Goal: Find specific page/section: Find specific page/section

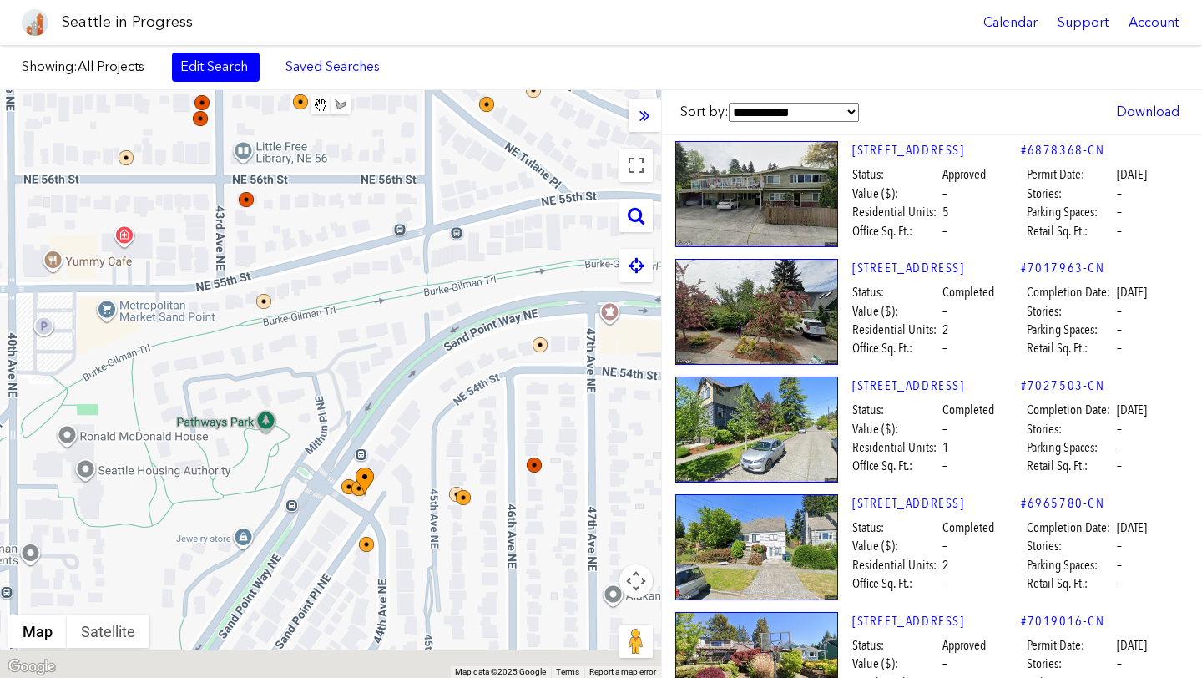
drag, startPoint x: 565, startPoint y: 454, endPoint x: 648, endPoint y: 326, distance: 152.1
click at [648, 326] on div at bounding box center [330, 384] width 661 height 588
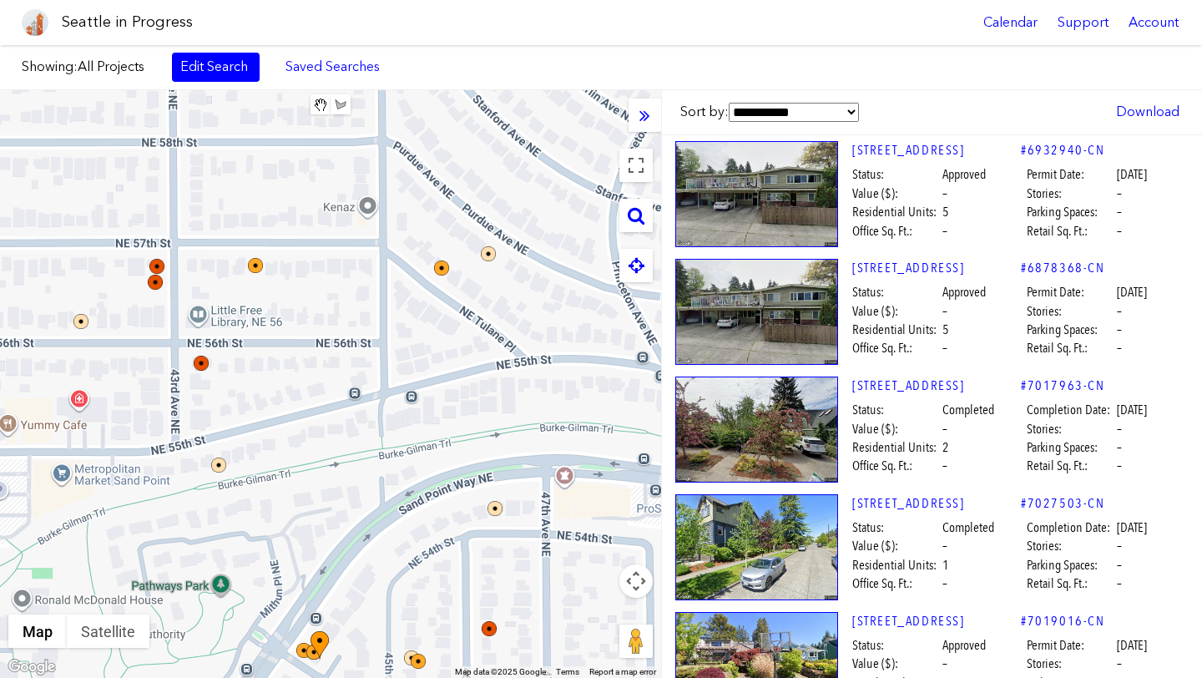
drag, startPoint x: 453, startPoint y: 361, endPoint x: 422, endPoint y: 518, distance: 160.8
click at [422, 518] on div at bounding box center [330, 384] width 661 height 588
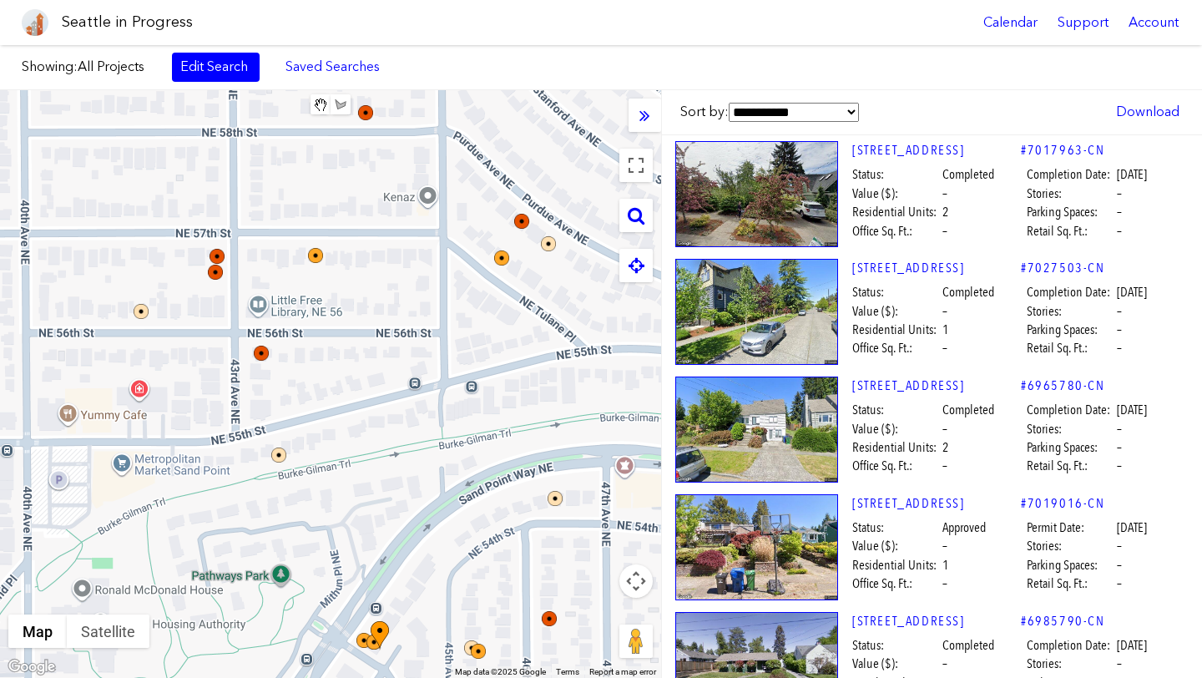
drag, startPoint x: 386, startPoint y: 463, endPoint x: 448, endPoint y: 461, distance: 61.8
click at [448, 461] on div at bounding box center [330, 384] width 661 height 588
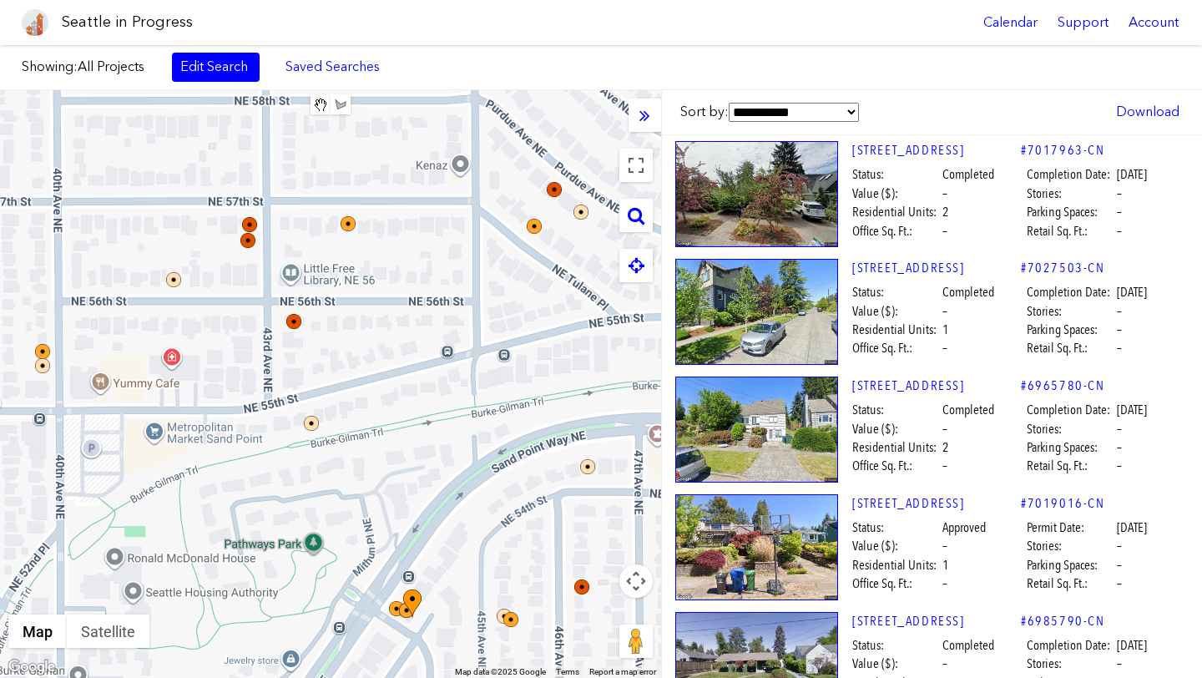
drag, startPoint x: 277, startPoint y: 501, endPoint x: 311, endPoint y: 468, distance: 47.2
click at [311, 468] on div at bounding box center [330, 384] width 661 height 588
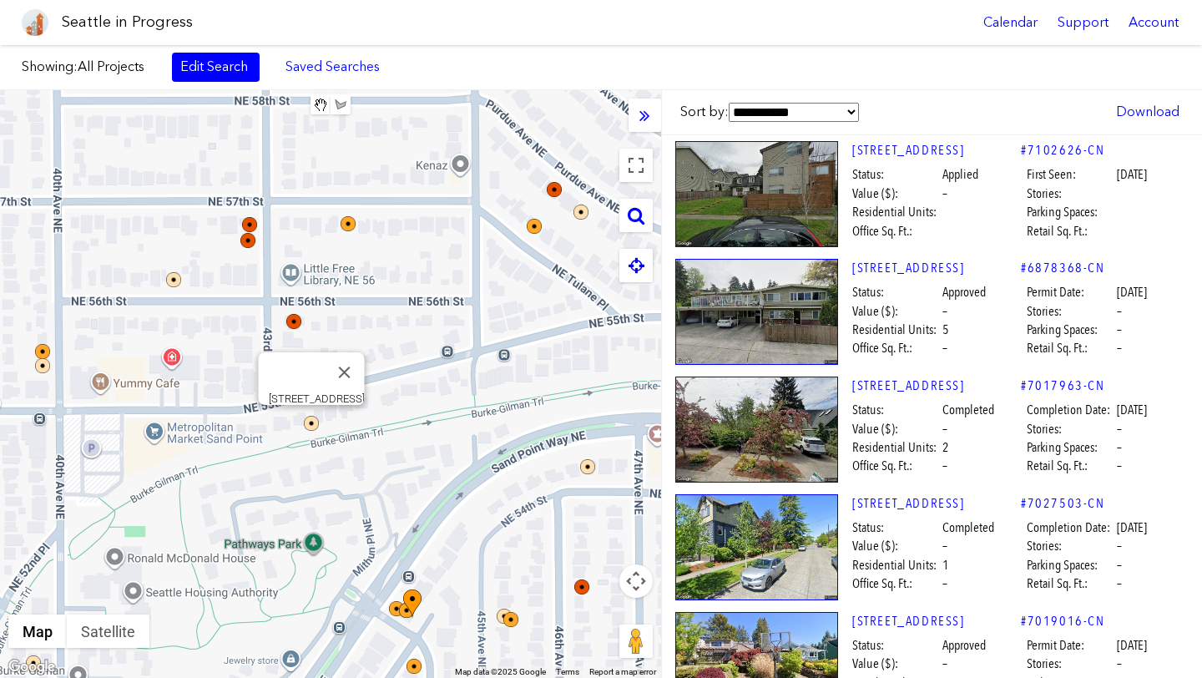
click at [310, 422] on img at bounding box center [311, 423] width 15 height 15
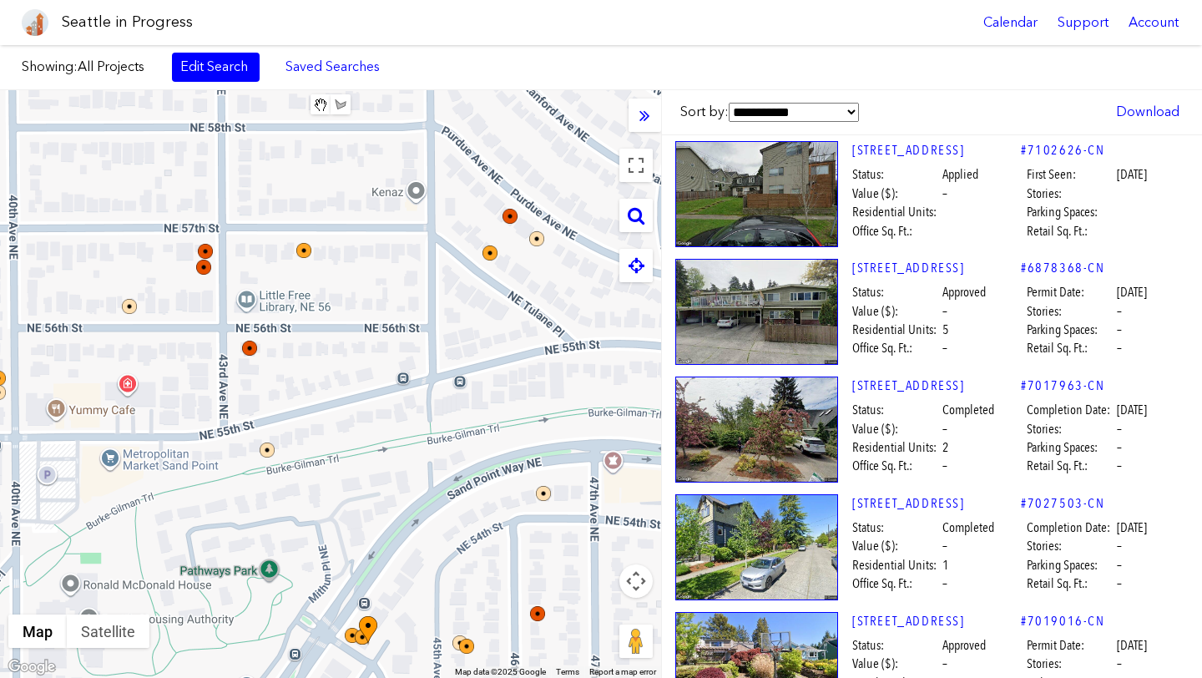
drag, startPoint x: 392, startPoint y: 365, endPoint x: 346, endPoint y: 392, distance: 54.3
click at [346, 392] on div at bounding box center [330, 384] width 661 height 588
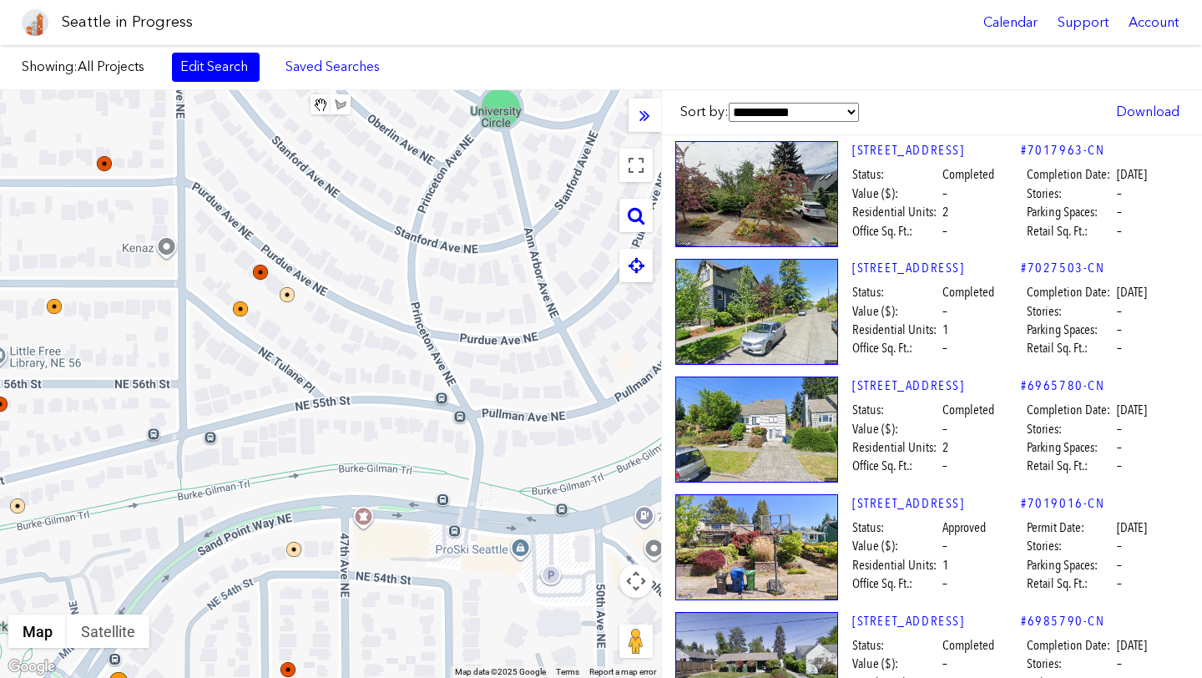
drag, startPoint x: 412, startPoint y: 367, endPoint x: 590, endPoint y: 365, distance: 177.8
click at [590, 365] on div at bounding box center [330, 384] width 661 height 588
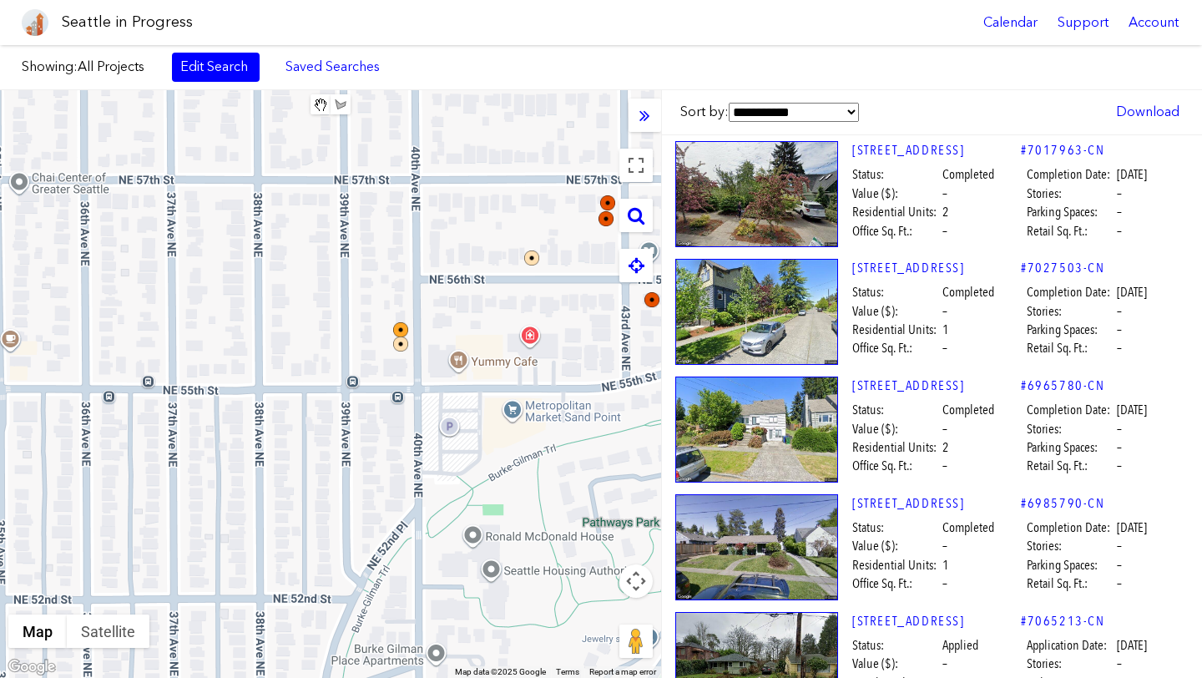
drag, startPoint x: 351, startPoint y: 504, endPoint x: 528, endPoint y: 457, distance: 184.0
click at [528, 457] on div at bounding box center [330, 384] width 661 height 588
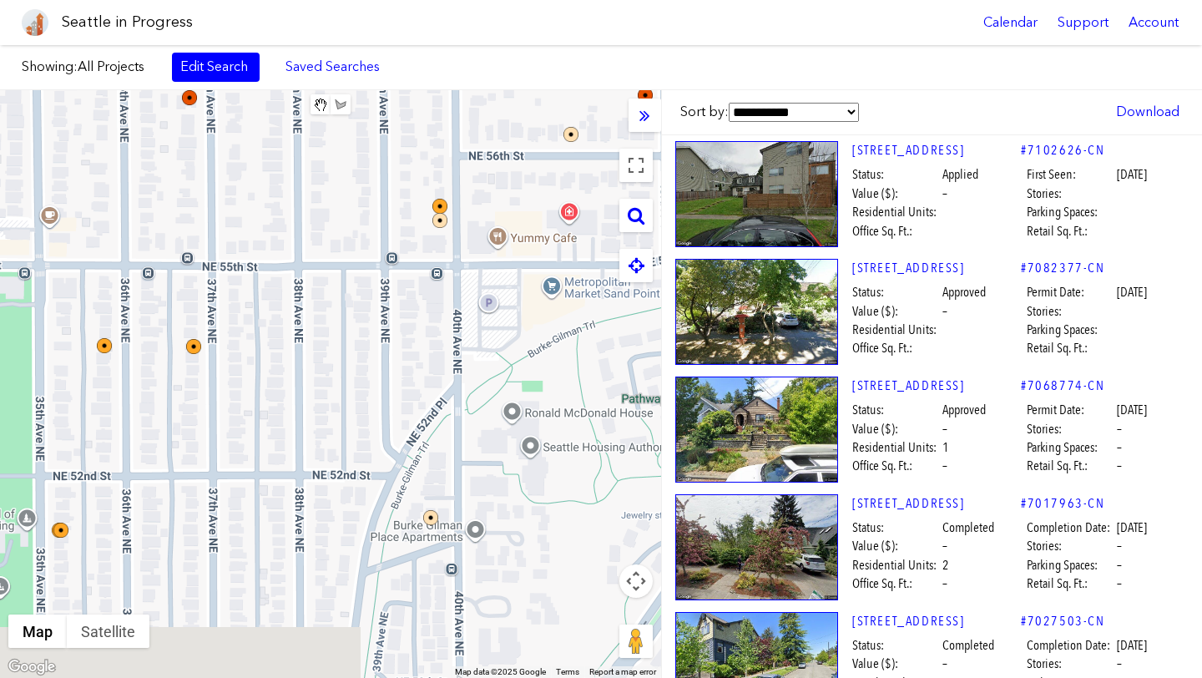
drag, startPoint x: 392, startPoint y: 517, endPoint x: 444, endPoint y: 336, distance: 187.6
click at [444, 336] on div at bounding box center [330, 384] width 661 height 588
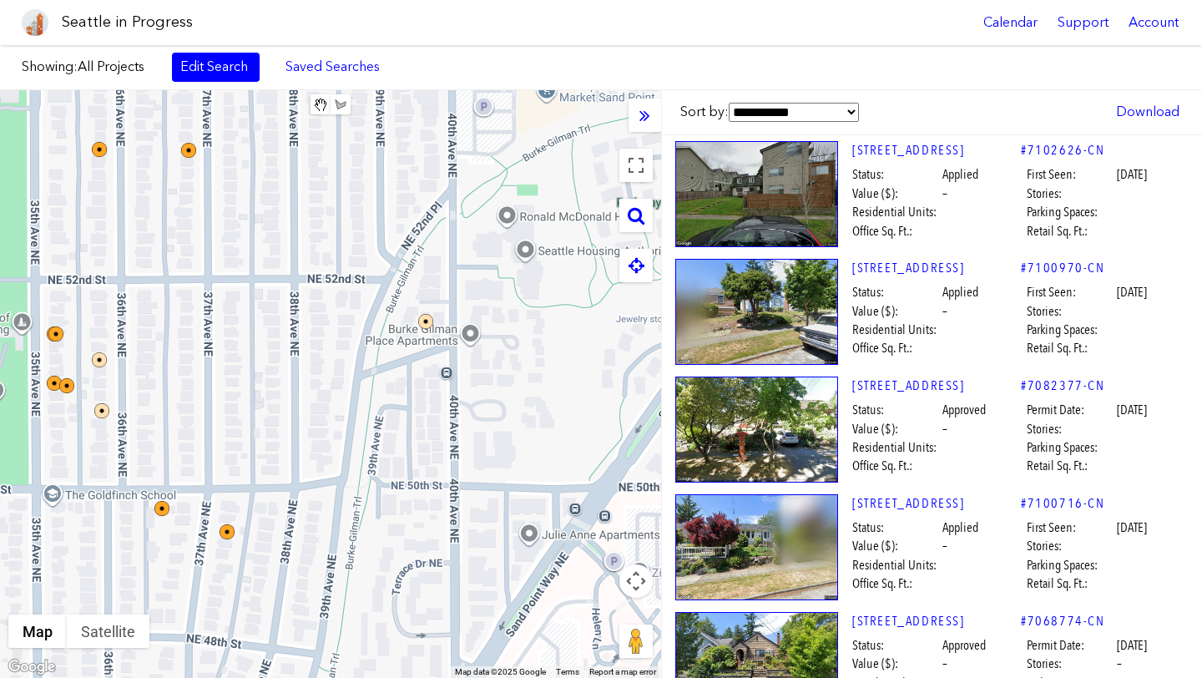
drag, startPoint x: 535, startPoint y: 522, endPoint x: 518, endPoint y: 375, distance: 148.0
click at [518, 375] on div at bounding box center [330, 384] width 661 height 588
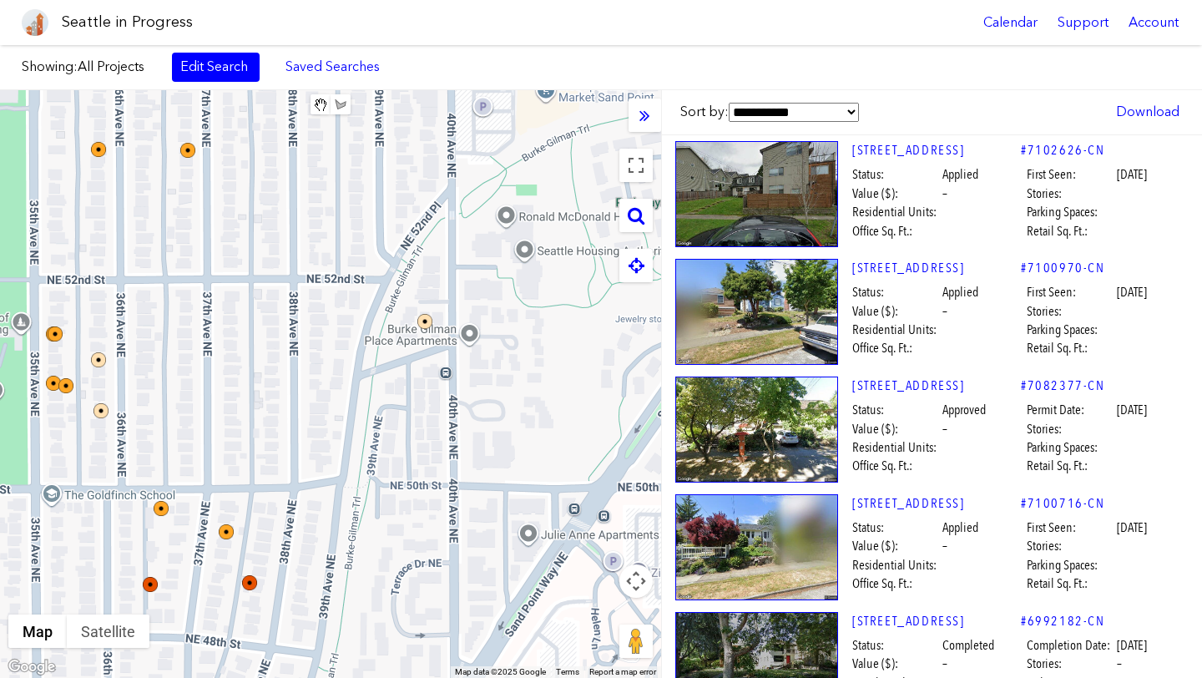
click at [425, 312] on div at bounding box center [330, 384] width 661 height 588
click at [423, 318] on img at bounding box center [424, 321] width 15 height 15
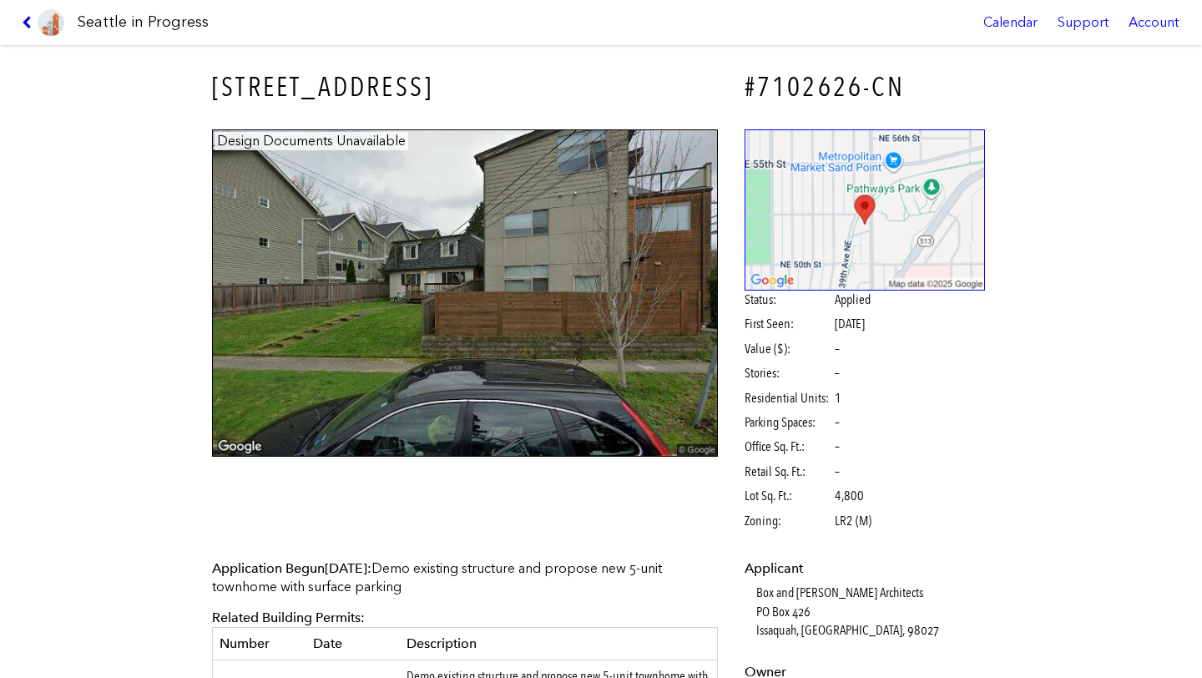
click at [27, 21] on icon at bounding box center [30, 22] width 16 height 13
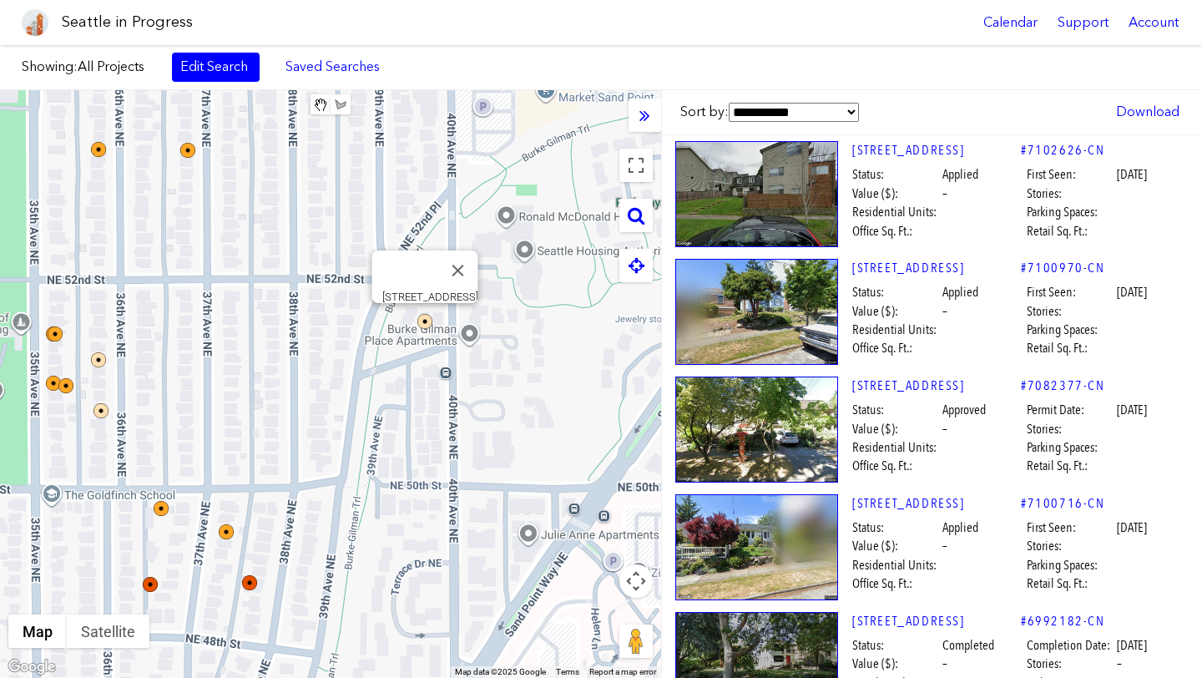
click at [277, 295] on div "3910 NE 51ST ST" at bounding box center [330, 384] width 661 height 588
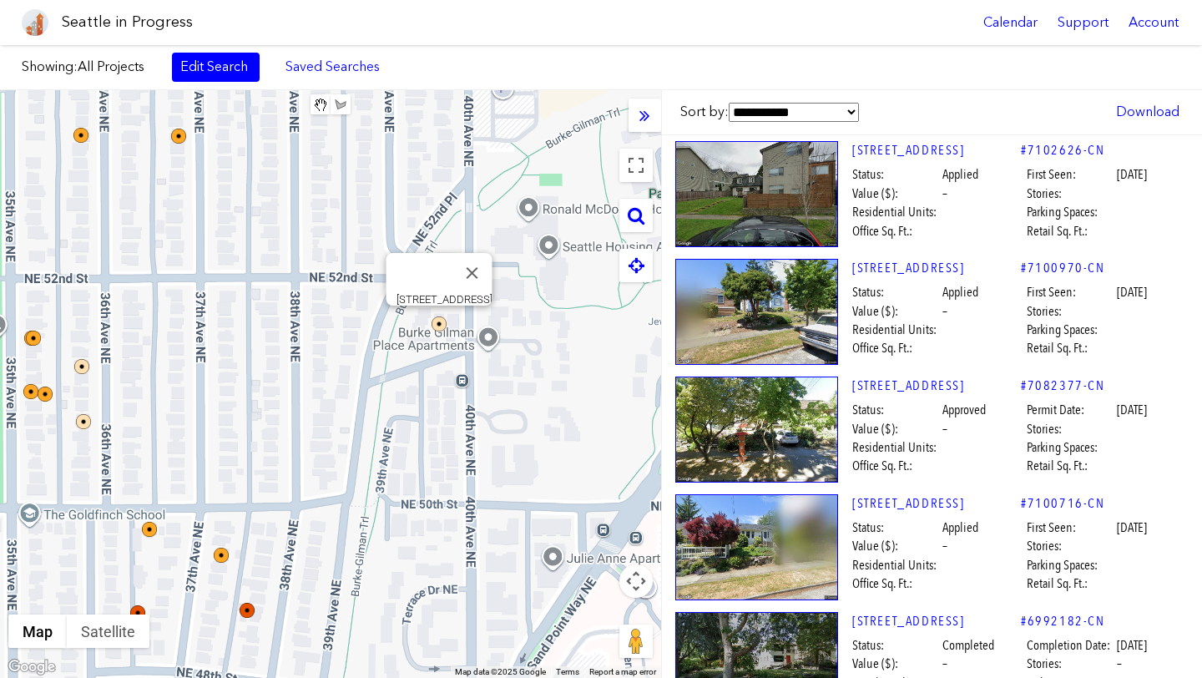
click at [277, 295] on div "3910 NE 51ST ST" at bounding box center [330, 384] width 661 height 588
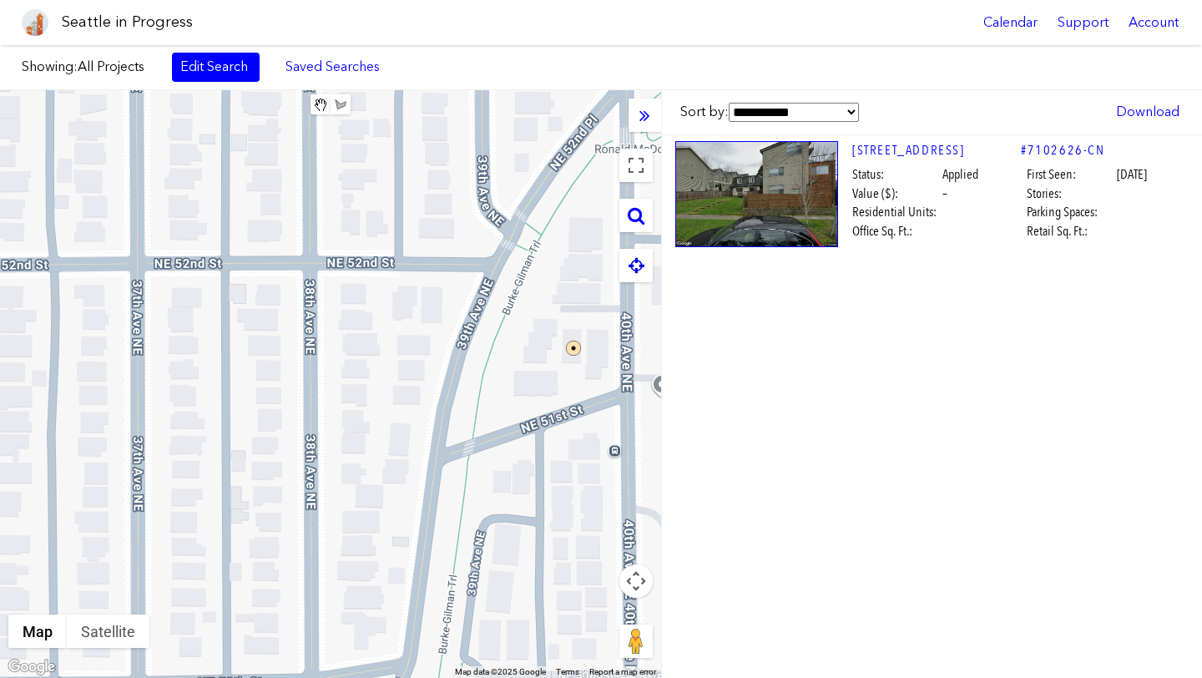
click at [629, 260] on icon at bounding box center [637, 265] width 16 height 18
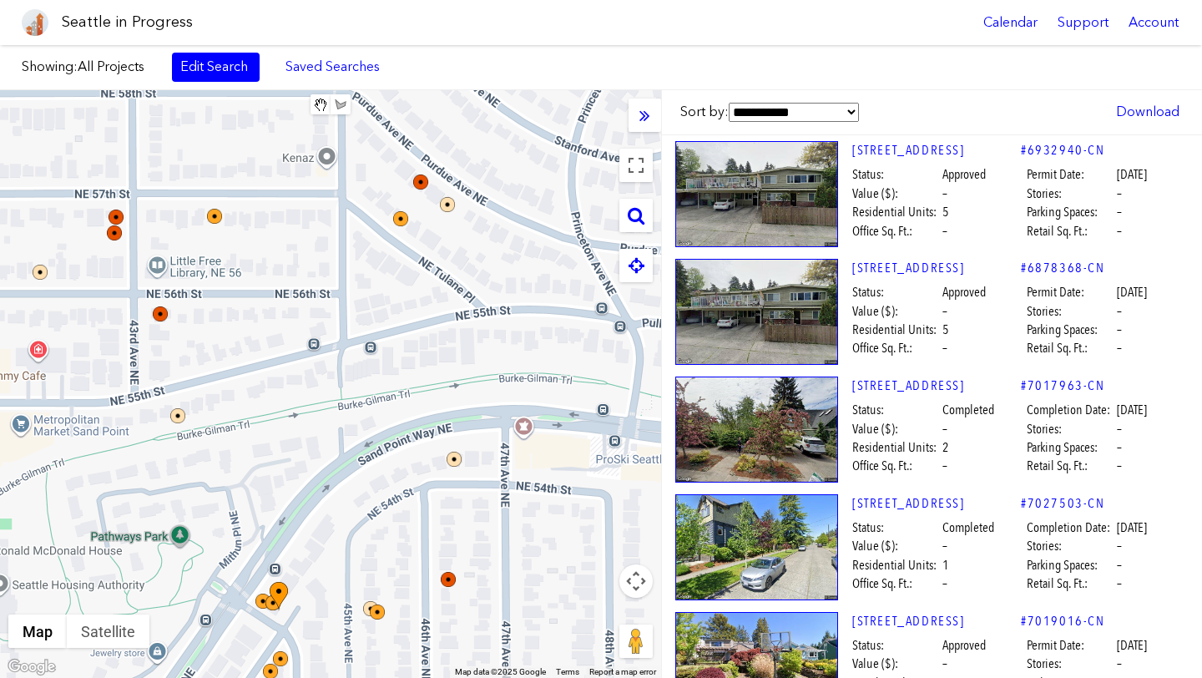
drag, startPoint x: 177, startPoint y: 301, endPoint x: 431, endPoint y: 290, distance: 254.0
click at [431, 290] on div at bounding box center [330, 384] width 661 height 588
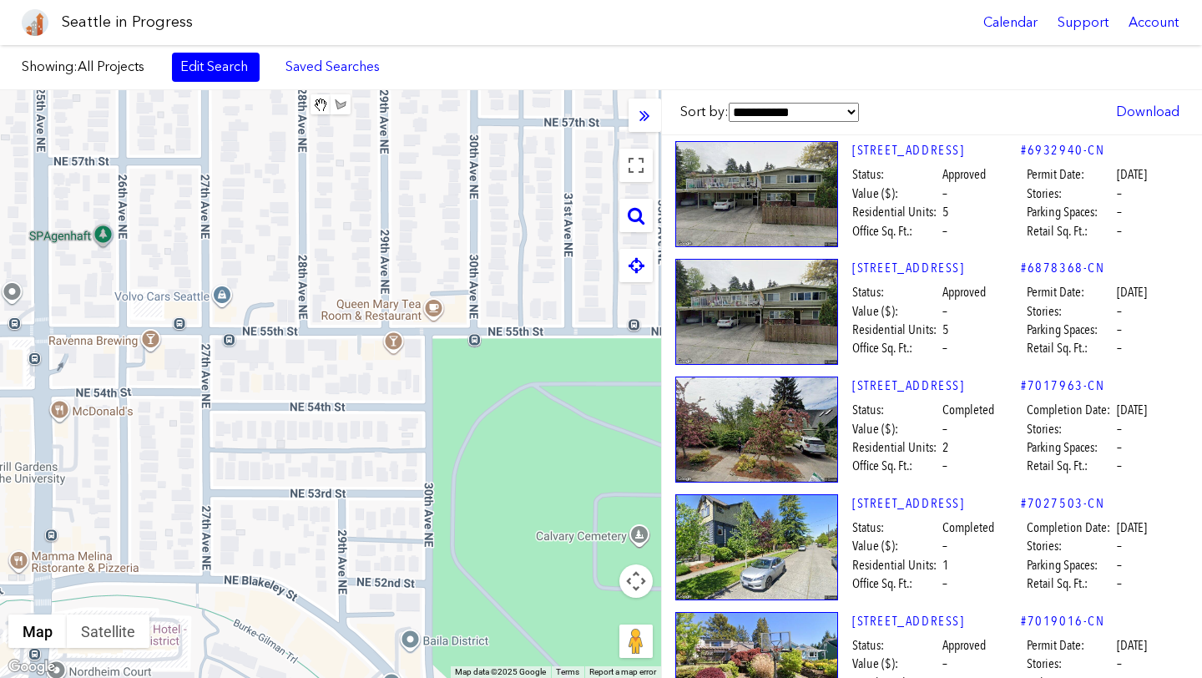
drag, startPoint x: 175, startPoint y: 513, endPoint x: 346, endPoint y: 446, distance: 183.7
click at [346, 446] on div at bounding box center [330, 384] width 661 height 588
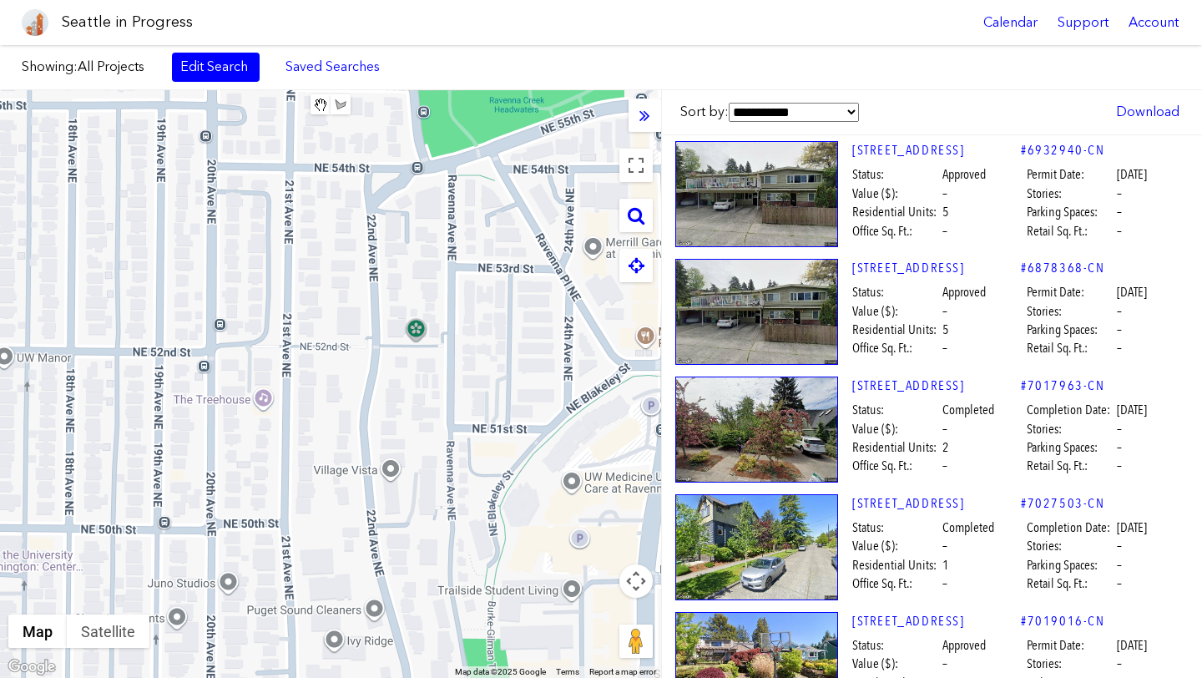
drag, startPoint x: 174, startPoint y: 588, endPoint x: 463, endPoint y: 447, distance: 321.4
click at [463, 447] on div at bounding box center [330, 384] width 661 height 588
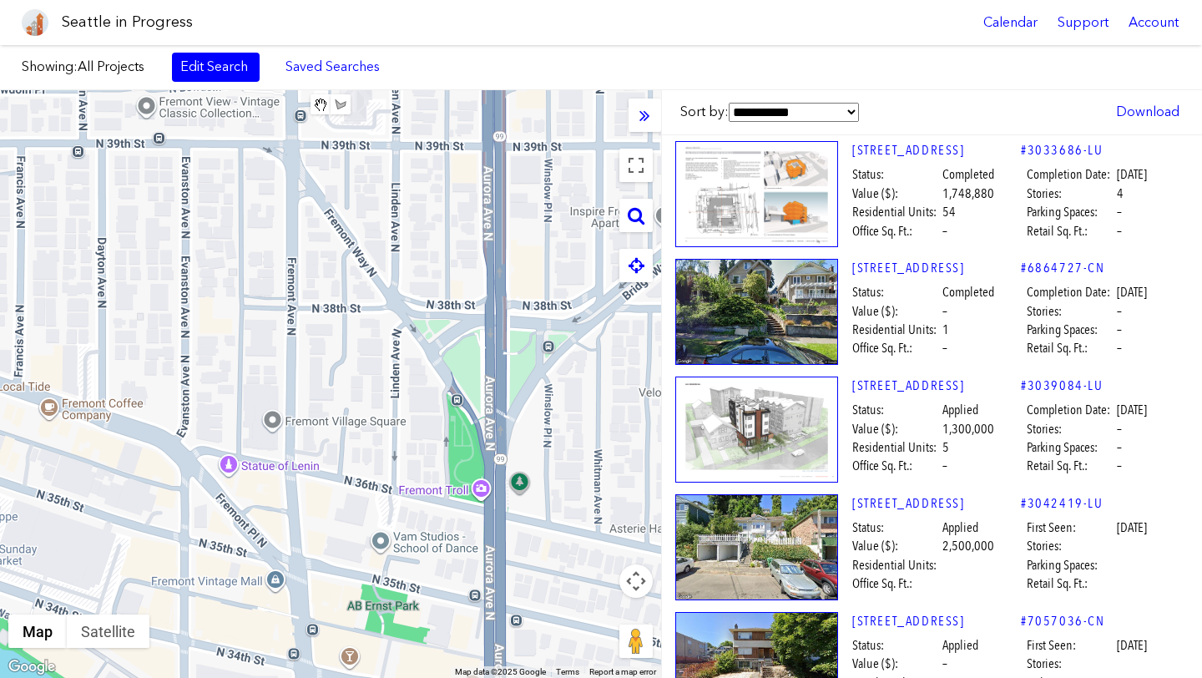
drag, startPoint x: 246, startPoint y: 451, endPoint x: 610, endPoint y: 292, distance: 397.0
click at [610, 292] on div at bounding box center [330, 384] width 661 height 588
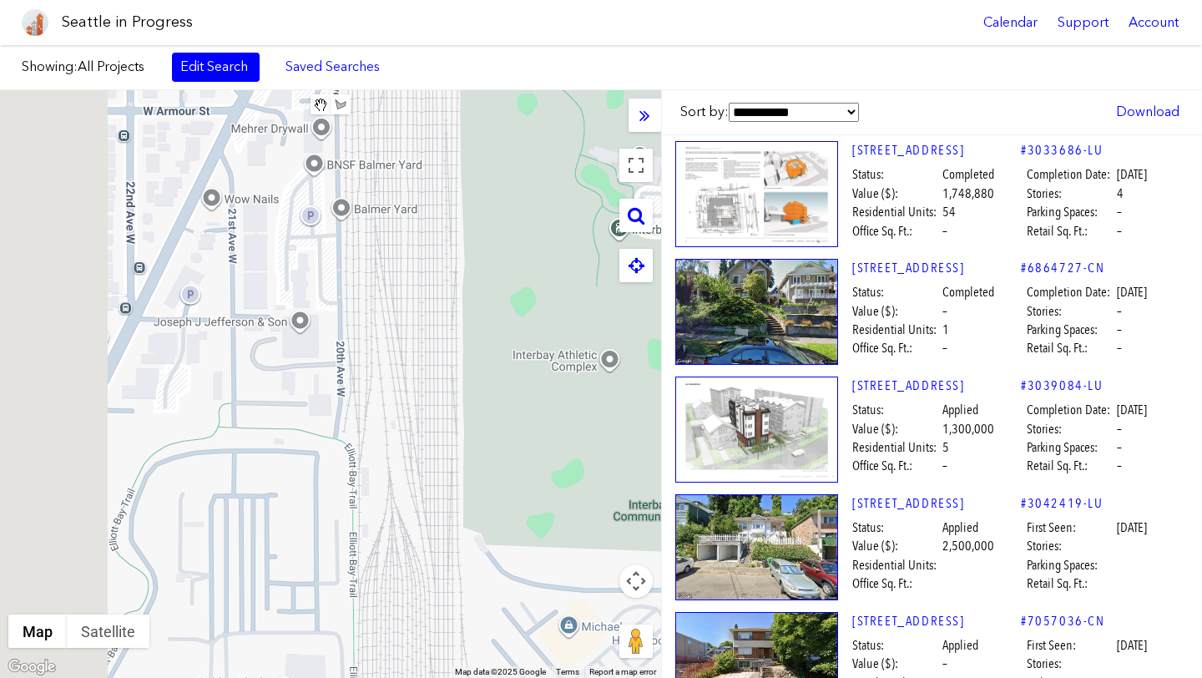
drag, startPoint x: 374, startPoint y: 401, endPoint x: 584, endPoint y: 300, distance: 233.0
click at [584, 300] on div at bounding box center [330, 384] width 661 height 588
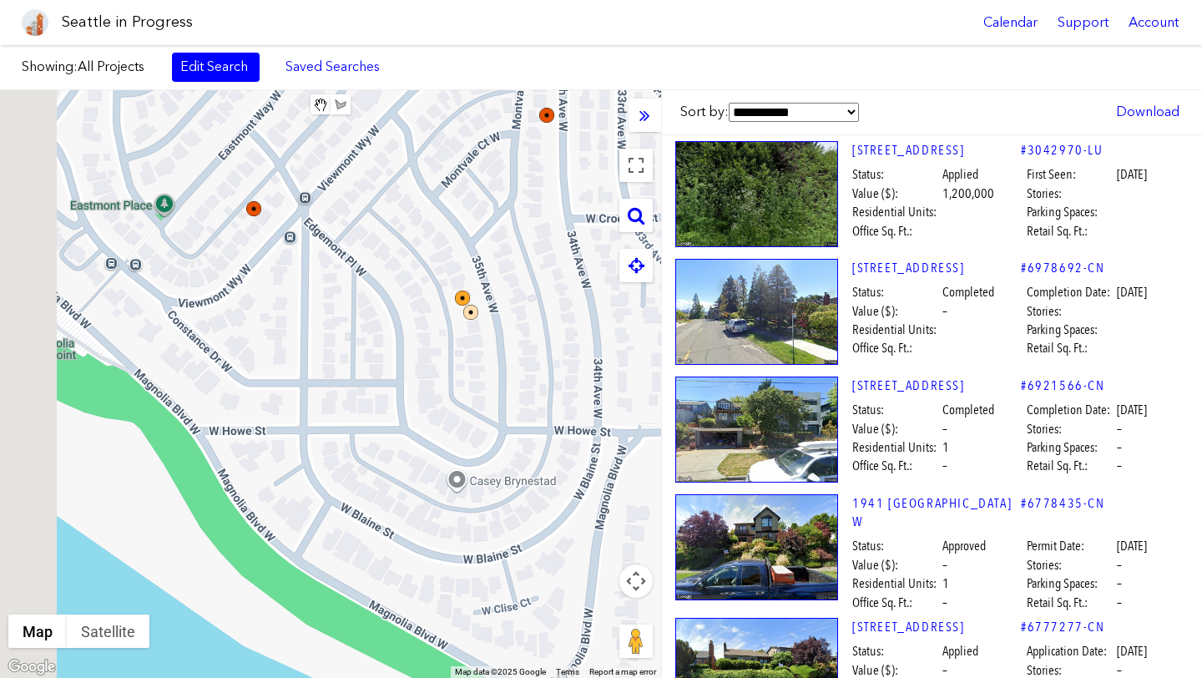
drag, startPoint x: 130, startPoint y: 523, endPoint x: 293, endPoint y: 519, distance: 162.8
click at [293, 519] on div at bounding box center [330, 384] width 661 height 588
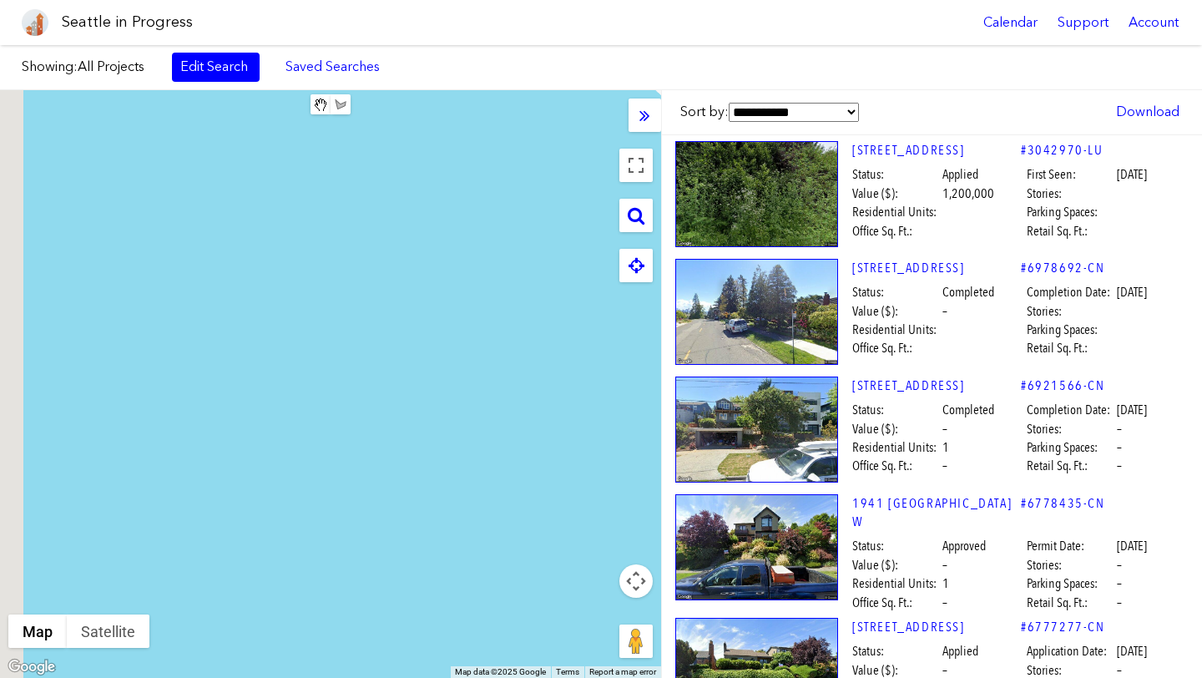
drag, startPoint x: 209, startPoint y: 470, endPoint x: 348, endPoint y: 401, distance: 155.3
click at [340, 407] on div at bounding box center [330, 384] width 661 height 588
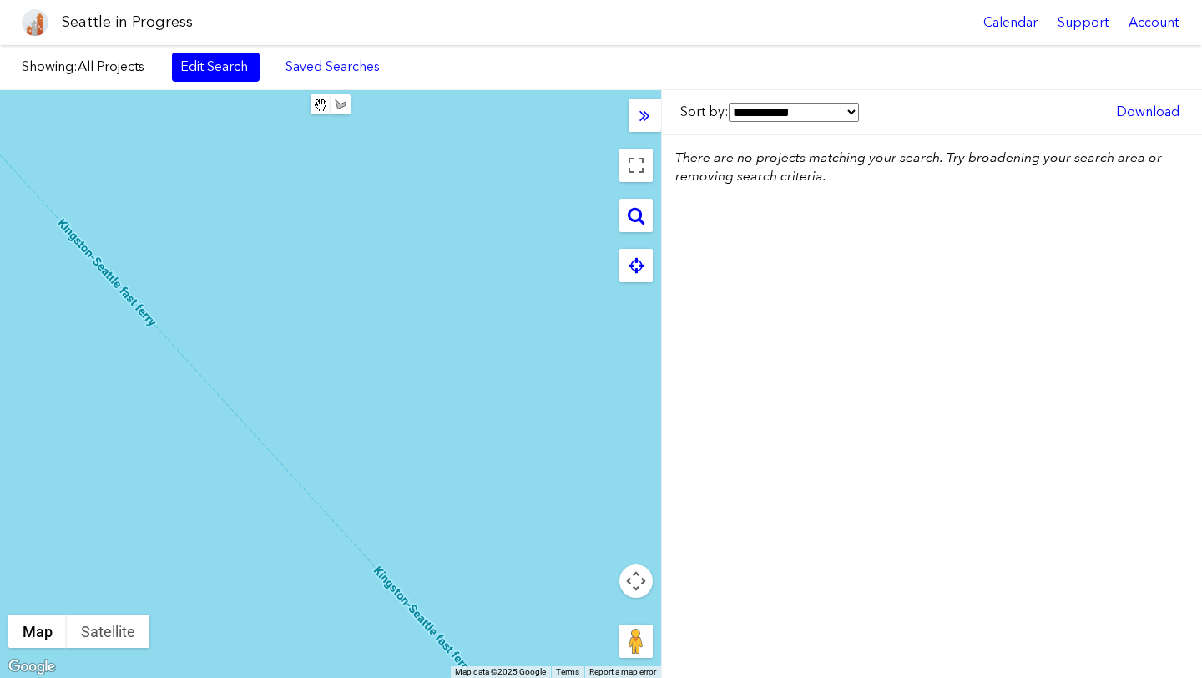
drag, startPoint x: 361, startPoint y: 383, endPoint x: 3, endPoint y: 436, distance: 361.1
click at [3, 436] on div at bounding box center [330, 384] width 661 height 588
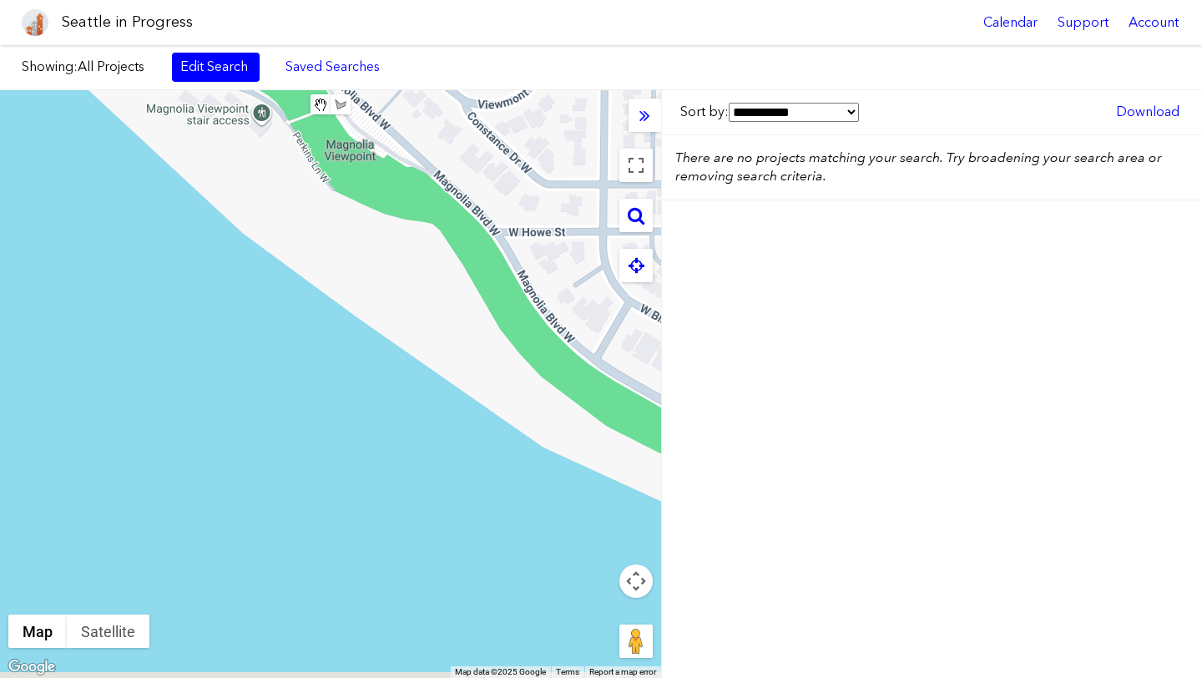
drag, startPoint x: 260, startPoint y: 456, endPoint x: 153, endPoint y: 429, distance: 110.9
click at [153, 427] on div at bounding box center [330, 384] width 661 height 588
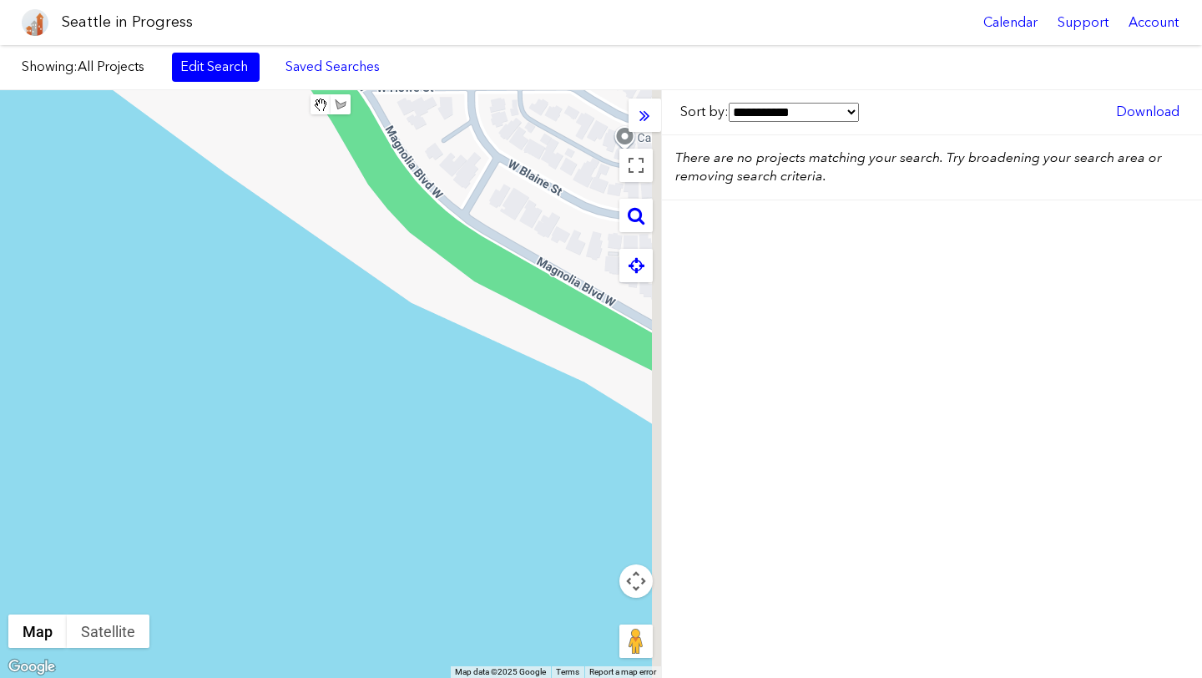
drag, startPoint x: 129, startPoint y: 260, endPoint x: 18, endPoint y: 121, distance: 178.2
click at [18, 121] on div at bounding box center [330, 384] width 661 height 588
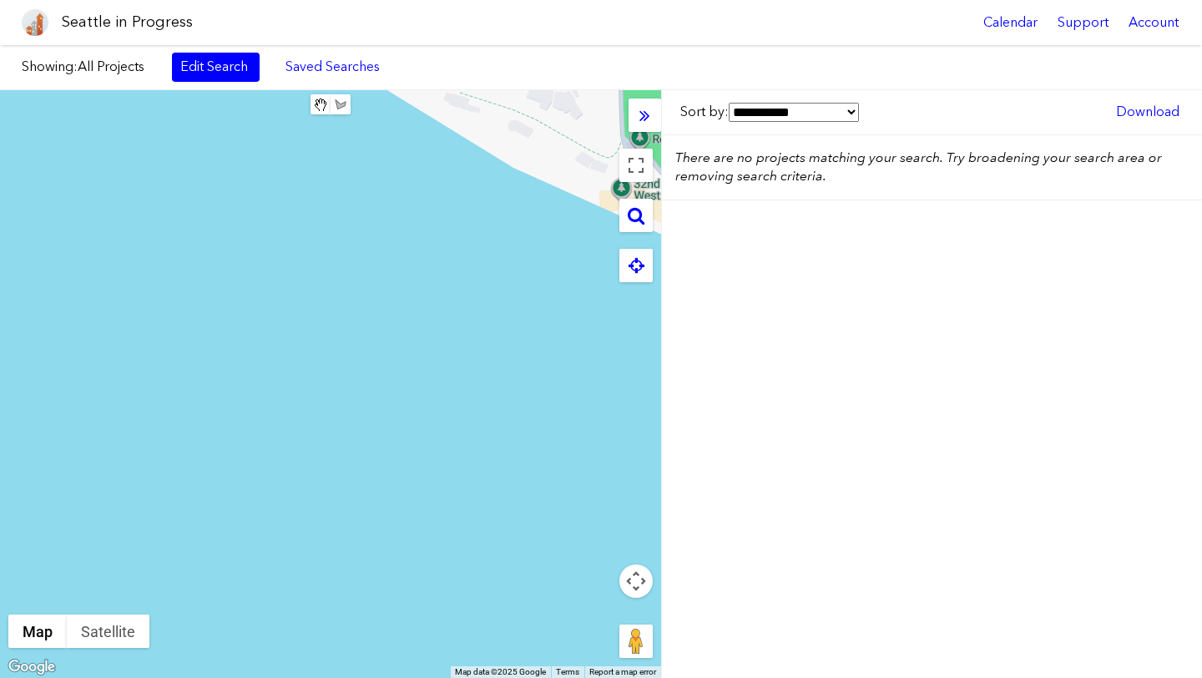
drag, startPoint x: 285, startPoint y: 322, endPoint x: 285, endPoint y: 149, distance: 172.8
click at [285, 149] on div at bounding box center [330, 384] width 661 height 588
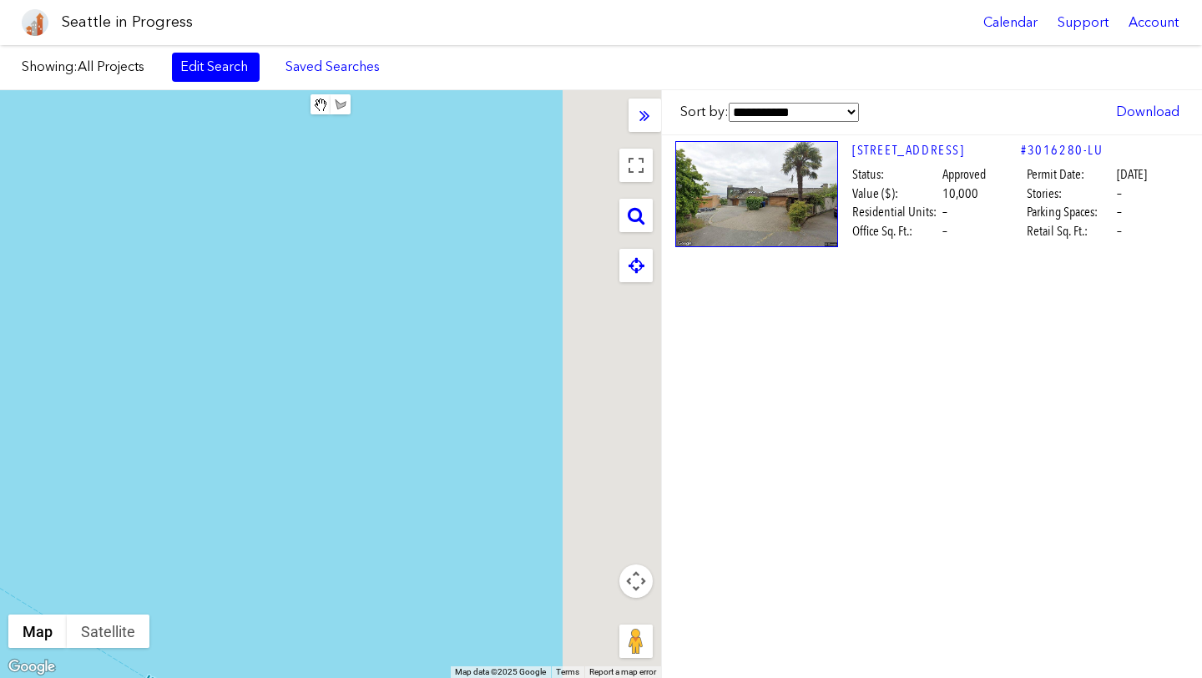
drag, startPoint x: 438, startPoint y: 361, endPoint x: 149, endPoint y: 356, distance: 289.7
click at [149, 356] on div at bounding box center [330, 384] width 661 height 588
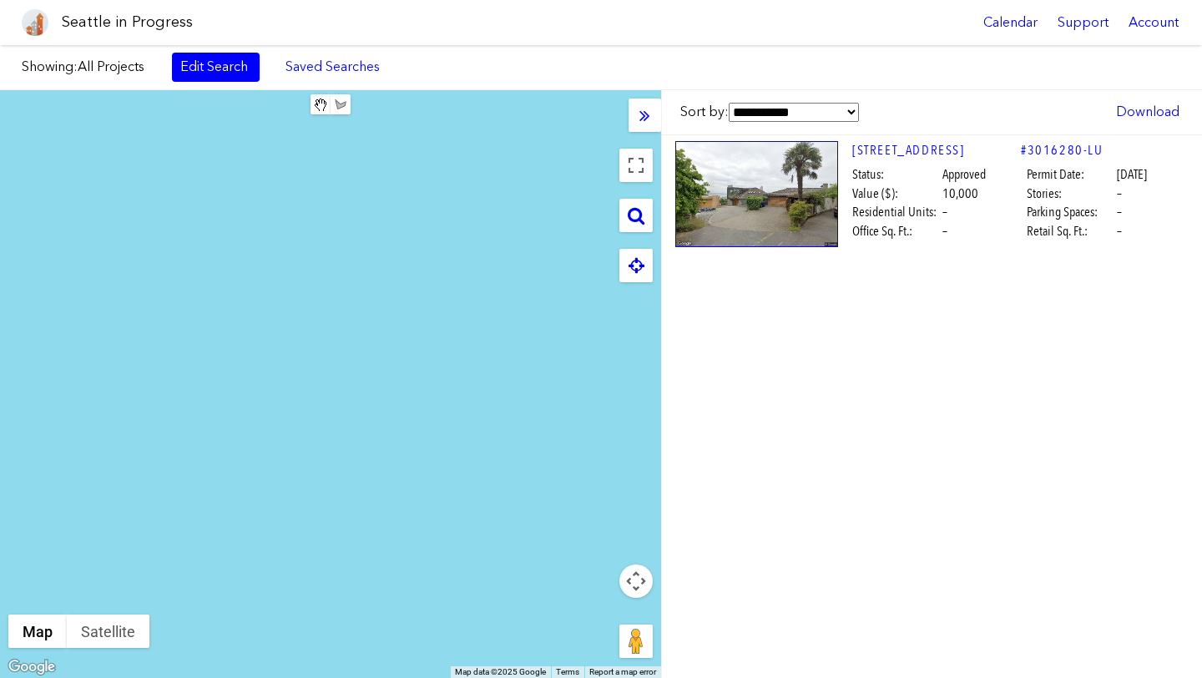
drag, startPoint x: 250, startPoint y: 500, endPoint x: 199, endPoint y: 256, distance: 249.0
click at [205, 270] on div at bounding box center [330, 384] width 661 height 588
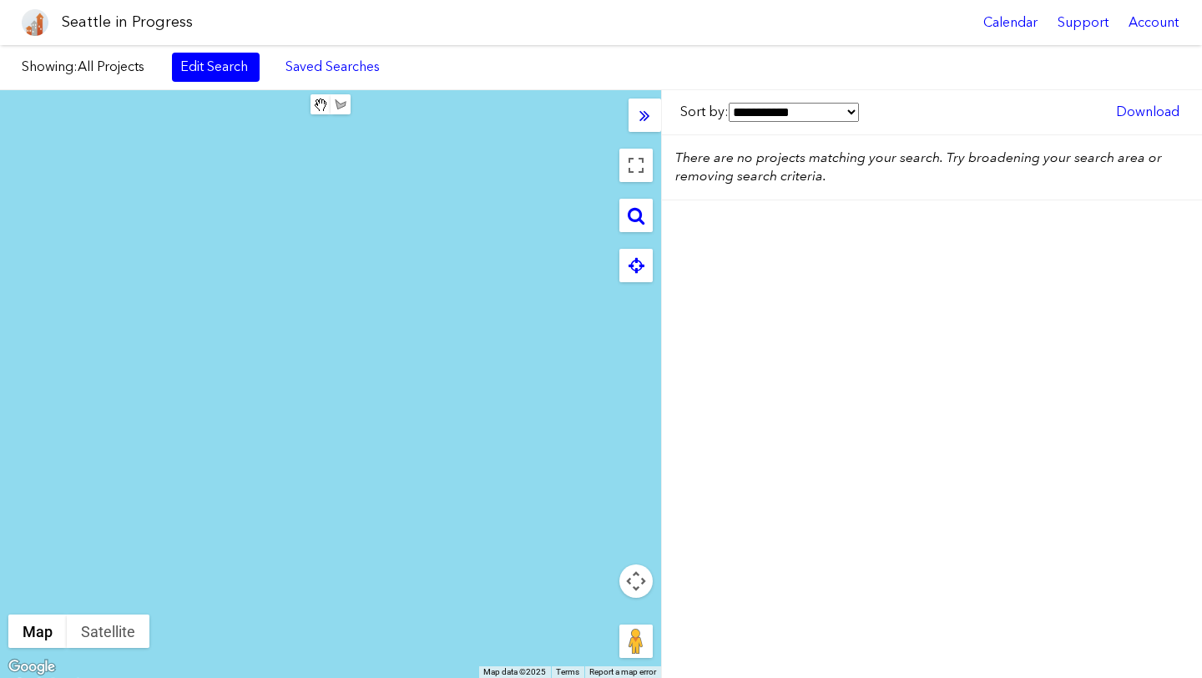
click at [644, 108] on icon at bounding box center [644, 115] width 11 height 18
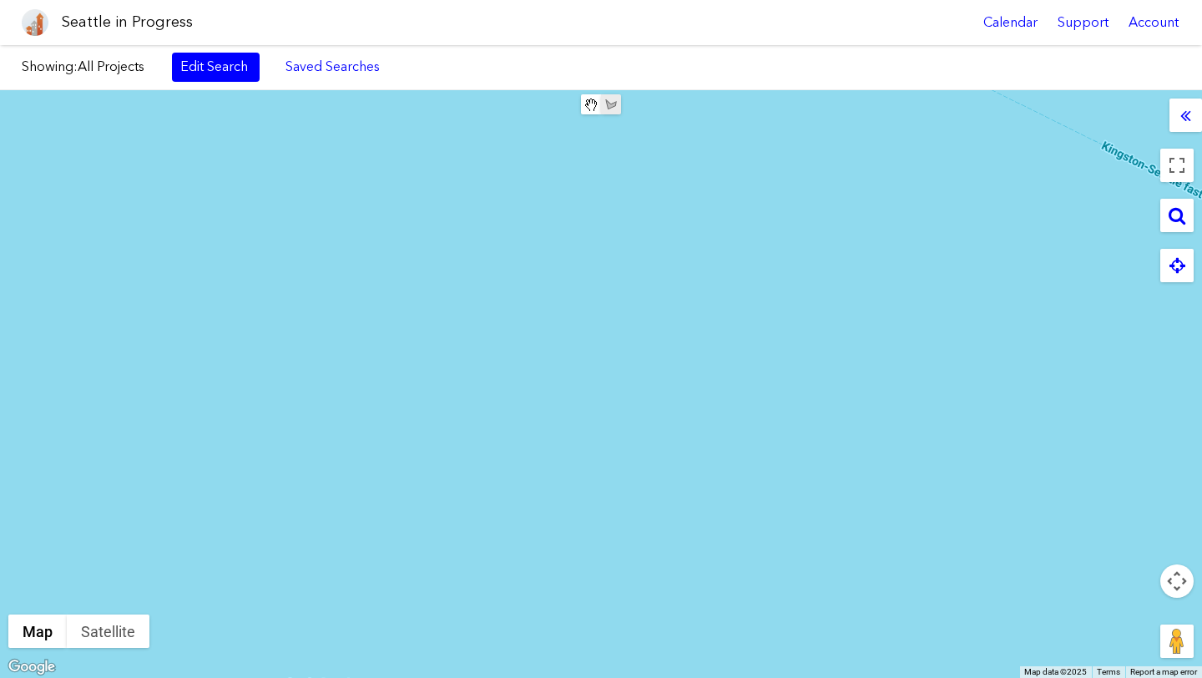
click at [611, 101] on img "Draw a shape" at bounding box center [610, 124] width 13 height 160
click at [611, 101] on img "Draw a shape" at bounding box center [610, 98] width 13 height 160
click at [585, 104] on img "Stop drawing" at bounding box center [590, 111] width 13 height 160
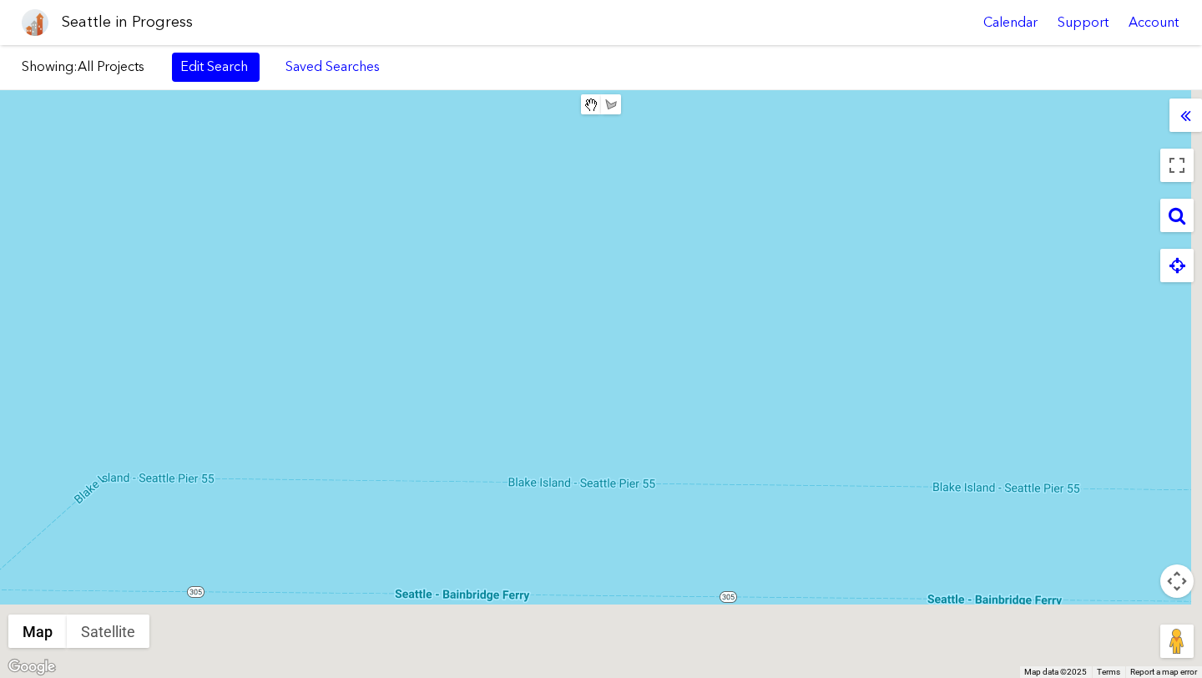
drag, startPoint x: 706, startPoint y: 476, endPoint x: 488, endPoint y: 243, distance: 318.9
click at [488, 243] on div at bounding box center [601, 384] width 1202 height 588
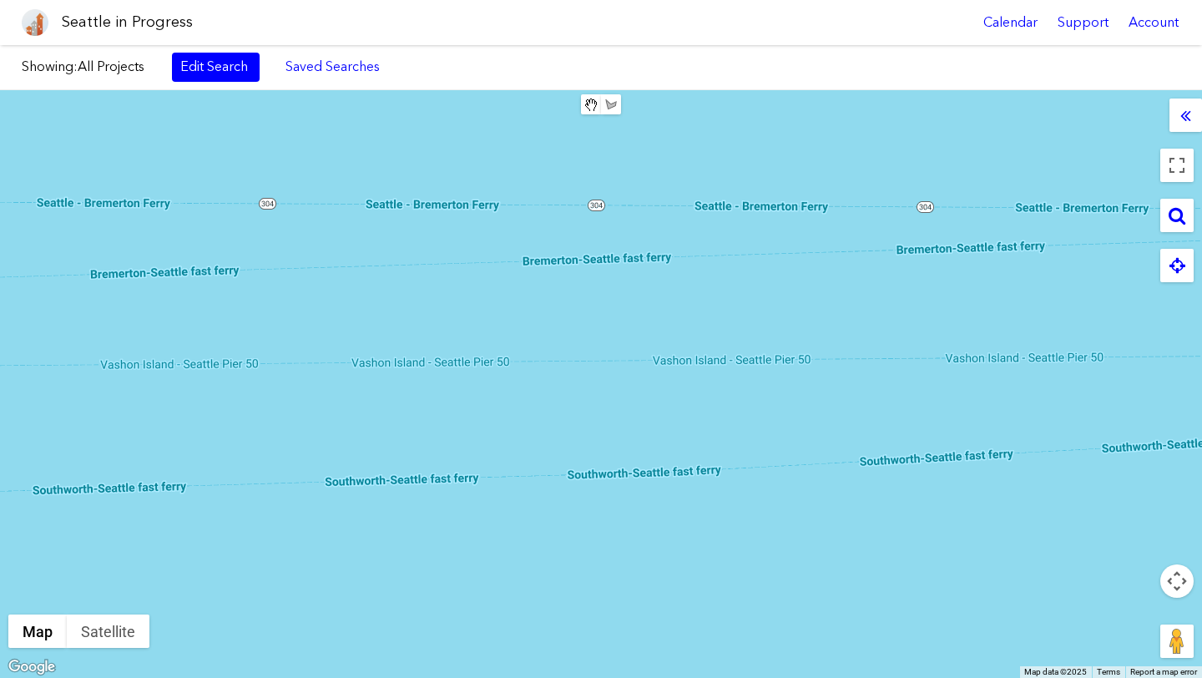
drag, startPoint x: 891, startPoint y: 383, endPoint x: 407, endPoint y: 458, distance: 489.1
click at [407, 458] on div at bounding box center [601, 384] width 1202 height 588
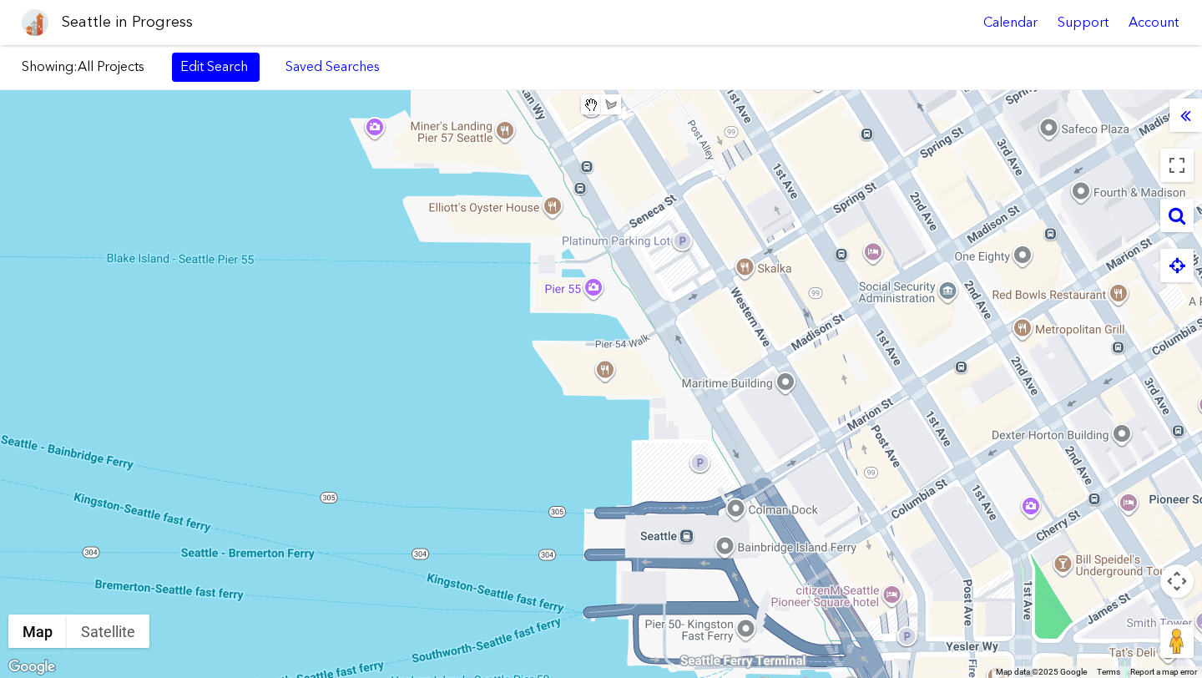
drag, startPoint x: 713, startPoint y: 569, endPoint x: 611, endPoint y: 542, distance: 105.5
click at [611, 542] on div at bounding box center [601, 384] width 1202 height 588
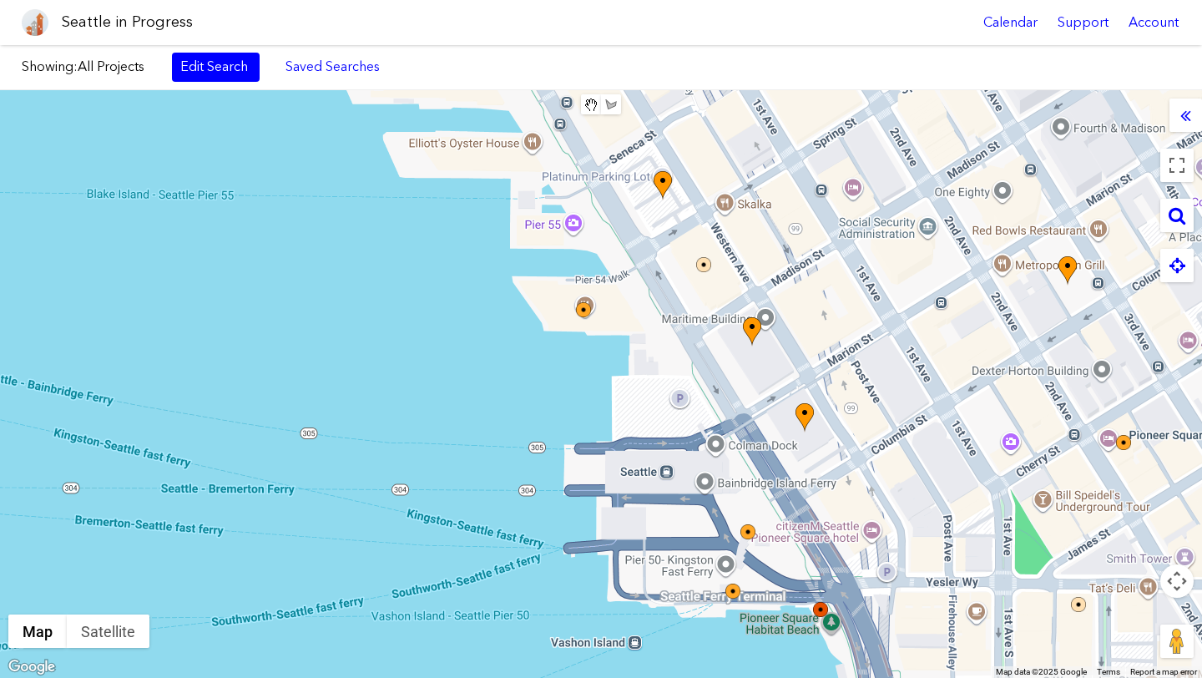
drag, startPoint x: 733, startPoint y: 677, endPoint x: 819, endPoint y: 303, distance: 383.7
click at [819, 303] on div at bounding box center [601, 384] width 1202 height 588
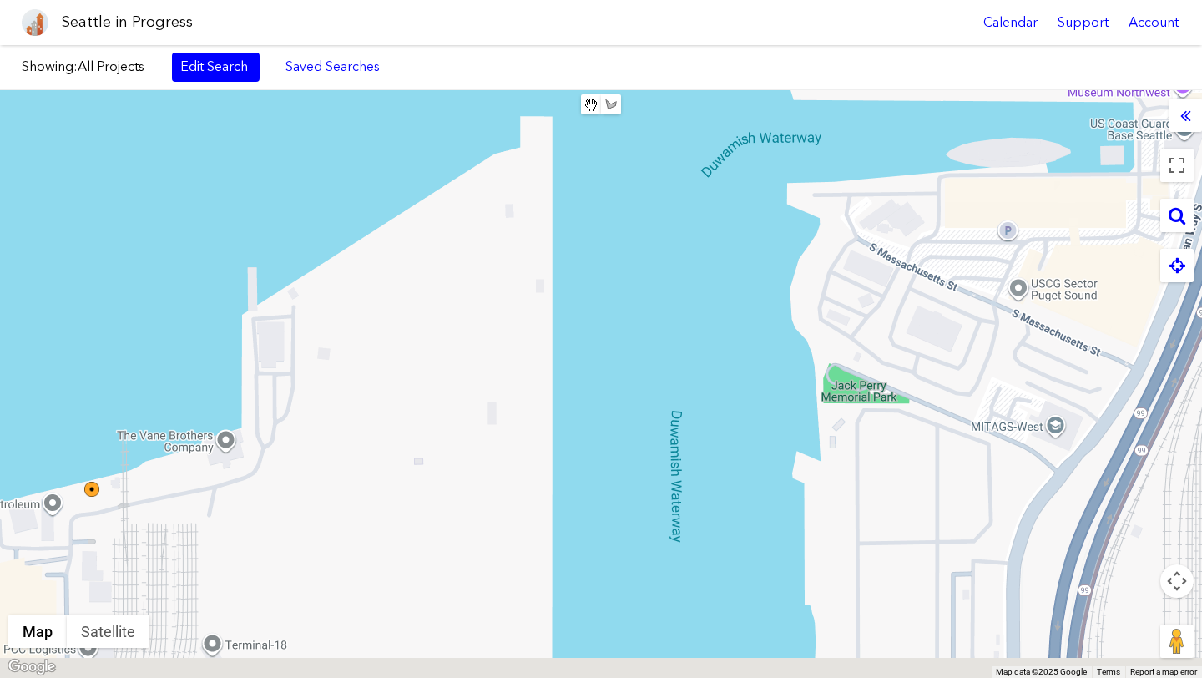
drag, startPoint x: 673, startPoint y: 433, endPoint x: 887, endPoint y: 328, distance: 238.9
click at [887, 328] on div at bounding box center [601, 384] width 1202 height 588
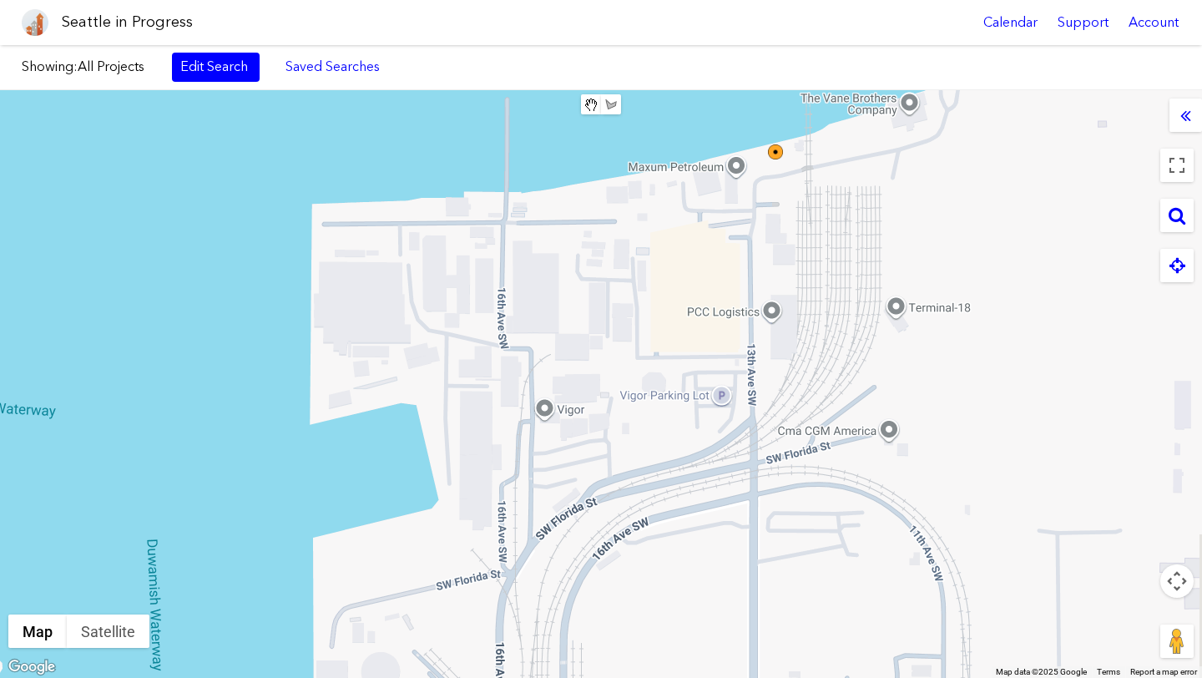
drag, startPoint x: 584, startPoint y: 462, endPoint x: 954, endPoint y: 389, distance: 377.0
click at [954, 389] on div at bounding box center [601, 384] width 1202 height 588
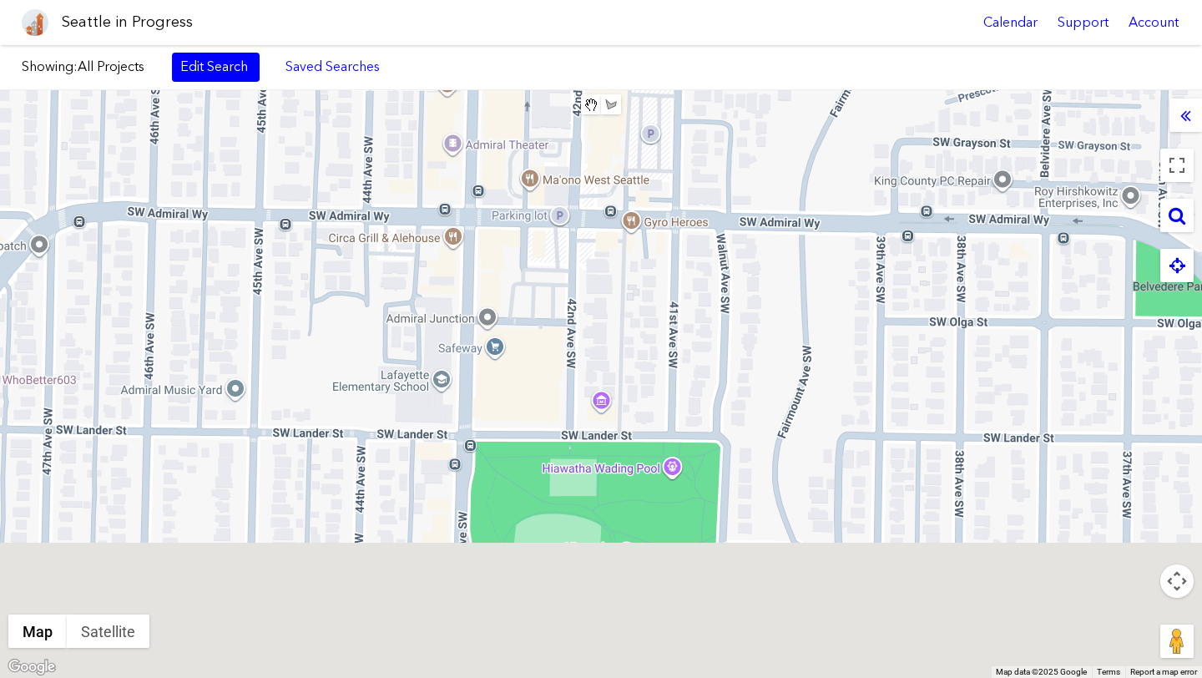
drag, startPoint x: 800, startPoint y: 540, endPoint x: 931, endPoint y: 332, distance: 245.3
click at [931, 332] on div at bounding box center [601, 384] width 1202 height 588
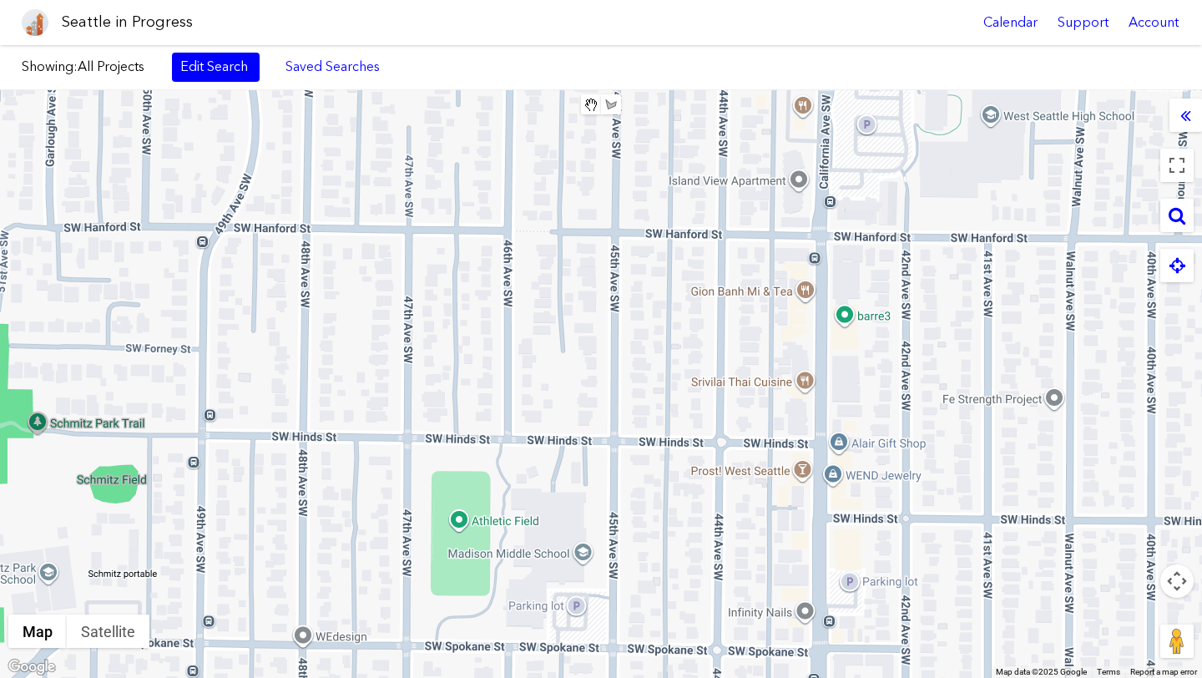
drag, startPoint x: 621, startPoint y: 347, endPoint x: 992, endPoint y: 385, distance: 373.3
click at [992, 385] on div at bounding box center [601, 384] width 1202 height 588
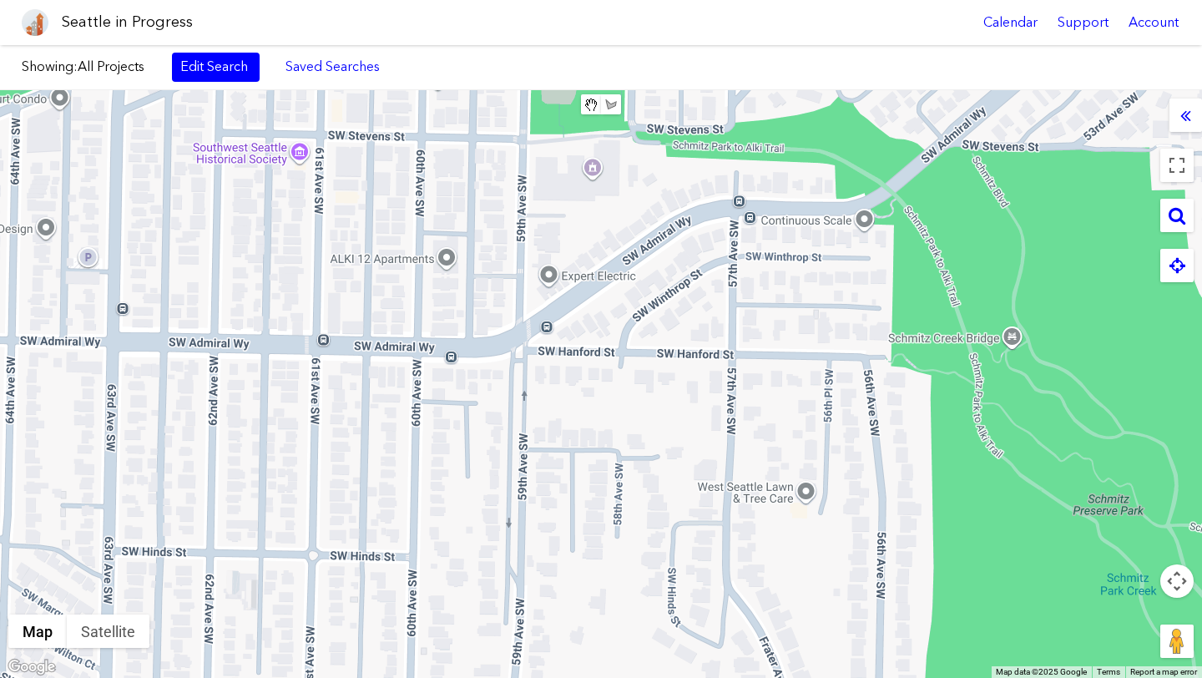
drag, startPoint x: 724, startPoint y: 369, endPoint x: 989, endPoint y: 393, distance: 266.5
click at [984, 391] on div at bounding box center [601, 384] width 1202 height 588
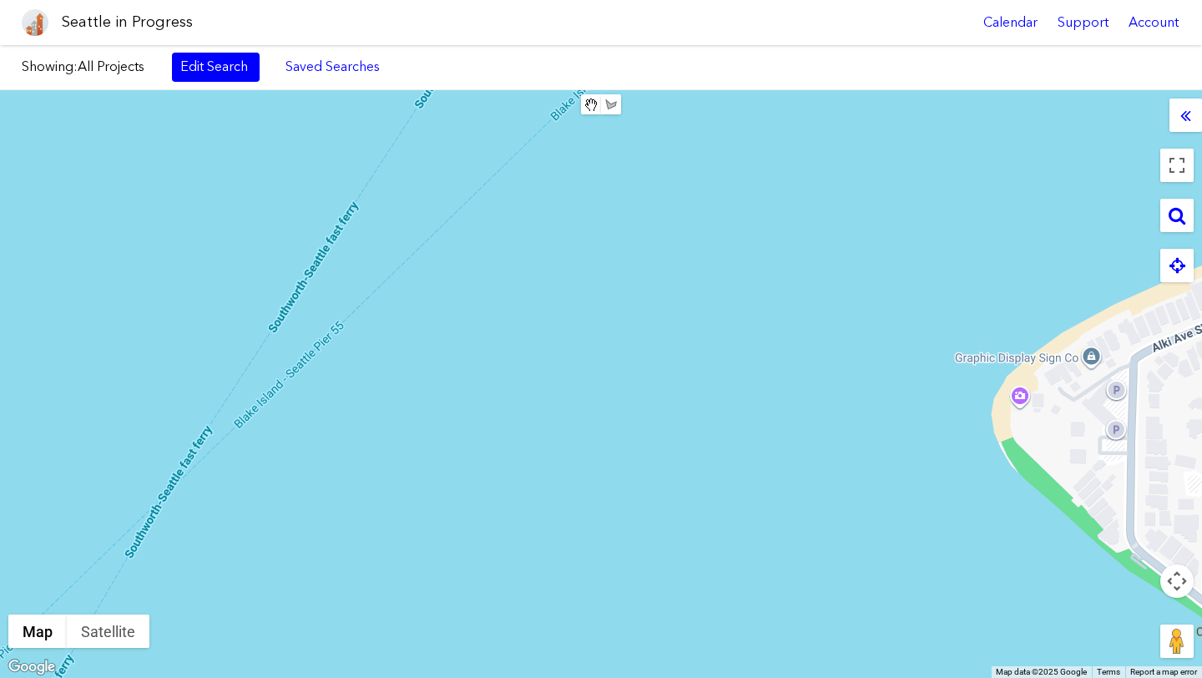
drag, startPoint x: 766, startPoint y: 401, endPoint x: 645, endPoint y: 402, distance: 121.0
click at [645, 402] on div at bounding box center [601, 384] width 1202 height 588
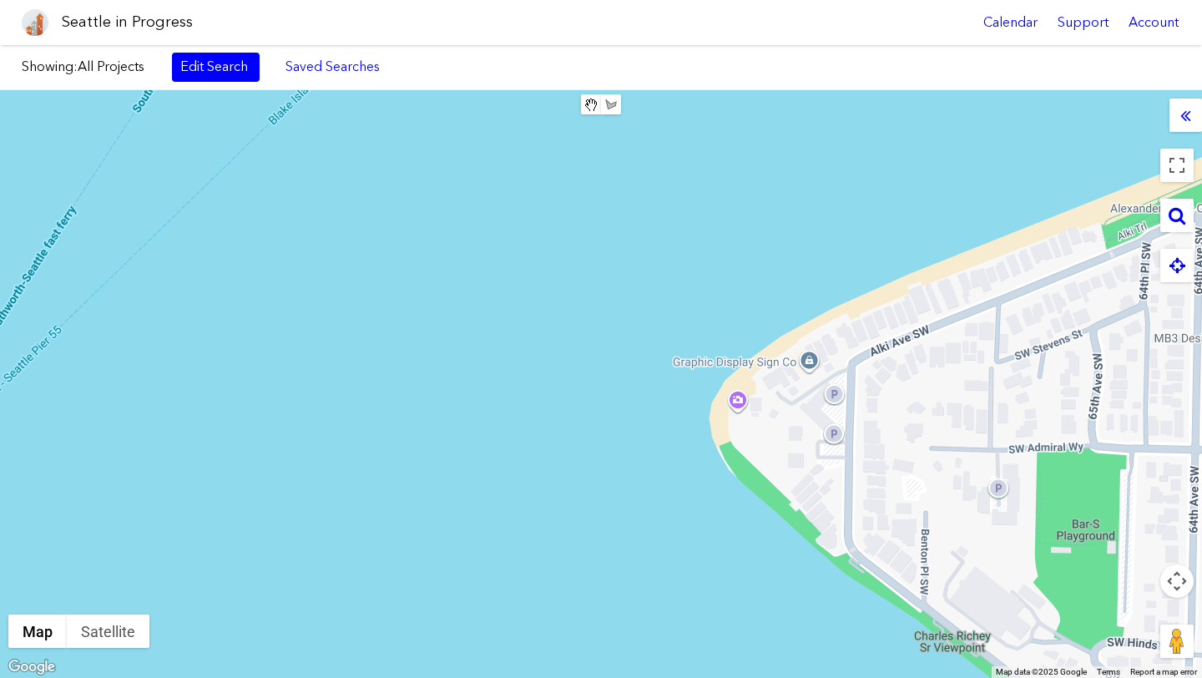
drag, startPoint x: 938, startPoint y: 454, endPoint x: 800, endPoint y: 452, distance: 137.7
click at [800, 452] on div at bounding box center [601, 384] width 1202 height 588
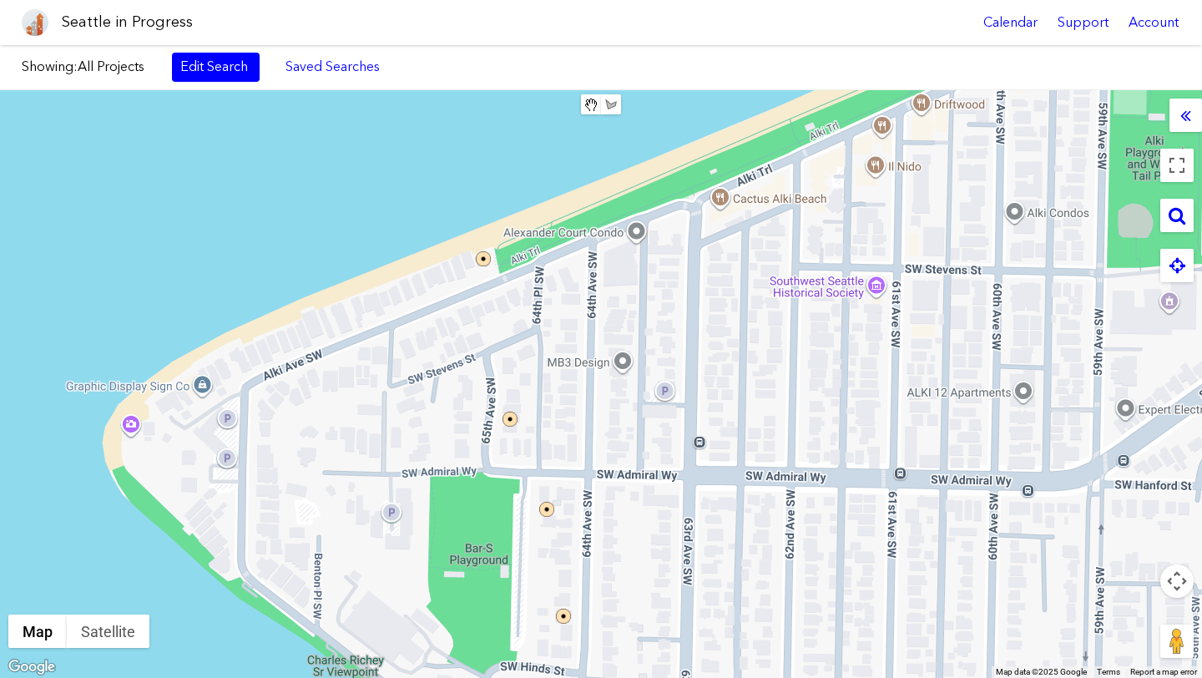
drag, startPoint x: 795, startPoint y: 452, endPoint x: 736, endPoint y: 482, distance: 66.8
click at [736, 482] on div at bounding box center [601, 384] width 1202 height 588
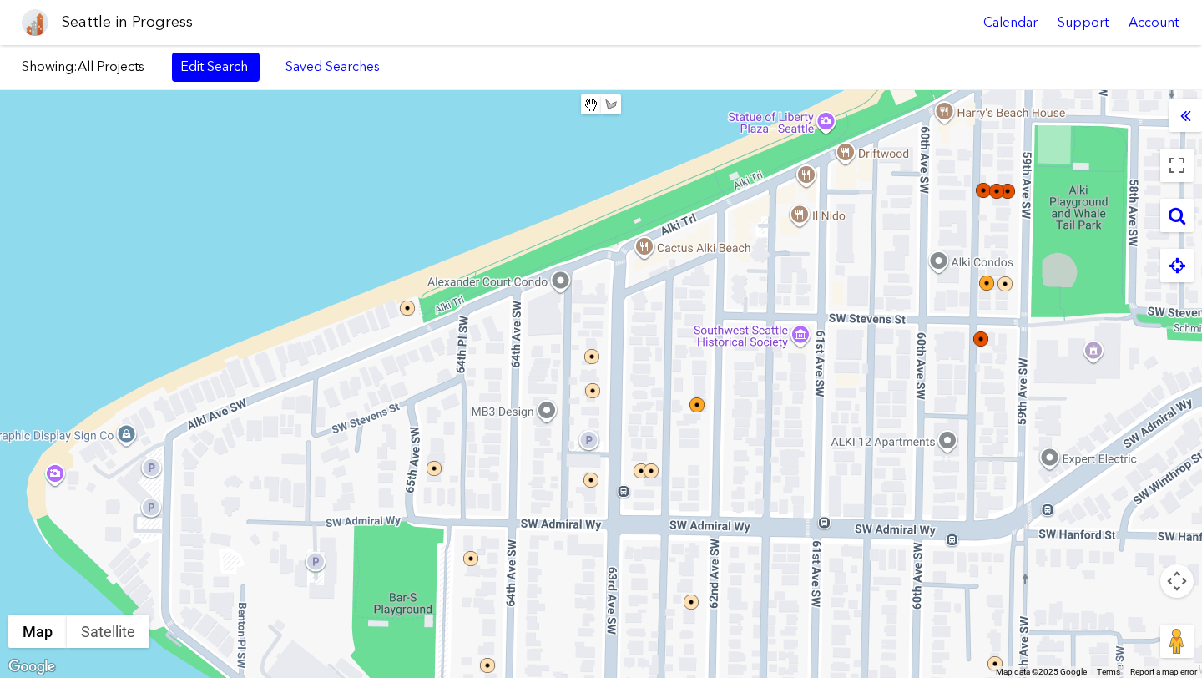
drag, startPoint x: 770, startPoint y: 414, endPoint x: 688, endPoint y: 464, distance: 95.9
click at [688, 464] on div at bounding box center [601, 384] width 1202 height 588
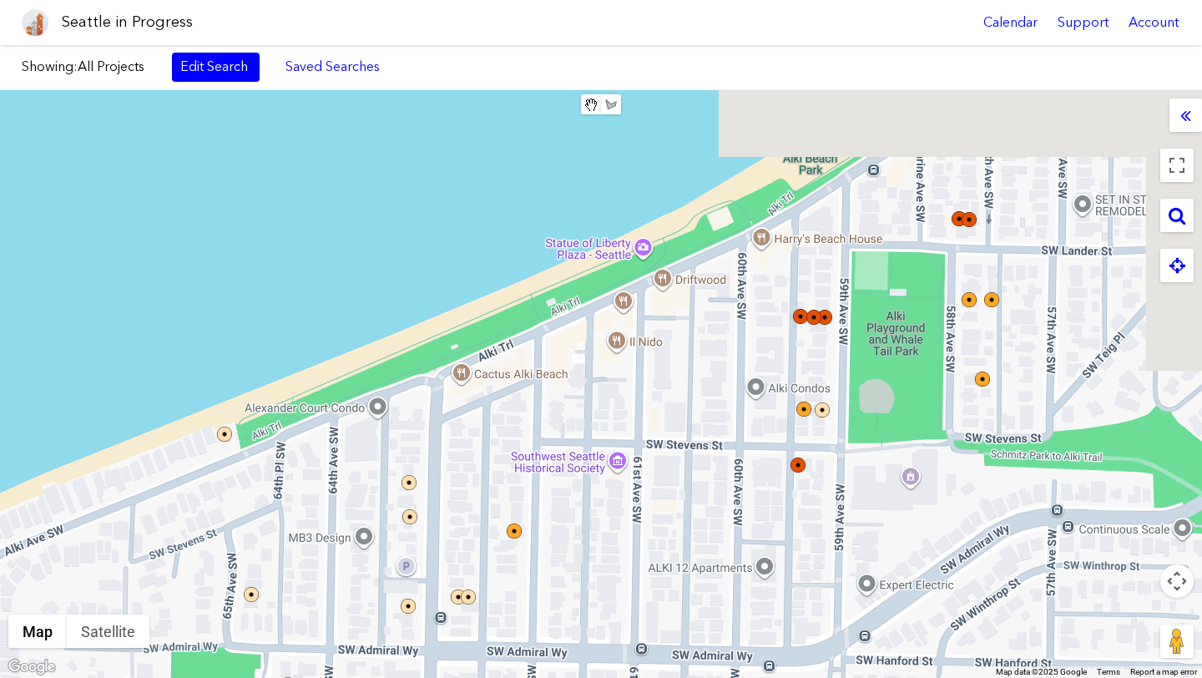
drag, startPoint x: 743, startPoint y: 447, endPoint x: 570, endPoint y: 563, distance: 207.7
click at [570, 563] on div at bounding box center [601, 384] width 1202 height 588
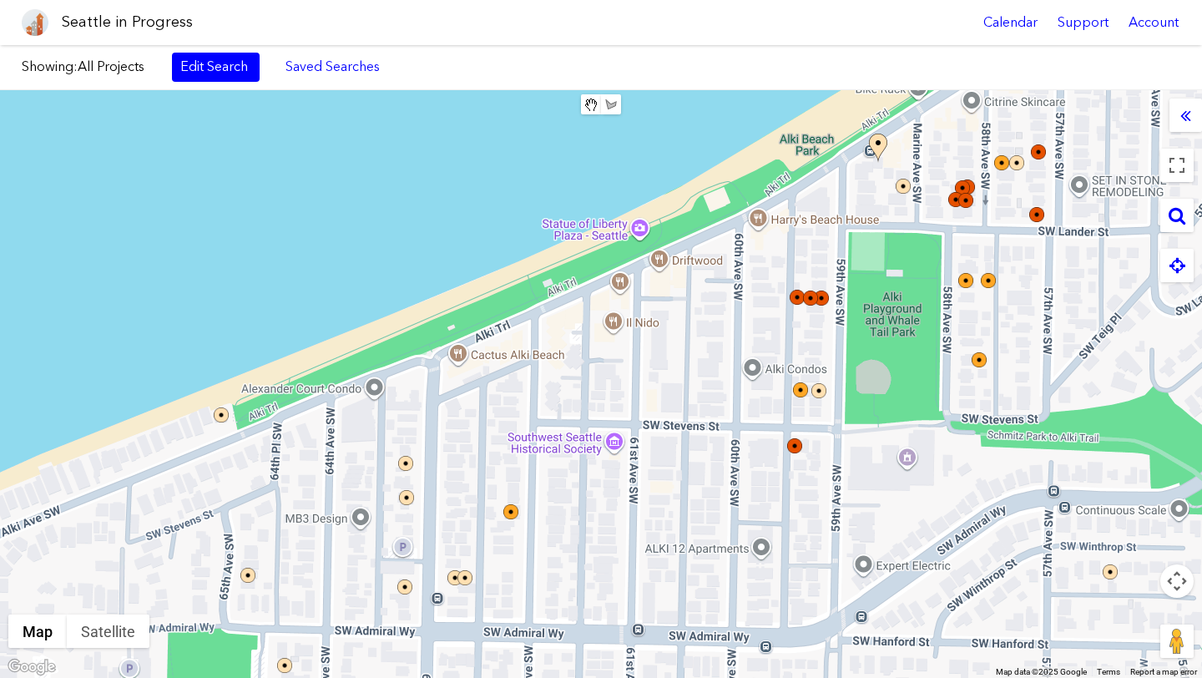
drag, startPoint x: 613, startPoint y: 405, endPoint x: 742, endPoint y: 219, distance: 226.7
click at [742, 219] on div at bounding box center [601, 384] width 1202 height 588
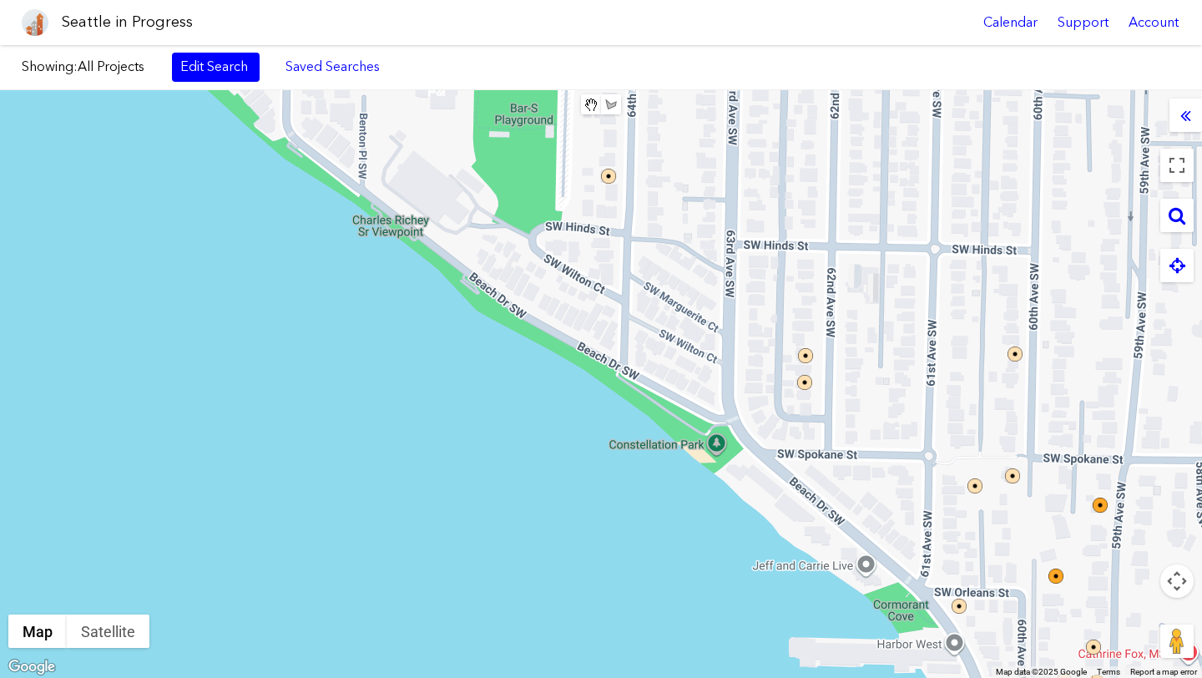
drag, startPoint x: 796, startPoint y: 439, endPoint x: 679, endPoint y: 497, distance: 131.4
click at [679, 497] on div at bounding box center [601, 384] width 1202 height 588
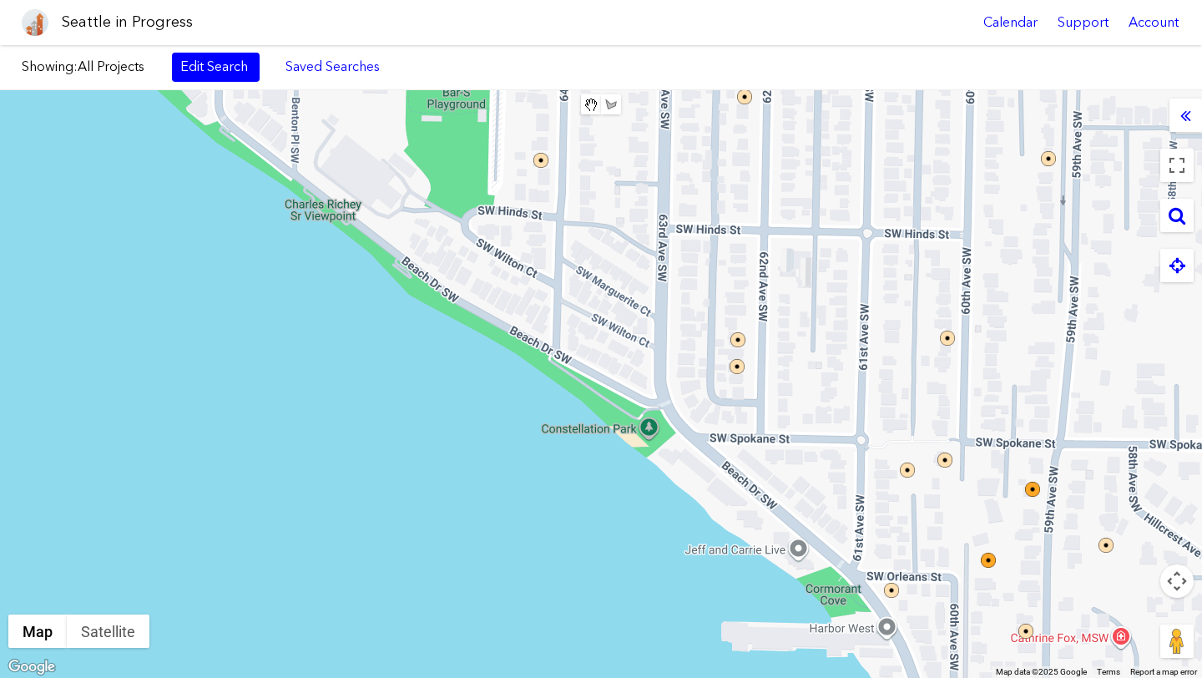
drag, startPoint x: 777, startPoint y: 406, endPoint x: 705, endPoint y: 392, distance: 73.0
click at [705, 392] on div at bounding box center [601, 384] width 1202 height 588
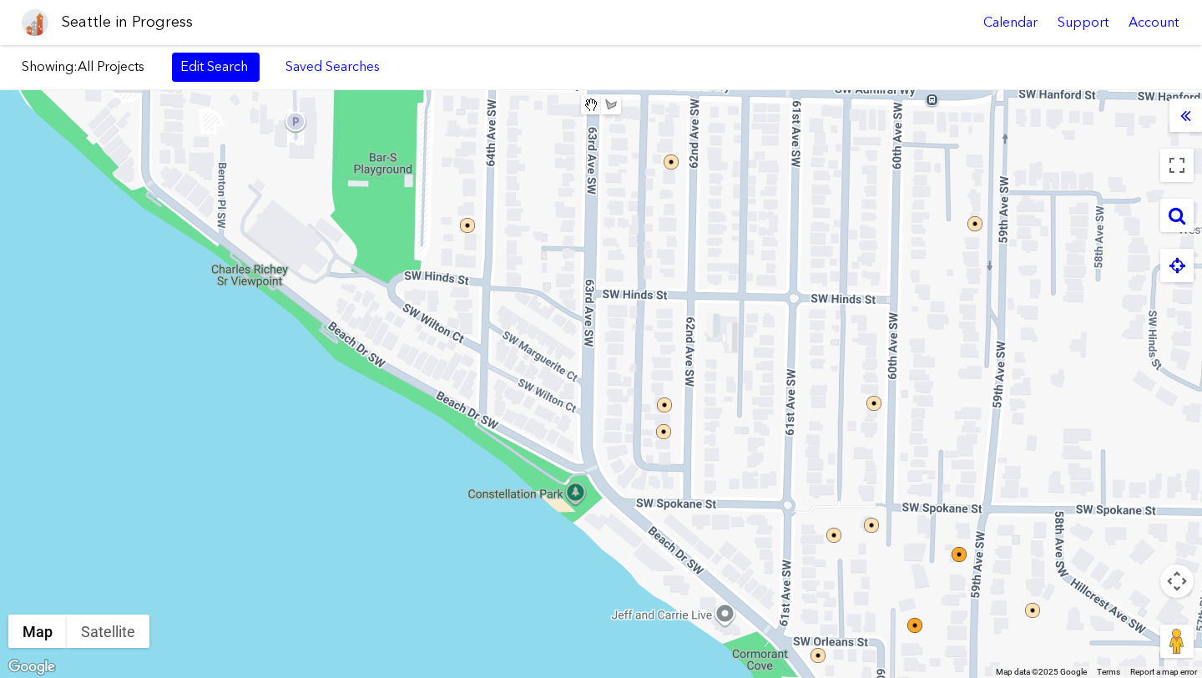
drag
click at [816, 563] on div at bounding box center [601, 384] width 1202 height 588
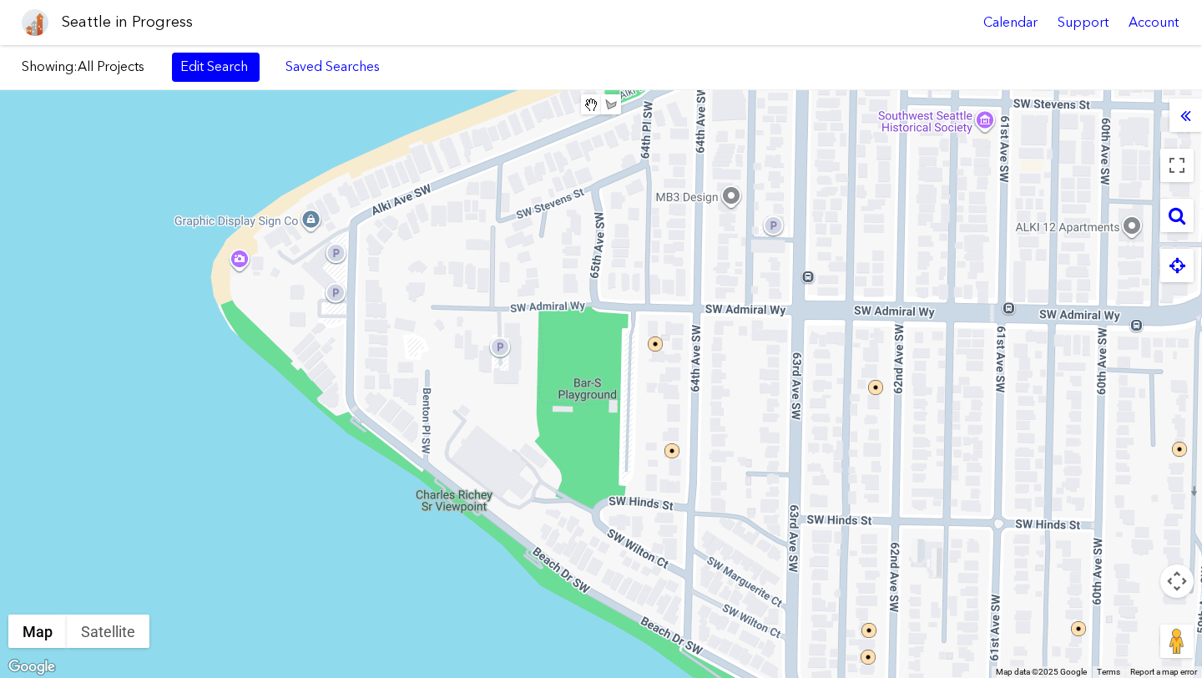
click at [836, 604] on div at bounding box center [601, 384] width 1202 height 588
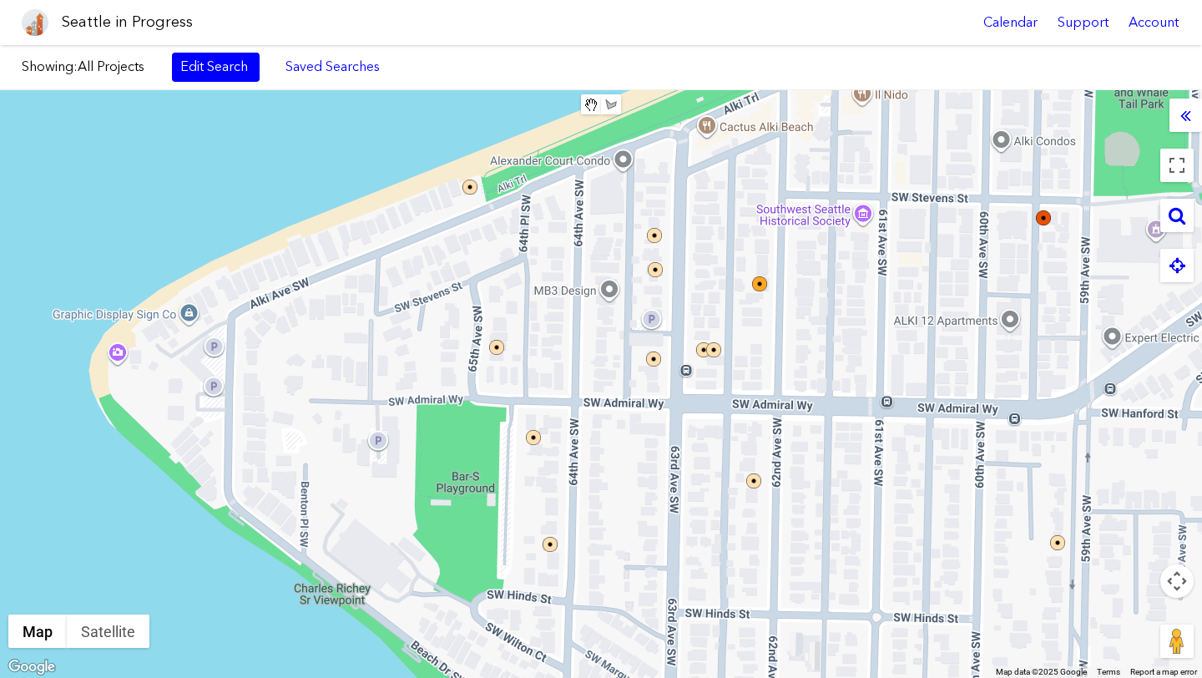
click at [579, 535] on div at bounding box center [601, 384] width 1202 height 588
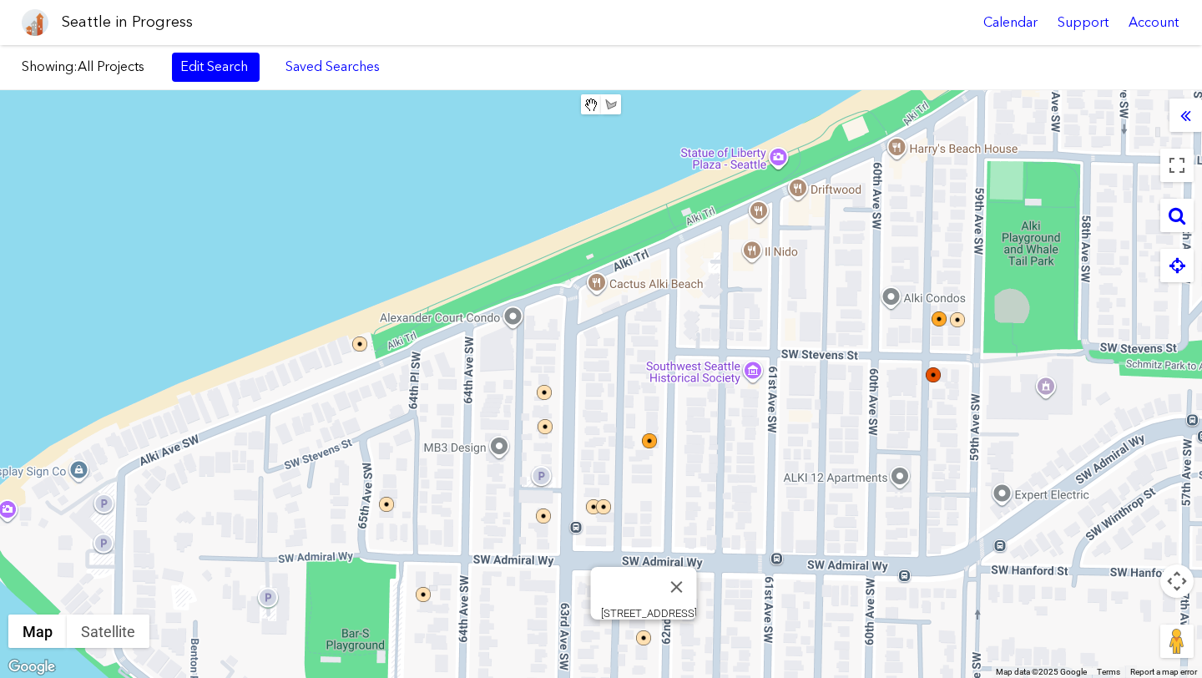
click at [648, 643] on div "3219 62ND AVE SW" at bounding box center [601, 384] width 1202 height 588
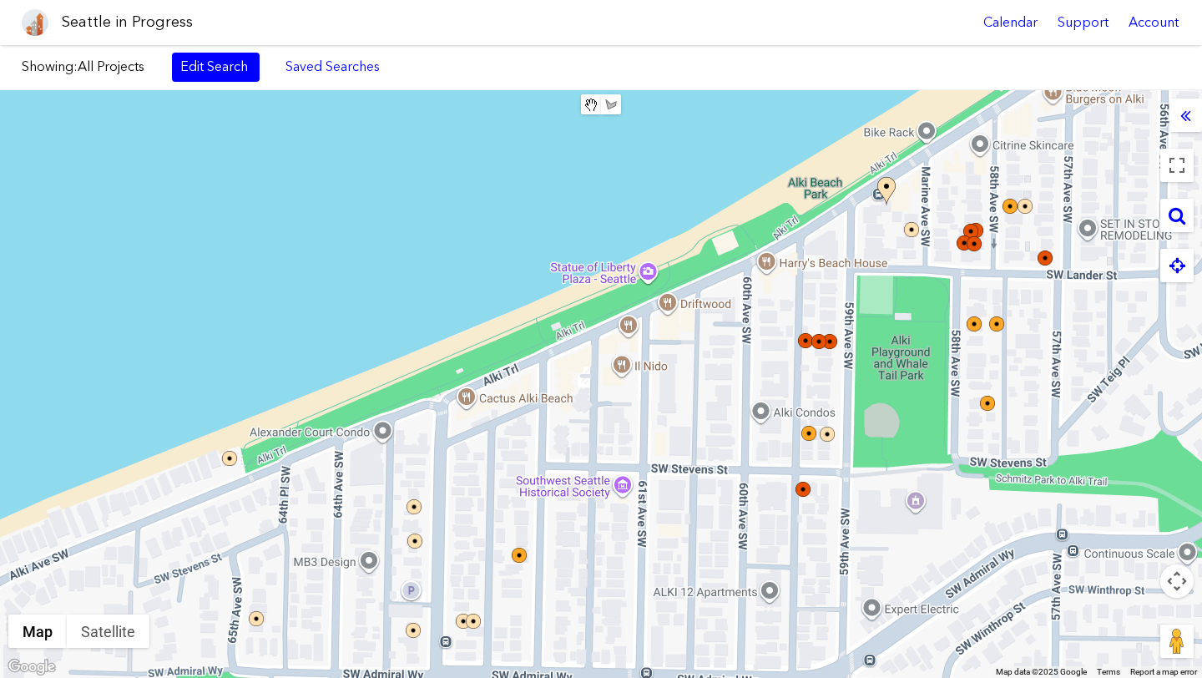
click at [565, 612] on div at bounding box center [601, 384] width 1202 height 588
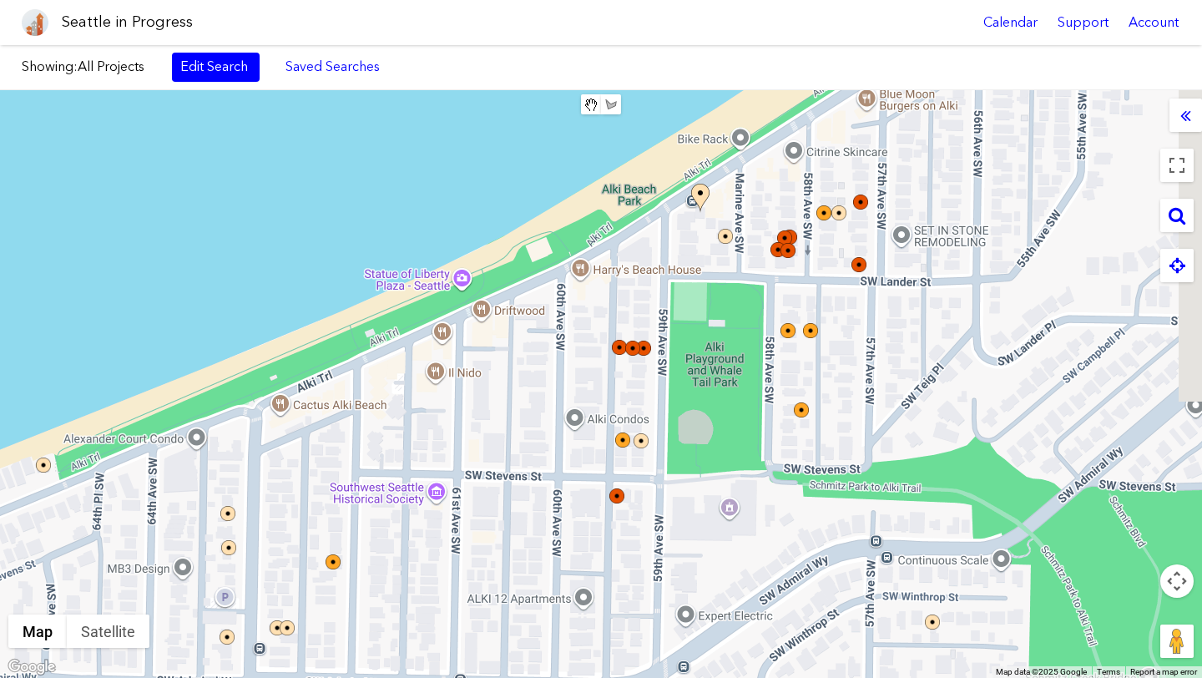
click at [462, 612] on div at bounding box center [601, 384] width 1202 height 588
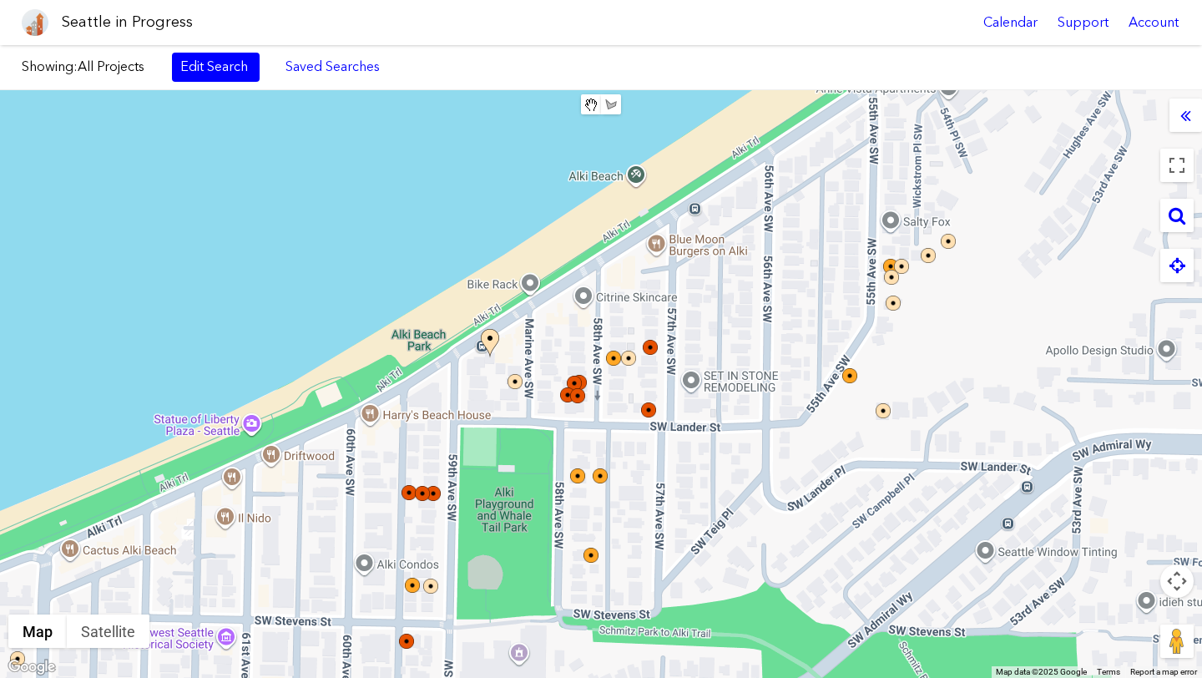
click at [511, 677] on div at bounding box center [601, 384] width 1202 height 588
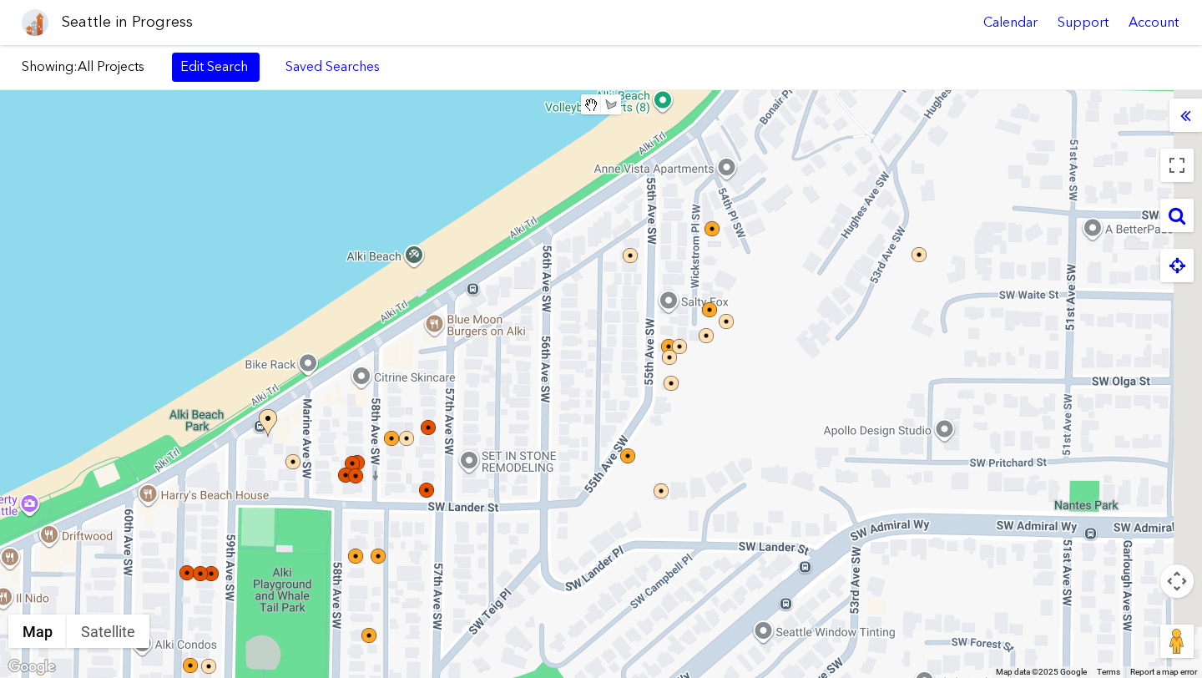
click at [472, 664] on div at bounding box center [601, 384] width 1202 height 588
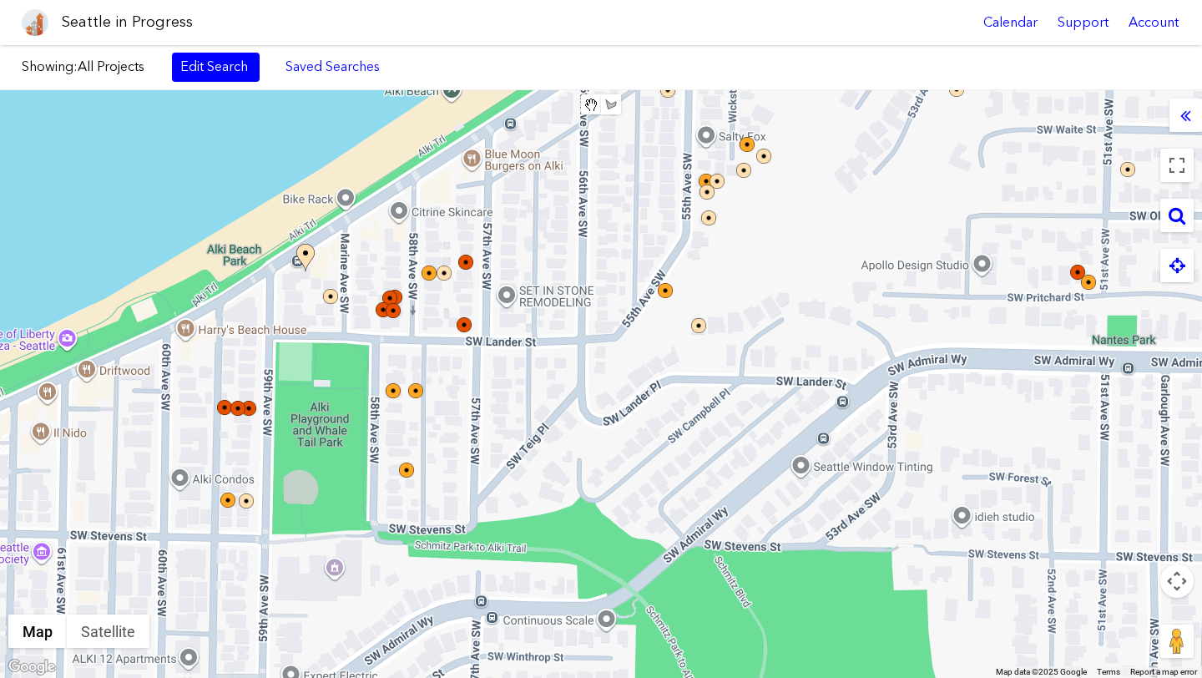
click at [573, 425] on div at bounding box center [601, 384] width 1202 height 588
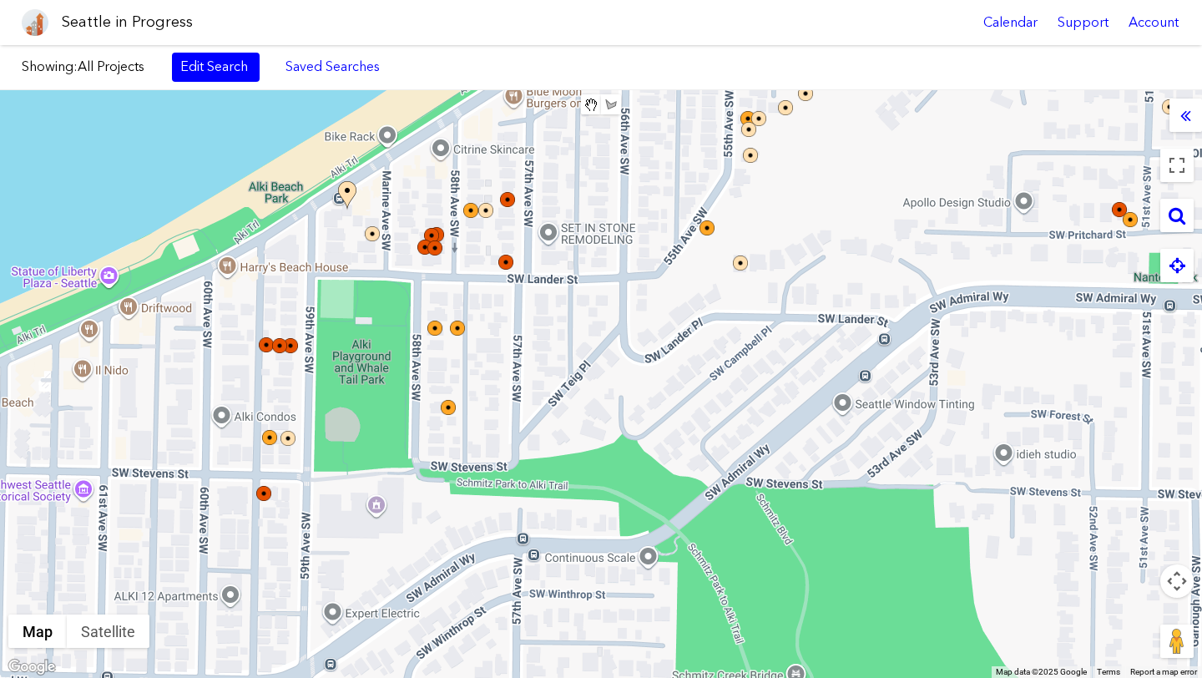
click at [647, 374] on div at bounding box center [601, 384] width 1202 height 588
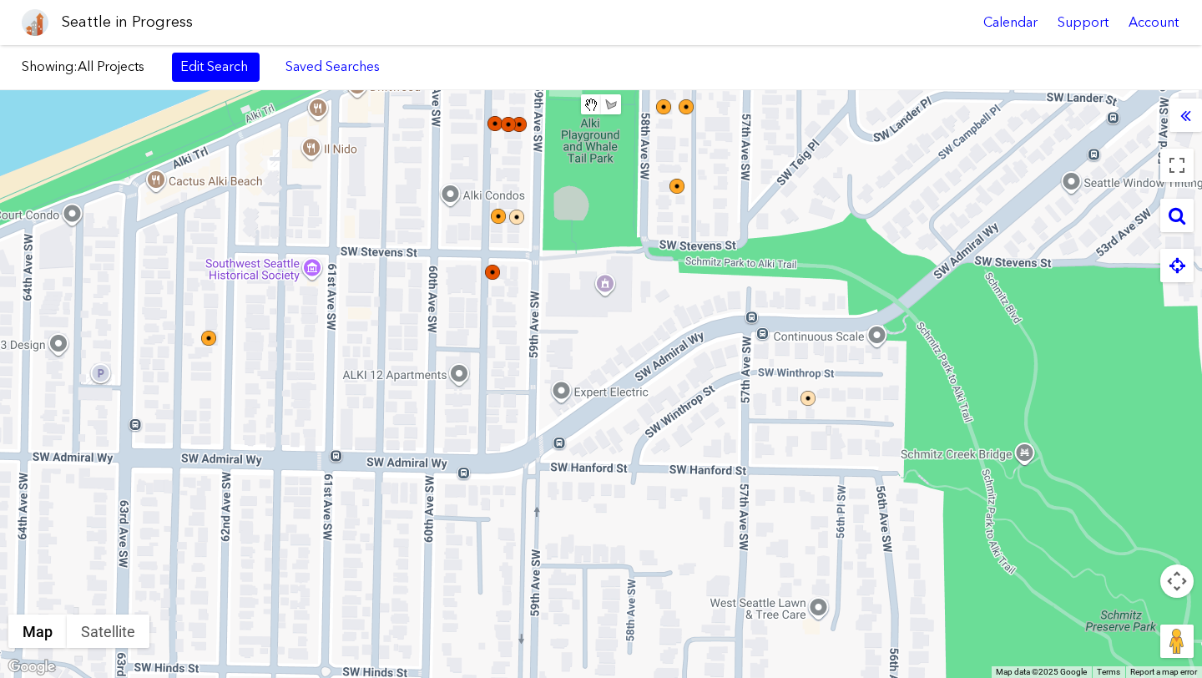
click at [826, 290] on div at bounding box center [601, 384] width 1202 height 588
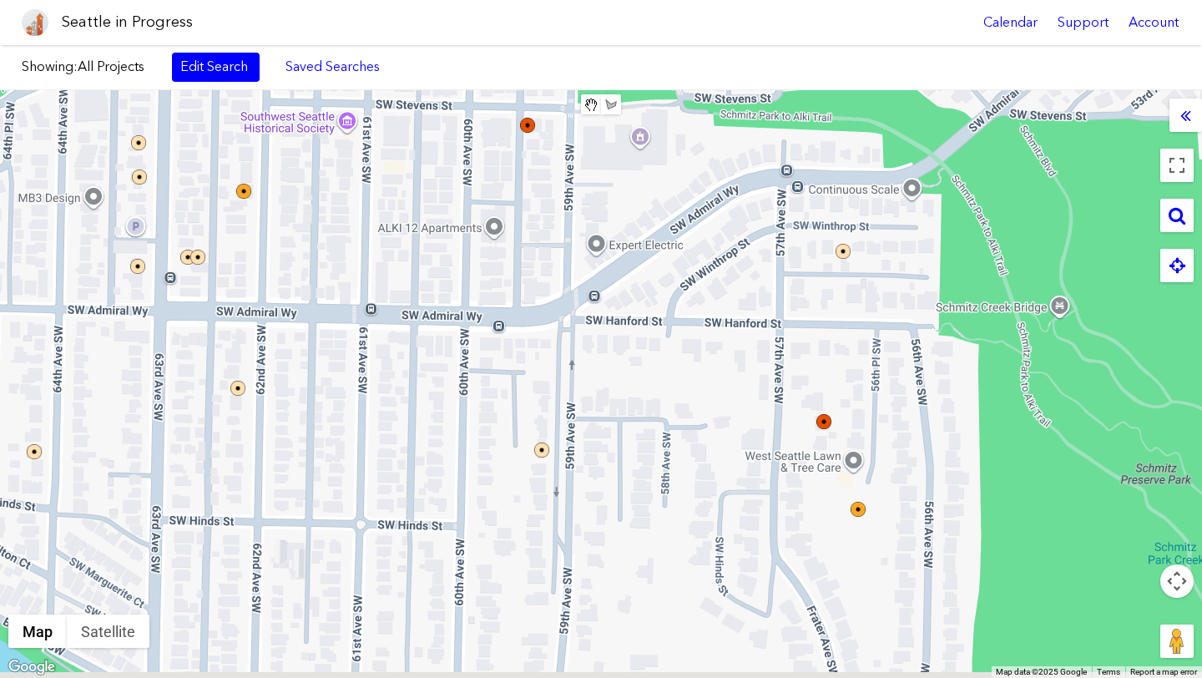
click at [659, 342] on div at bounding box center [601, 384] width 1202 height 588
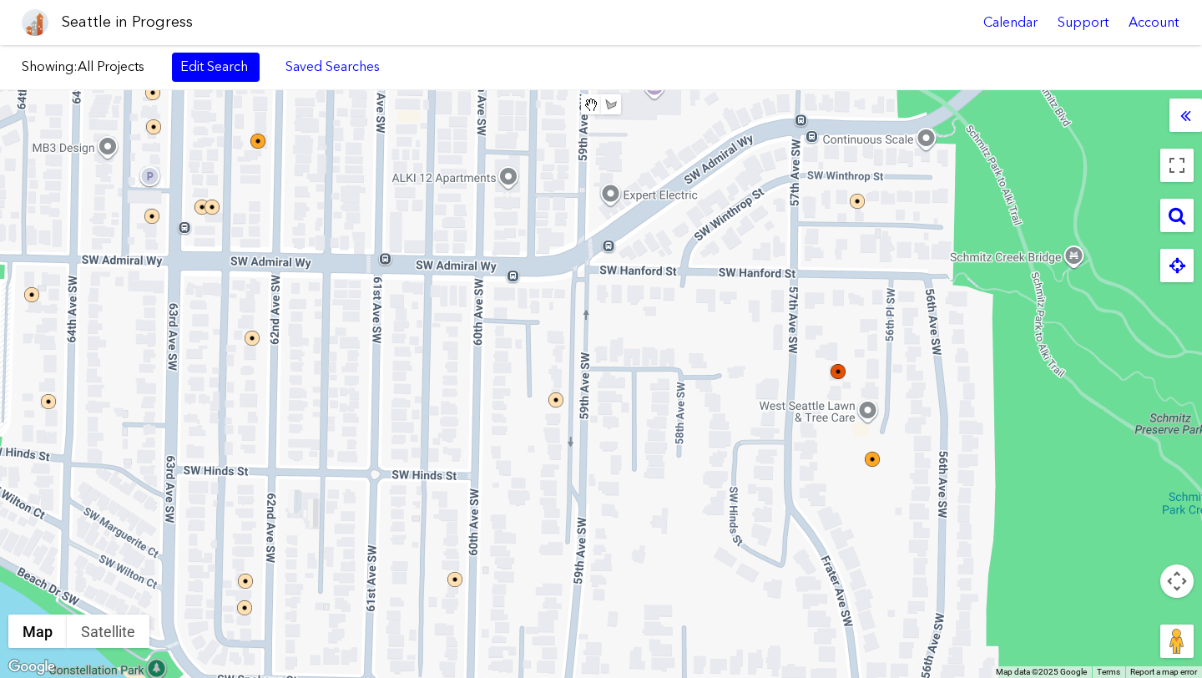
click at [657, 415] on div at bounding box center [601, 384] width 1202 height 588
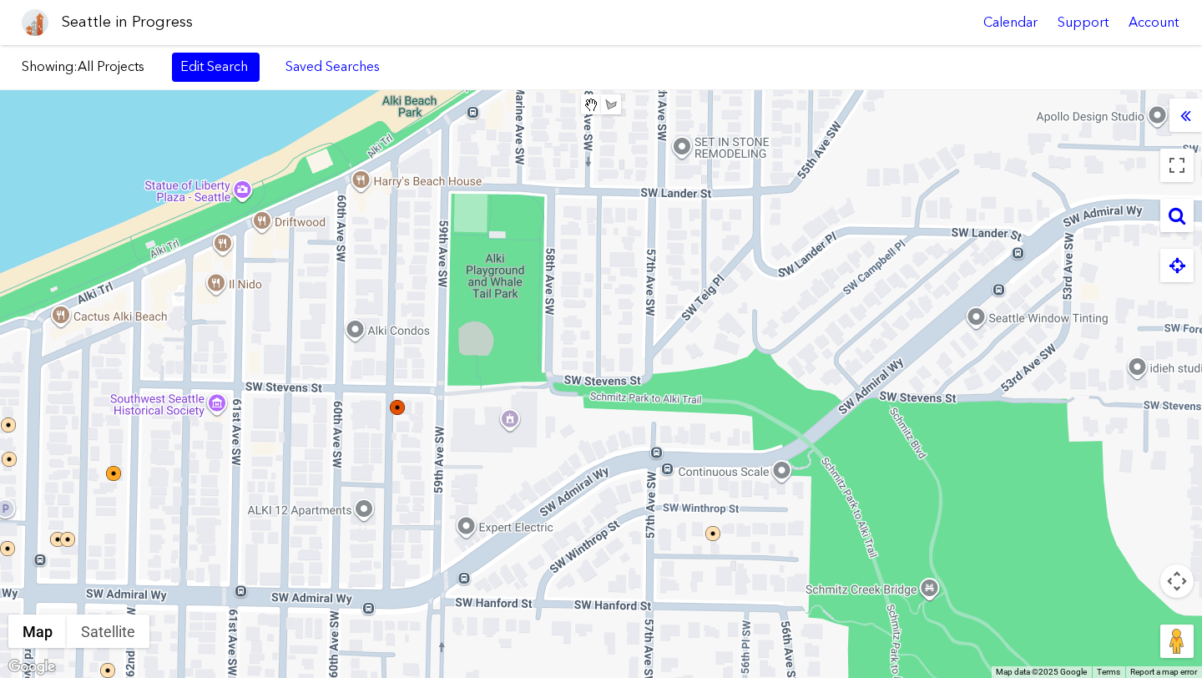
click at [660, 573] on div at bounding box center [601, 384] width 1202 height 588
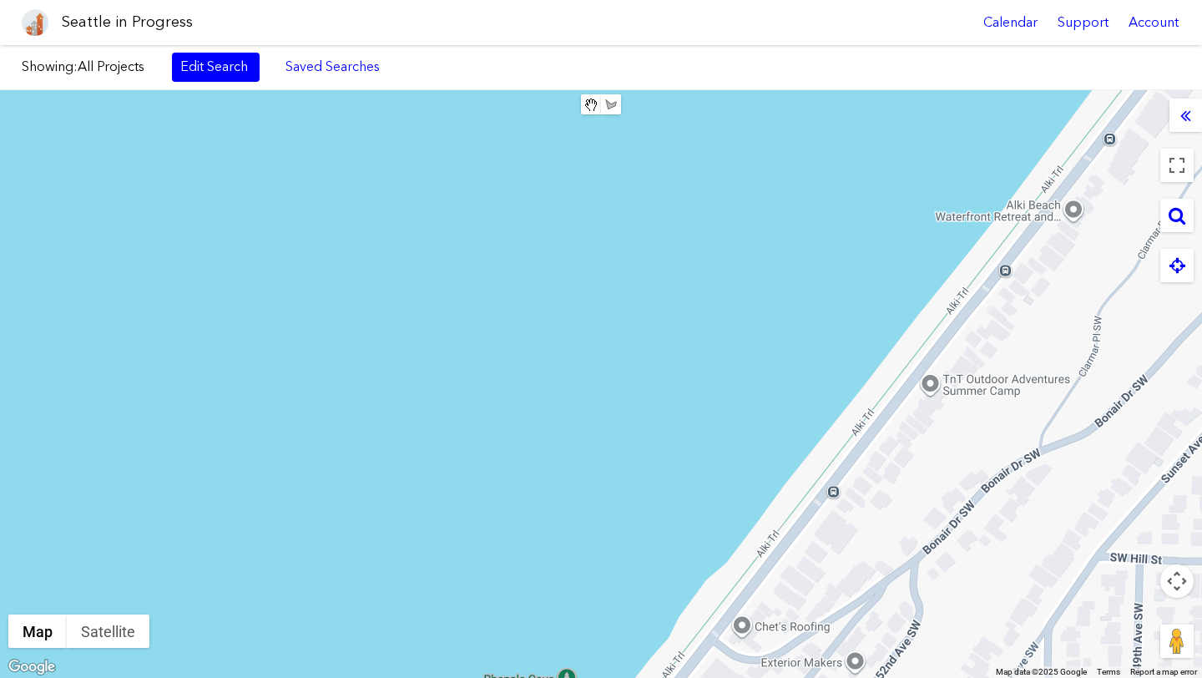
click at [556, 356] on div at bounding box center [601, 384] width 1202 height 588
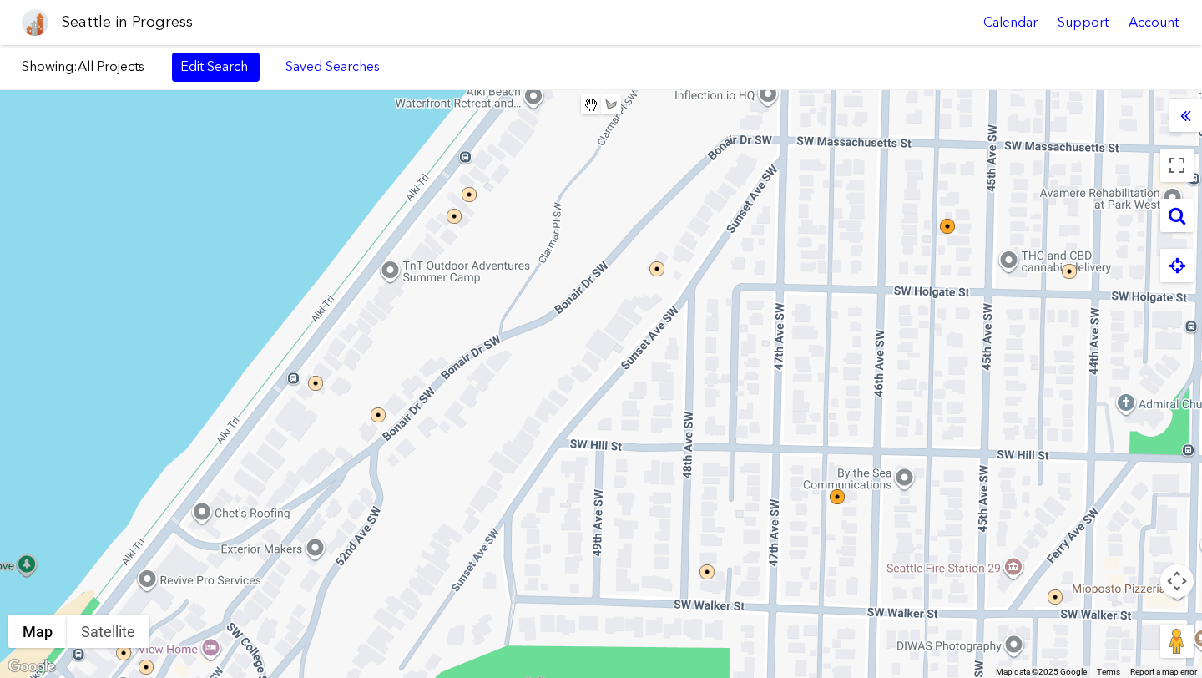
click at [563, 677] on div at bounding box center [601, 384] width 1202 height 588
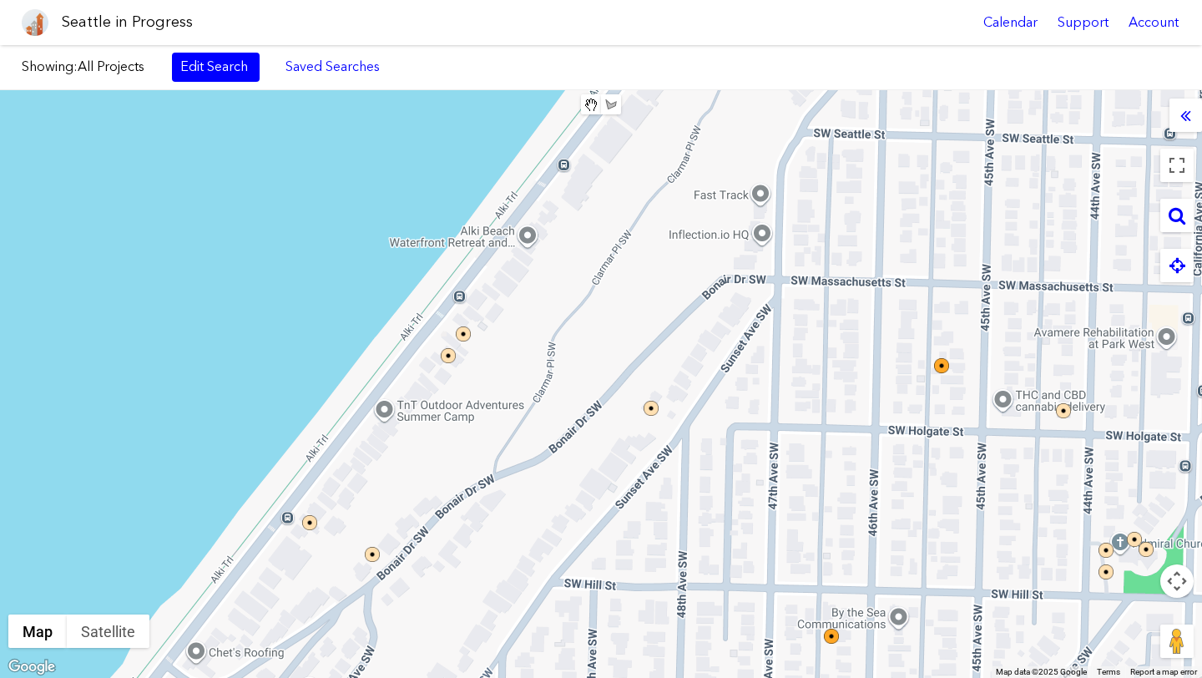
click at [806, 449] on div at bounding box center [601, 384] width 1202 height 588
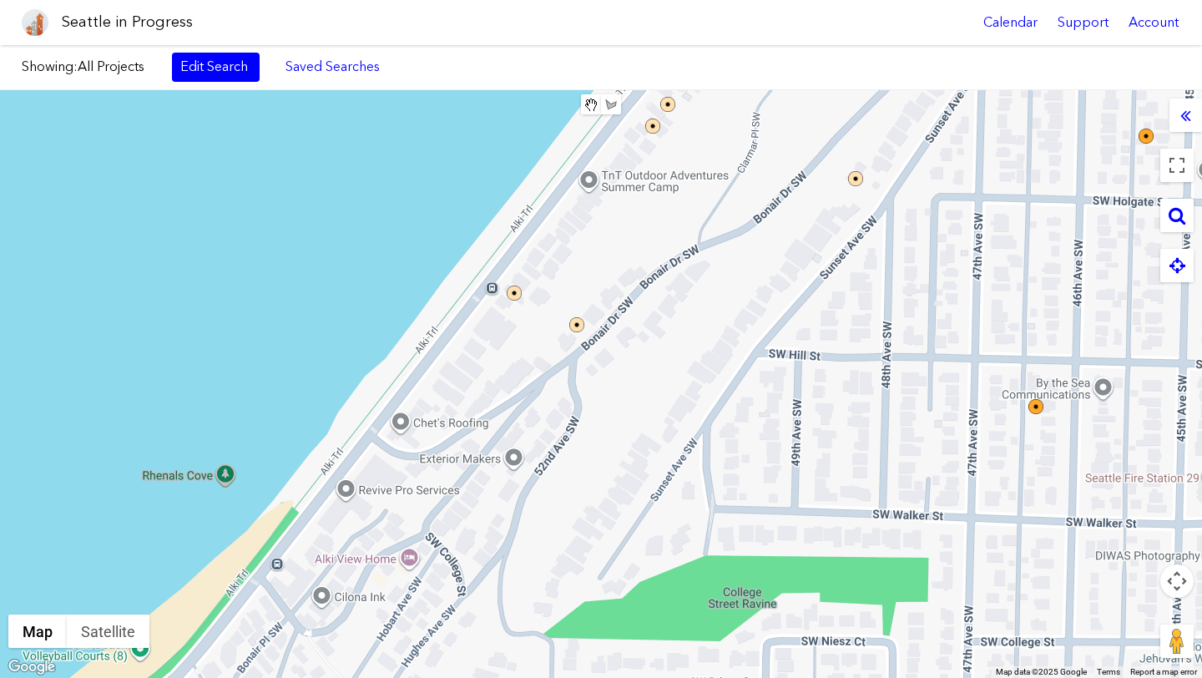
click at [758, 418] on div at bounding box center [601, 384] width 1202 height 588
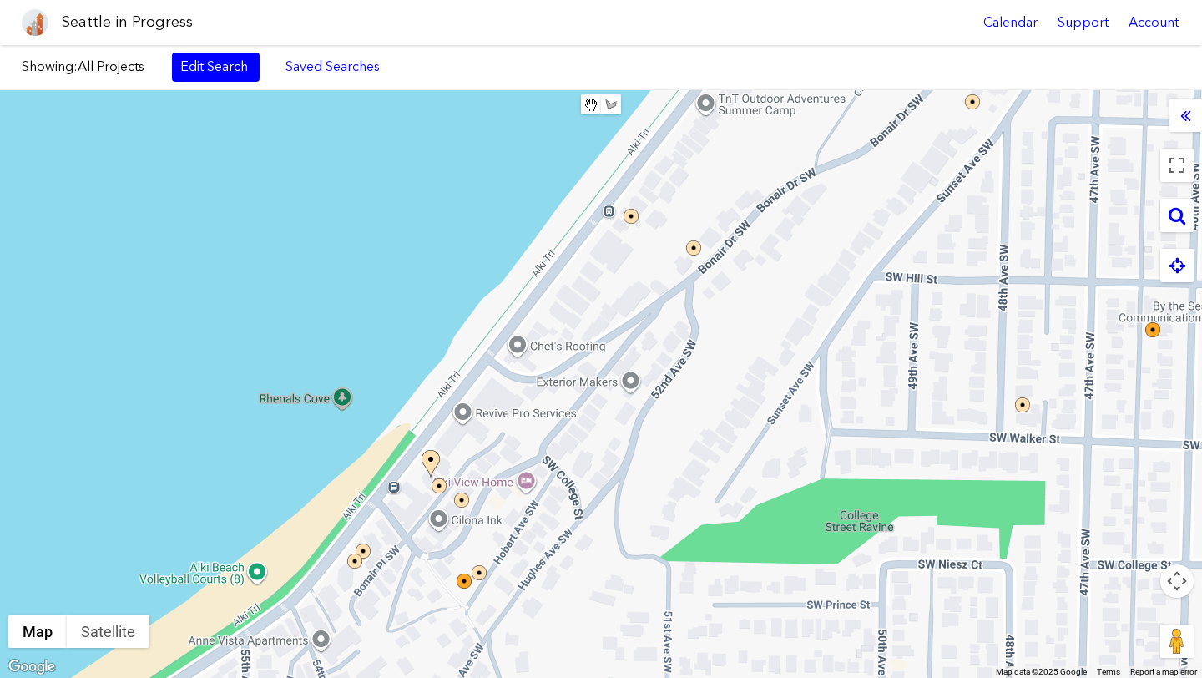
click at [669, 533] on div at bounding box center [601, 384] width 1202 height 588
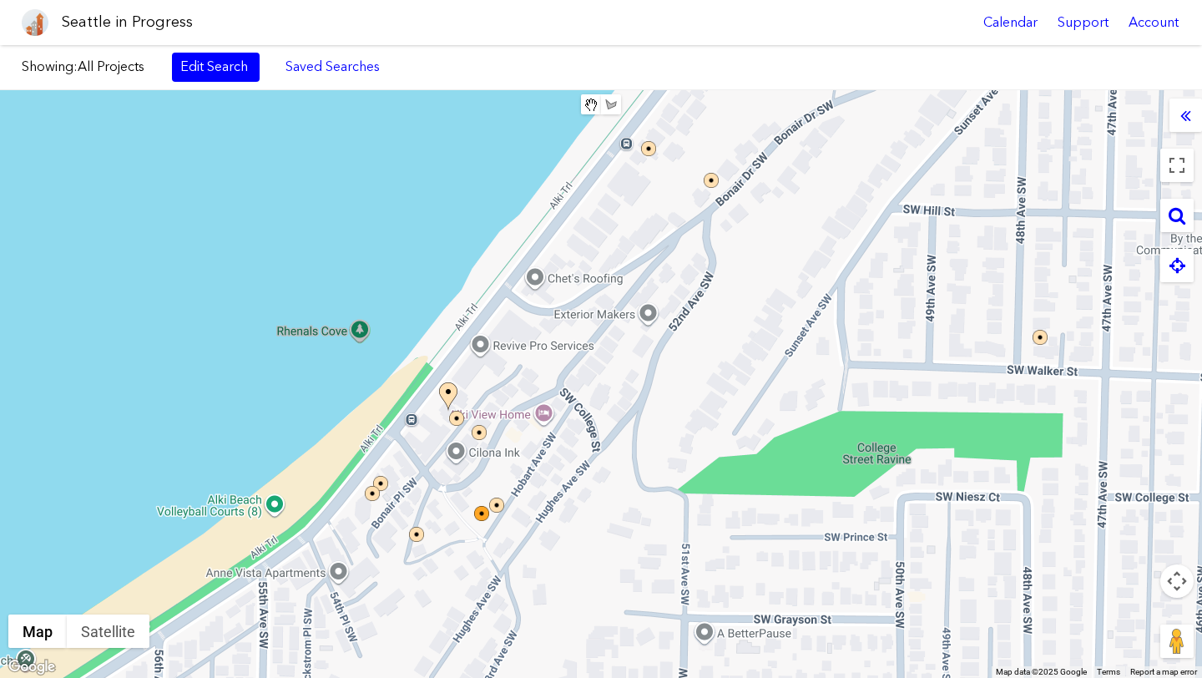
click at [532, 429] on div at bounding box center [601, 384] width 1202 height 588
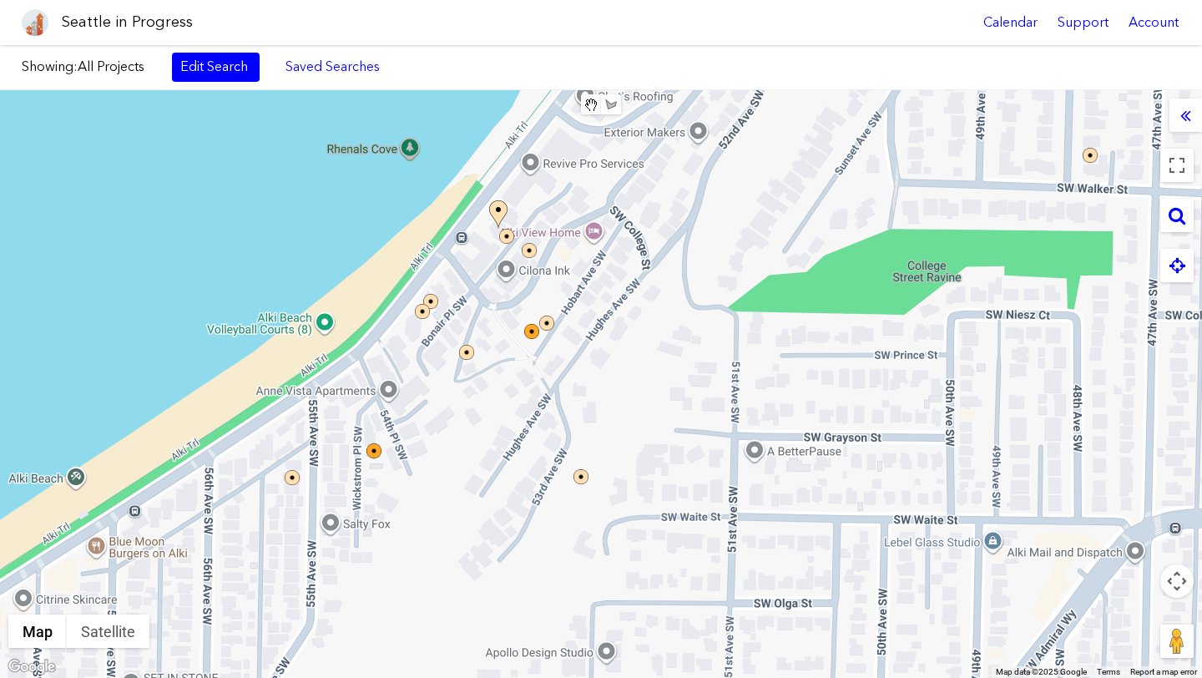
click at [617, 354] on div at bounding box center [601, 384] width 1202 height 588
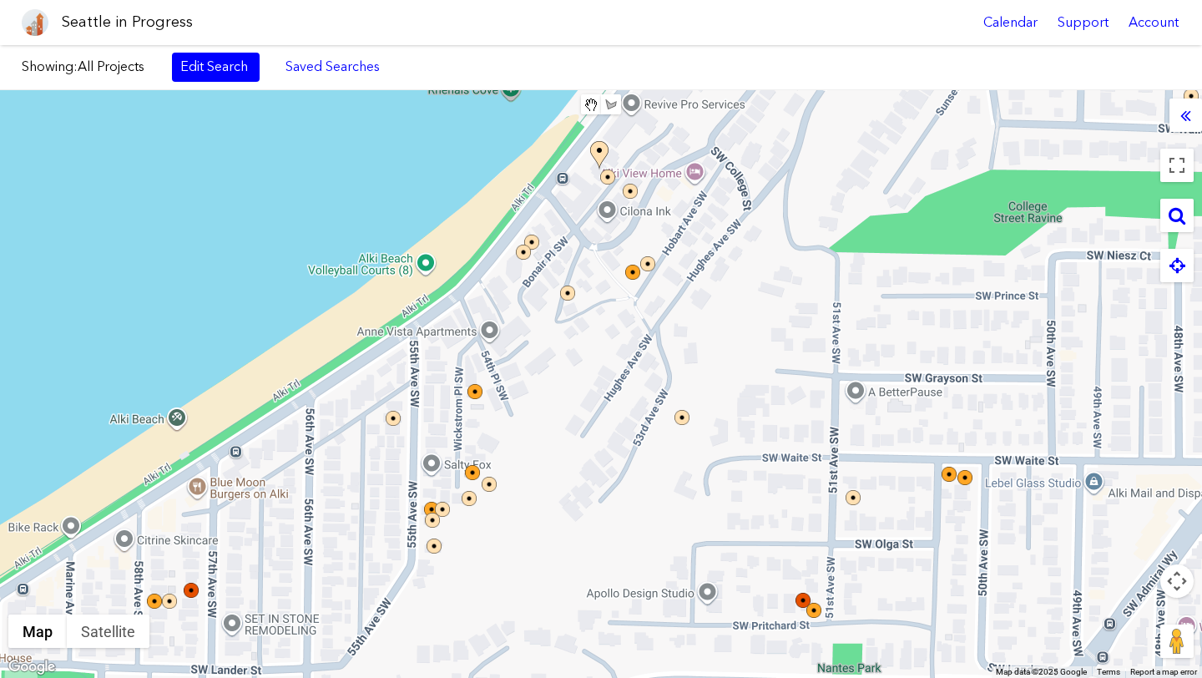
click at [660, 420] on div at bounding box center [601, 384] width 1202 height 588
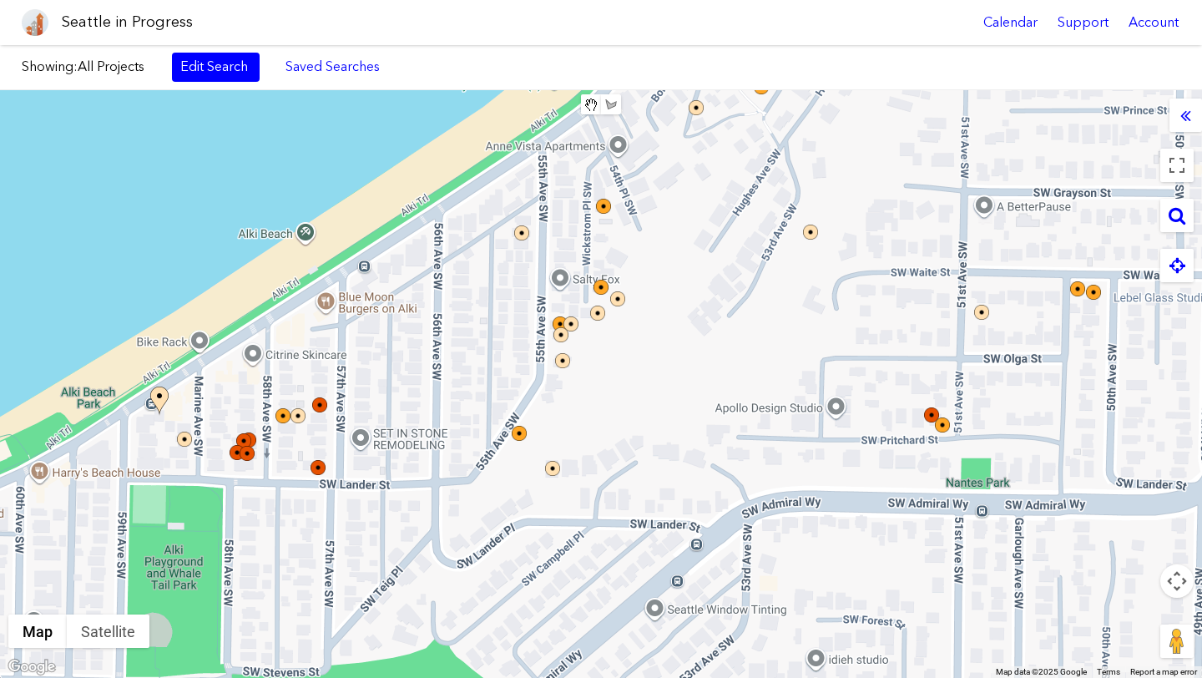
click at [719, 325] on div at bounding box center [601, 384] width 1202 height 588
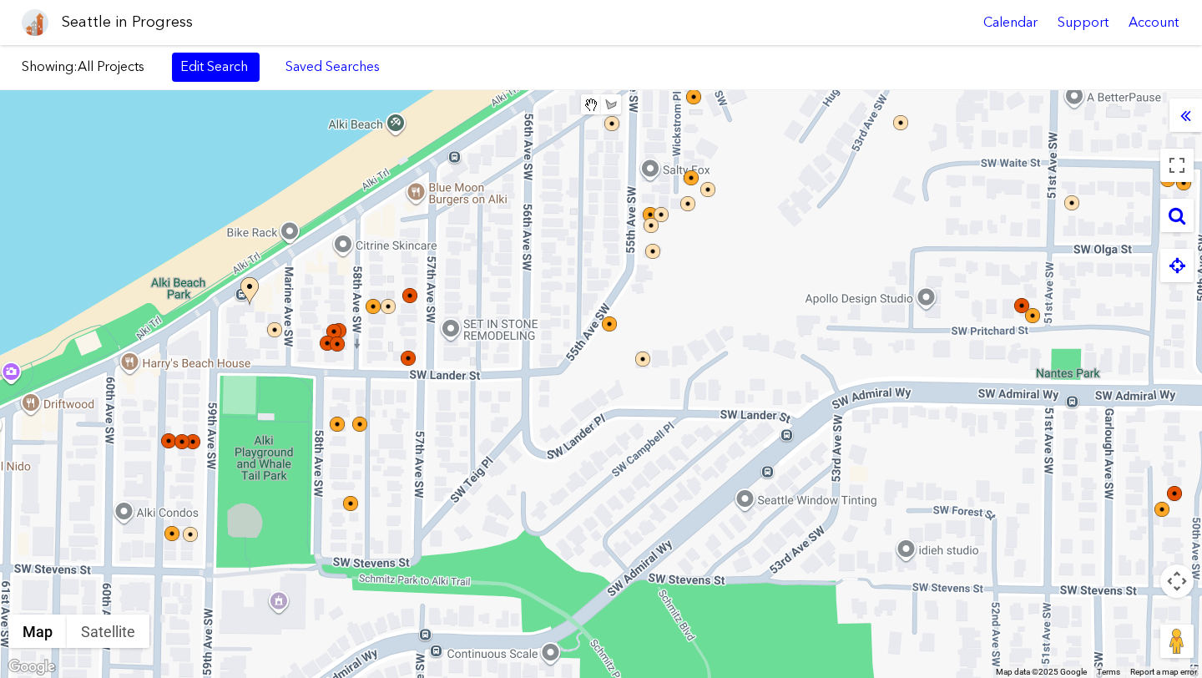
click at [782, 295] on div at bounding box center [601, 384] width 1202 height 588
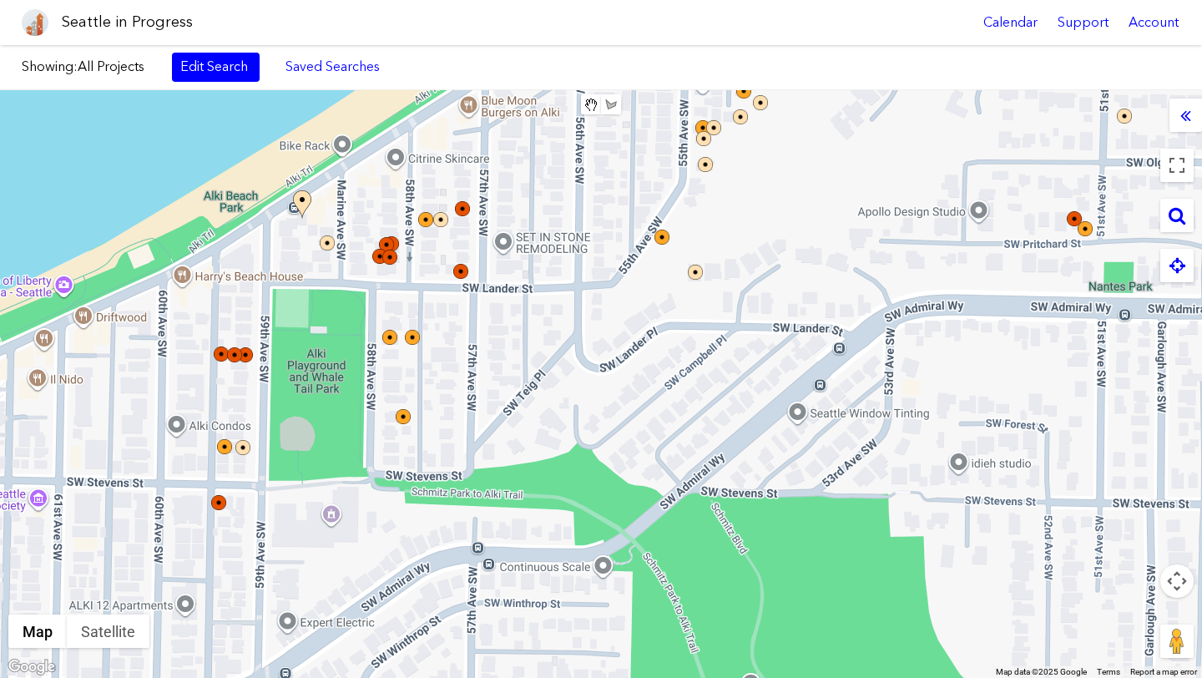
click at [693, 265] on div at bounding box center [601, 384] width 1202 height 588
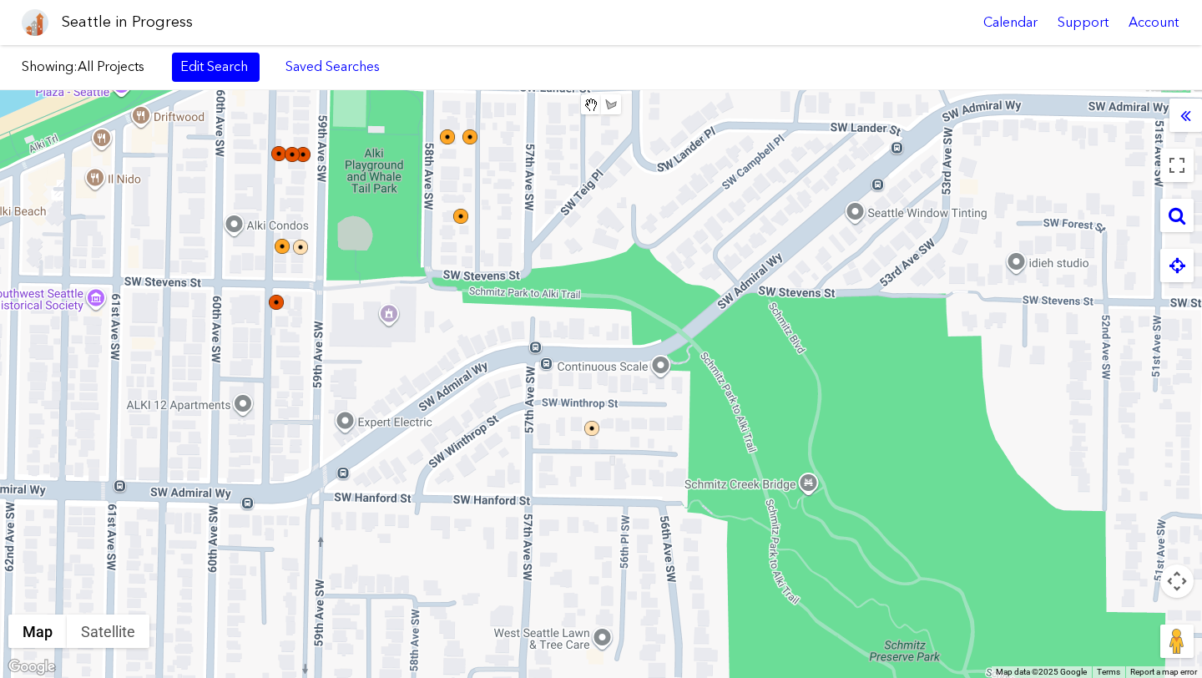
click at [584, 421] on img at bounding box center [591, 428] width 15 height 15
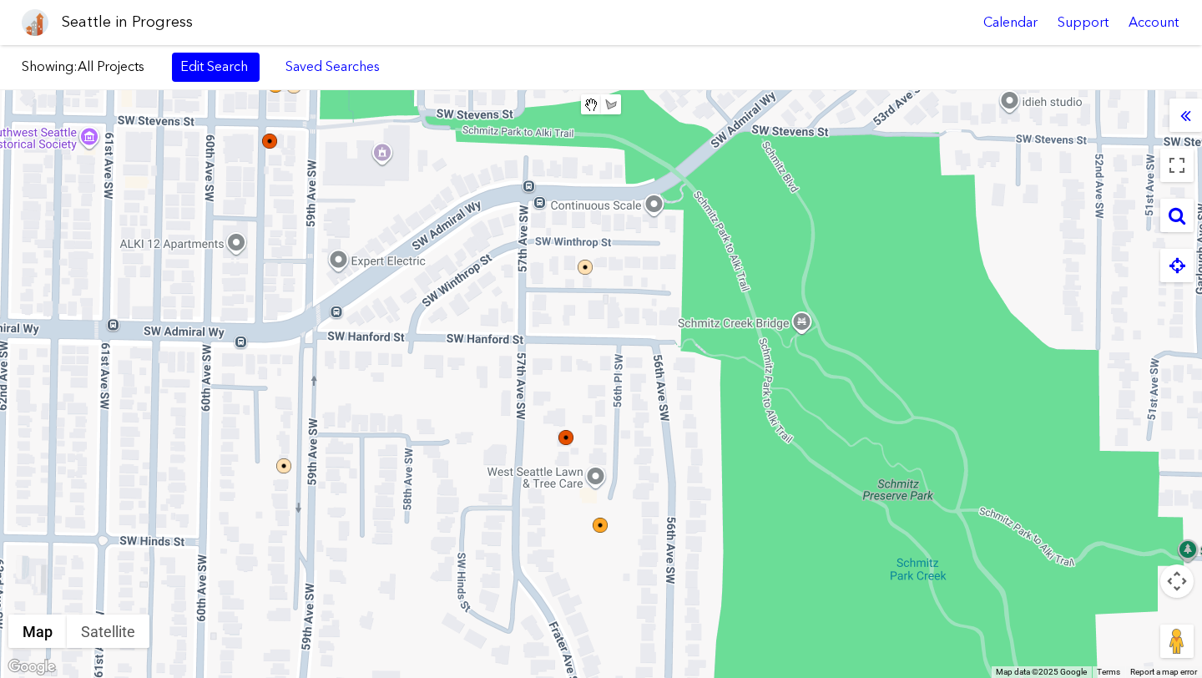
click at [618, 407] on div "To navigate, press the arrow keys." at bounding box center [601, 384] width 1202 height 588
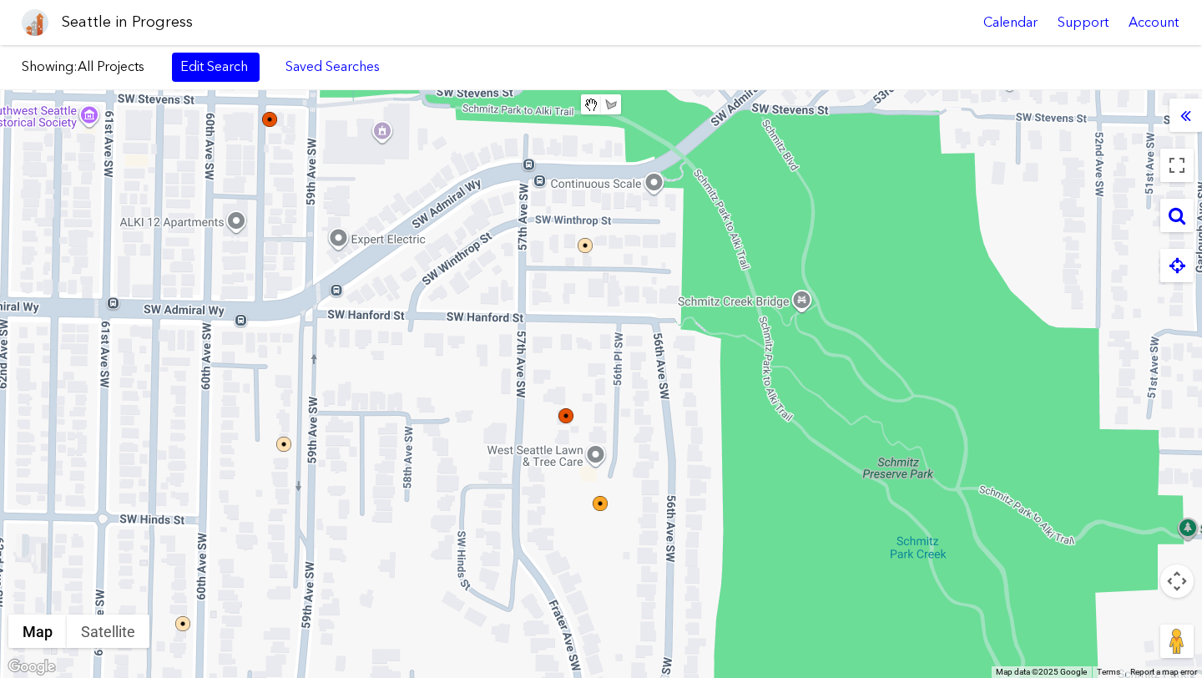
click at [618, 379] on div "To navigate, press the arrow keys." at bounding box center [601, 384] width 1202 height 588
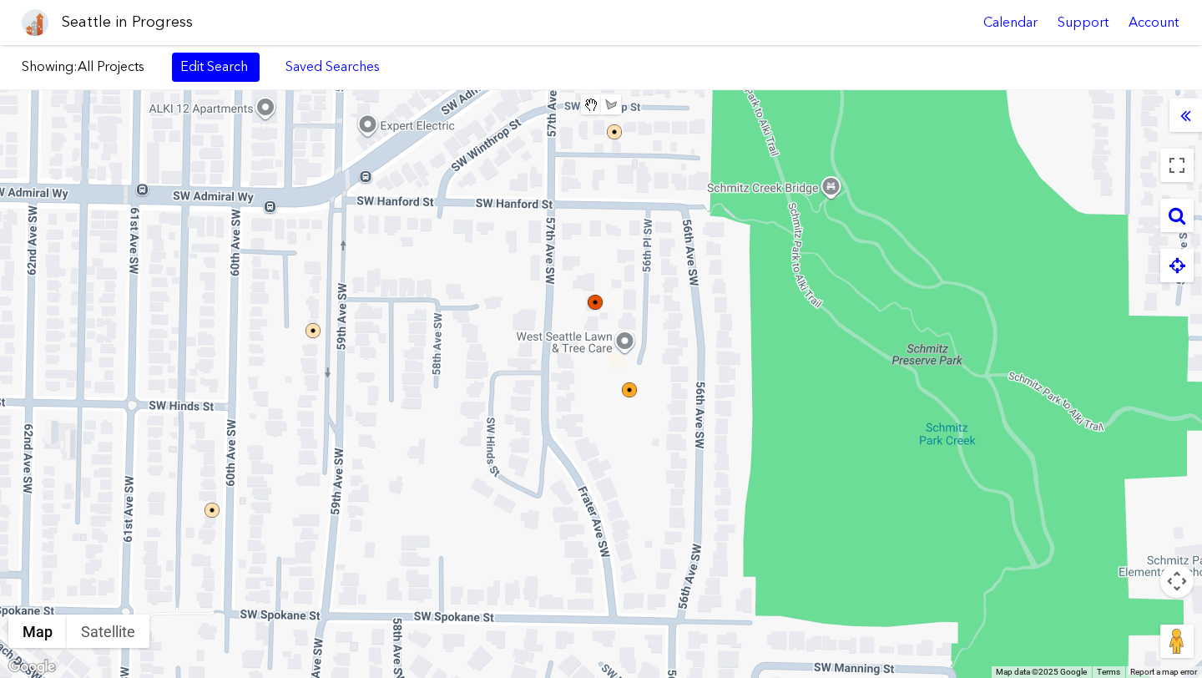
click at [678, 413] on div "To navigate, press the arrow keys." at bounding box center [601, 384] width 1202 height 588
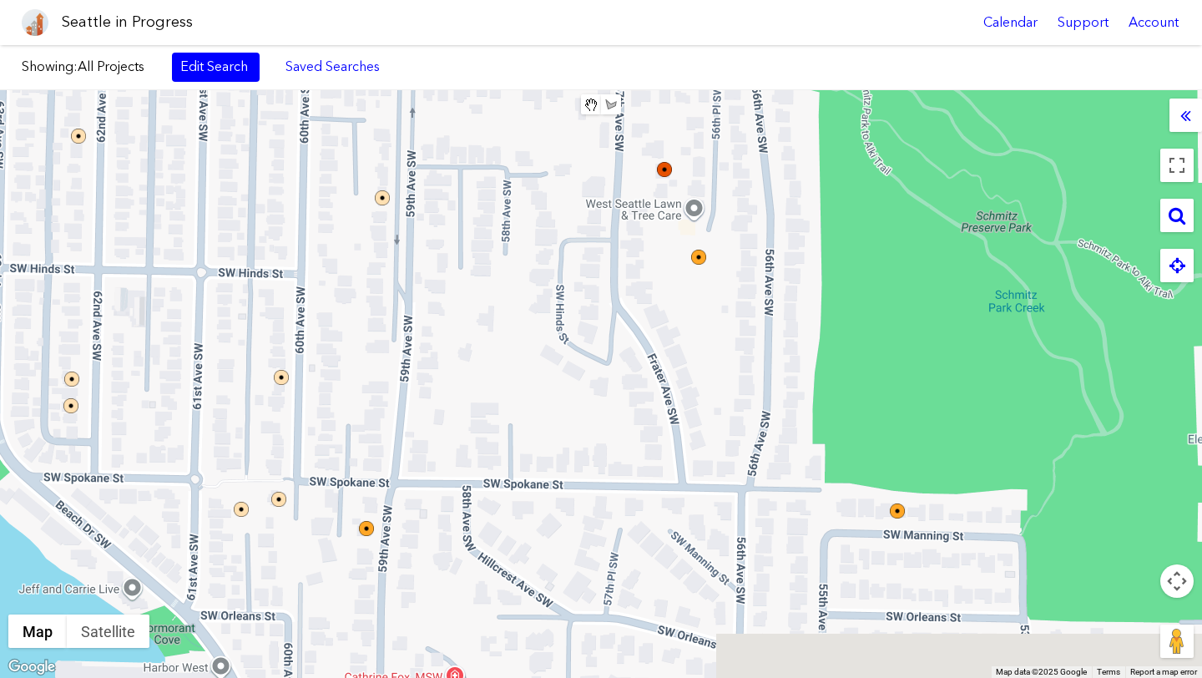
click at [758, 207] on div "To navigate, press the arrow keys." at bounding box center [601, 384] width 1202 height 588
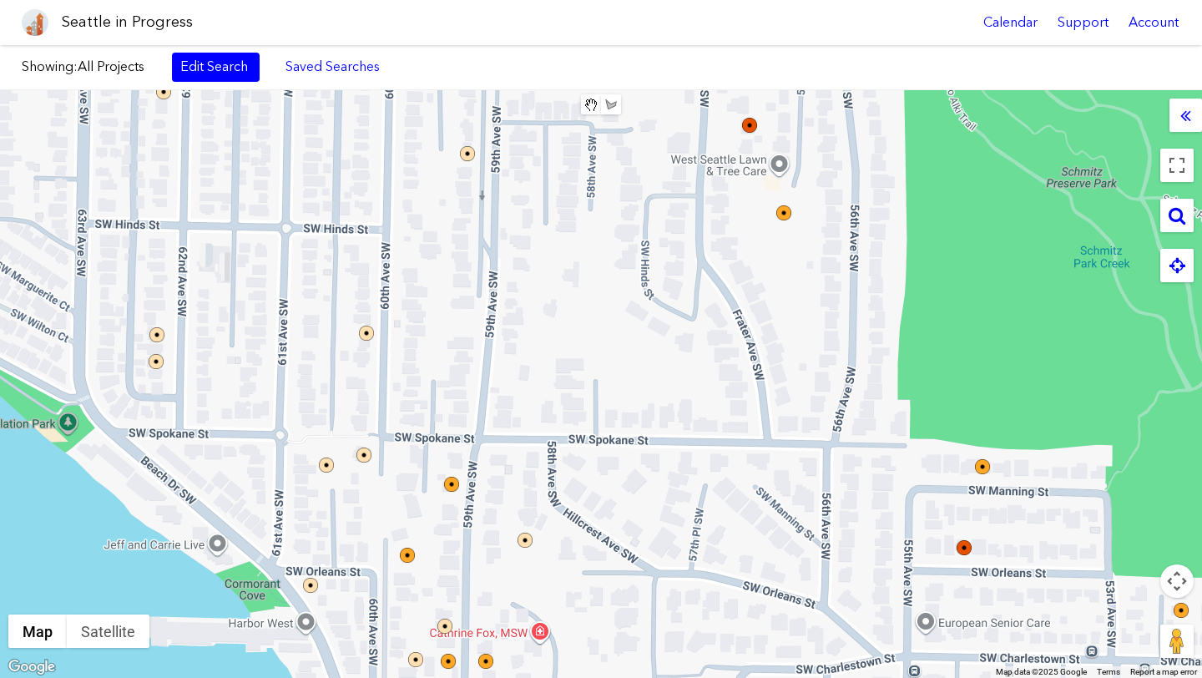
click at [523, 305] on div "To navigate, press the arrow keys." at bounding box center [601, 384] width 1202 height 588
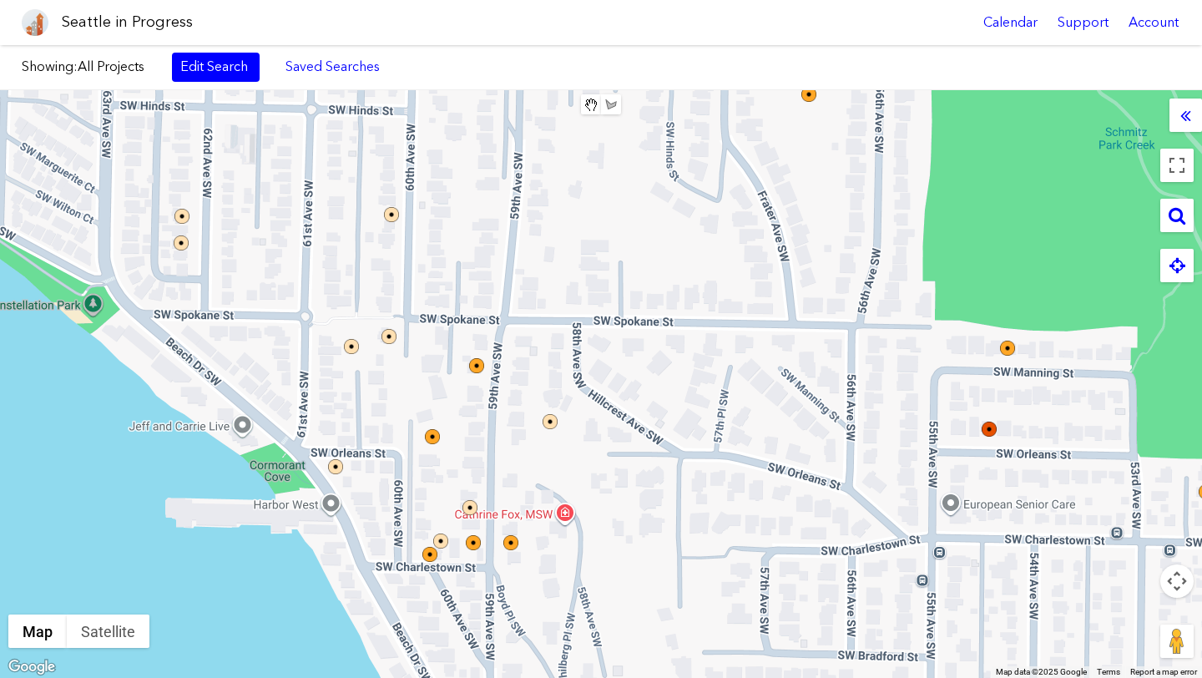
click at [555, 353] on div "To navigate, press the arrow keys." at bounding box center [601, 384] width 1202 height 588
click at [408, 468] on div "To navigate, press the arrow keys." at bounding box center [601, 384] width 1202 height 588
click at [409, 457] on div "To navigate, press the arrow keys." at bounding box center [601, 384] width 1202 height 588
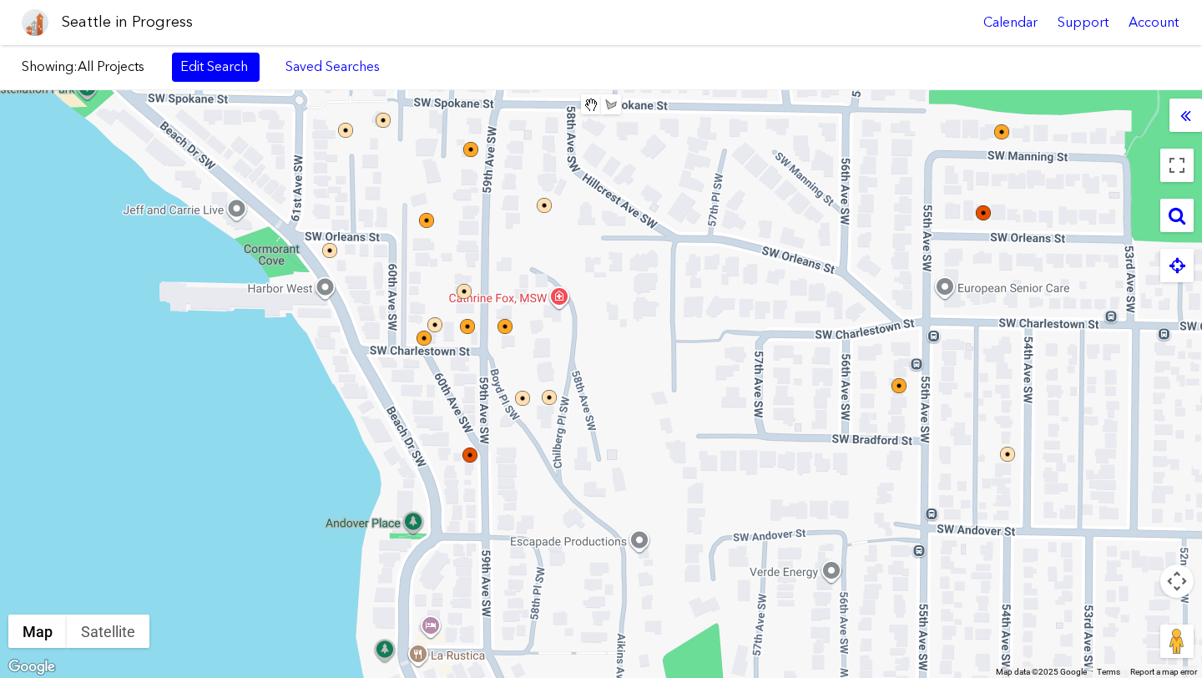
click at [633, 376] on div "To navigate, press the arrow keys." at bounding box center [601, 384] width 1202 height 588
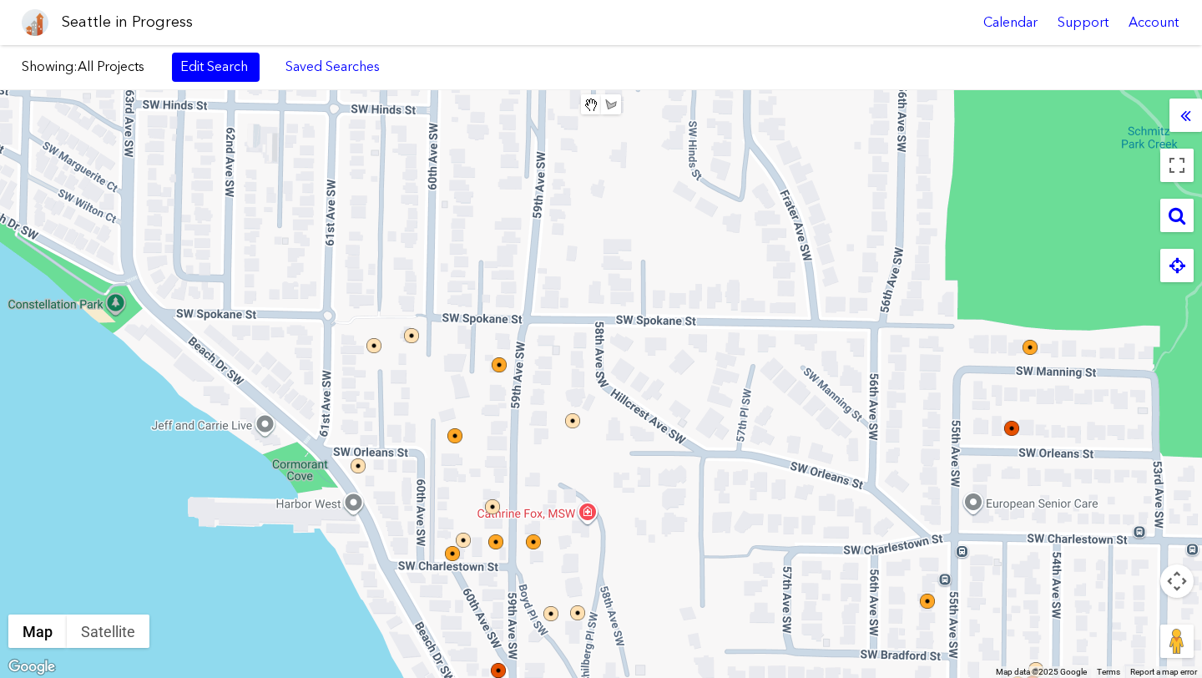
click at [664, 677] on div "To navigate, press the arrow keys." at bounding box center [601, 384] width 1202 height 588
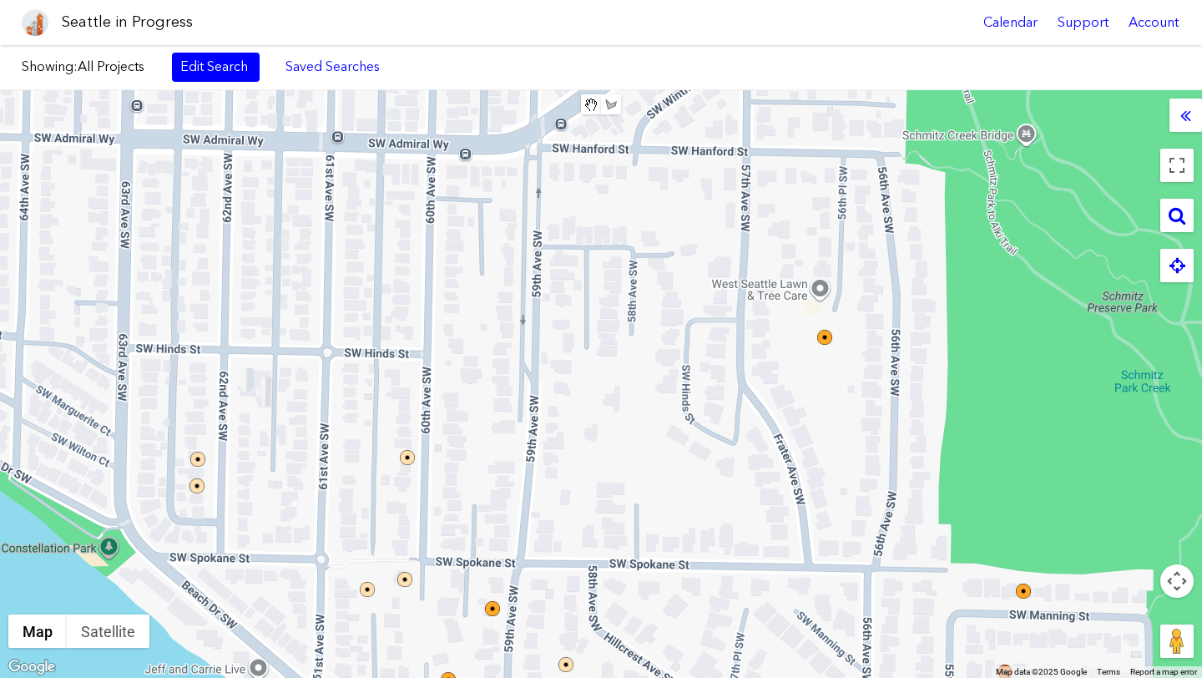
click at [499, 661] on div "To navigate, press the arrow keys." at bounding box center [601, 384] width 1202 height 588
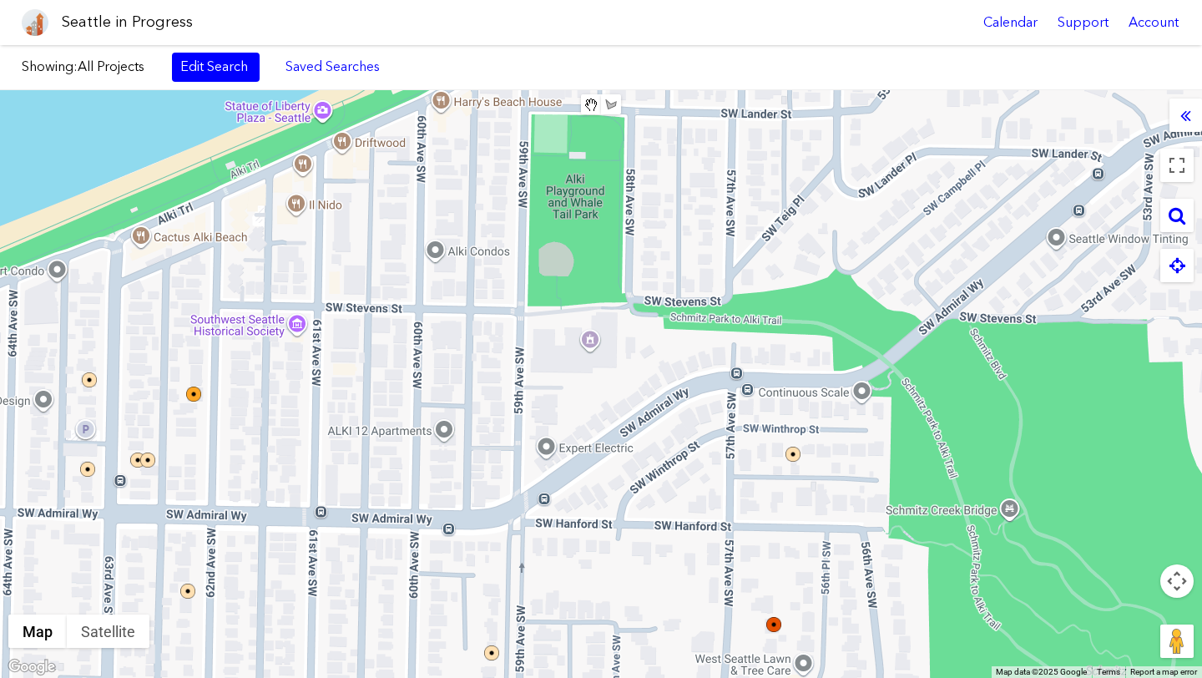
click at [437, 518] on div "To navigate, press the arrow keys." at bounding box center [601, 384] width 1202 height 588
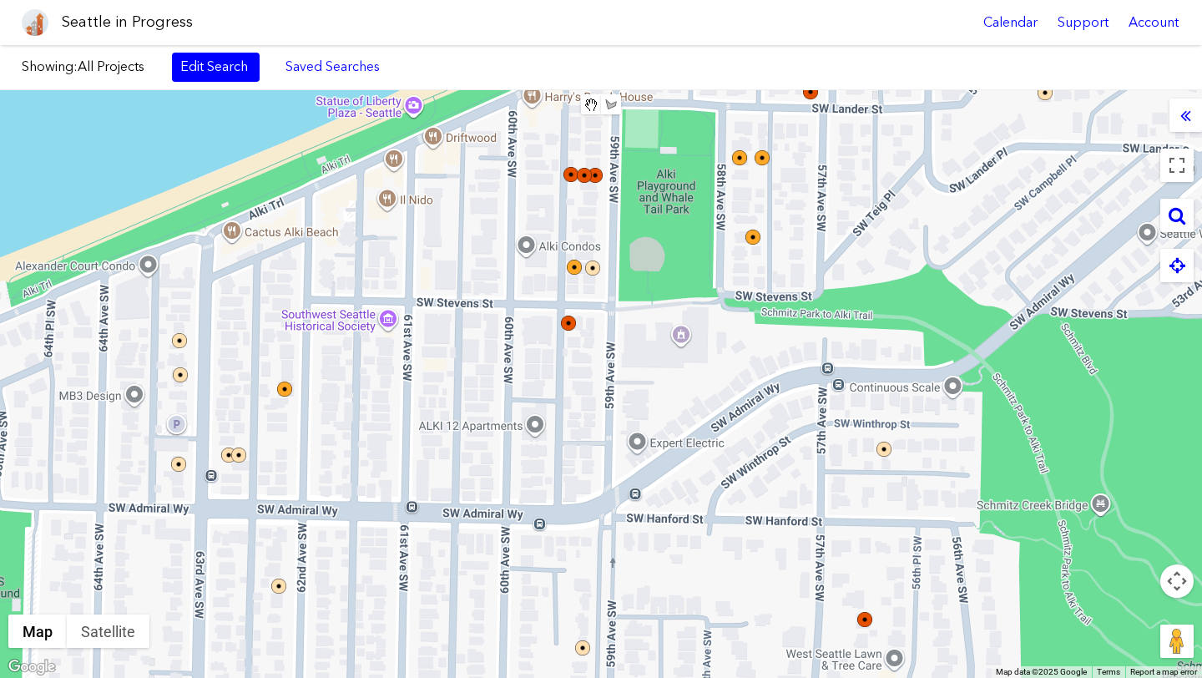
click at [556, 508] on div "To navigate, press the arrow keys." at bounding box center [601, 384] width 1202 height 588
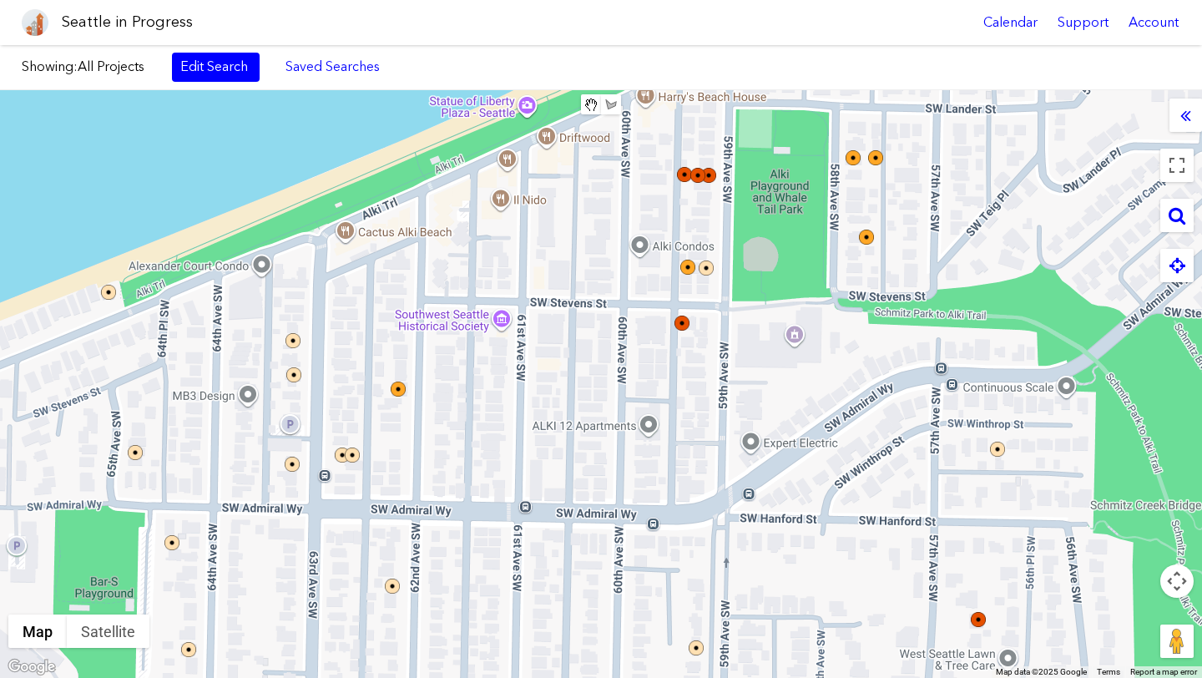
click at [524, 521] on div "To navigate, press the arrow keys." at bounding box center [601, 384] width 1202 height 588
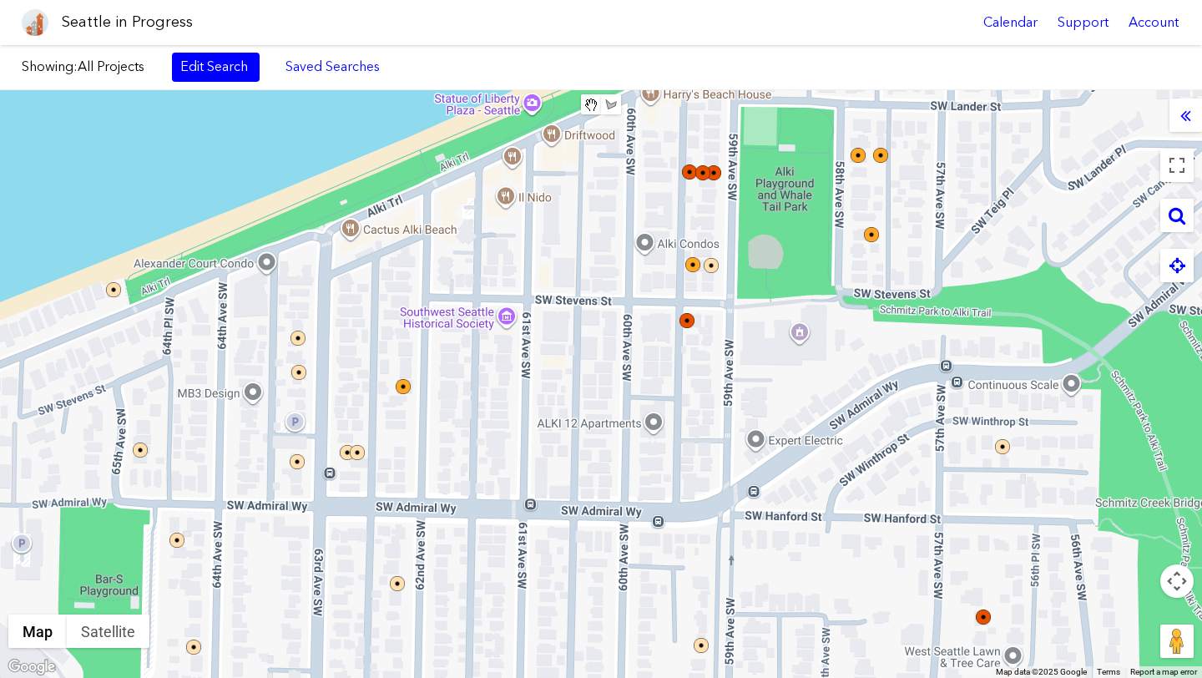
click at [539, 498] on div "To navigate, press the arrow keys." at bounding box center [601, 384] width 1202 height 588
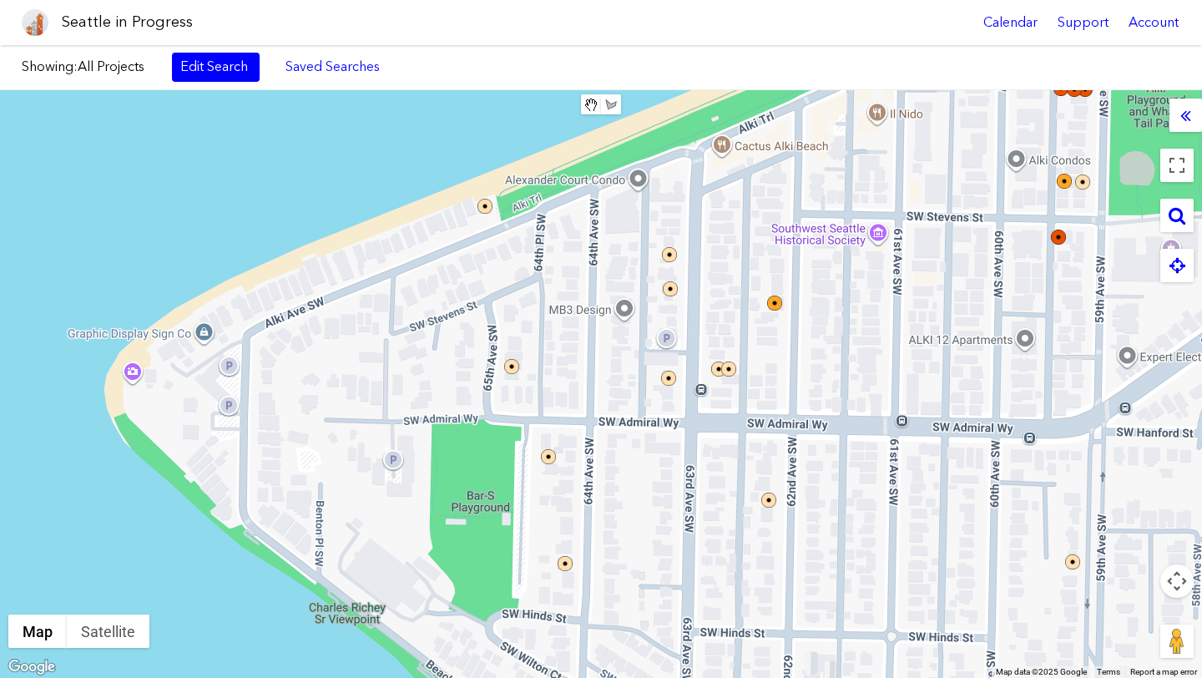
drag, startPoint x: 553, startPoint y: 522, endPoint x: 925, endPoint y: 447, distance: 379.0
click at [925, 447] on div "To navigate, press the arrow keys." at bounding box center [601, 384] width 1202 height 588
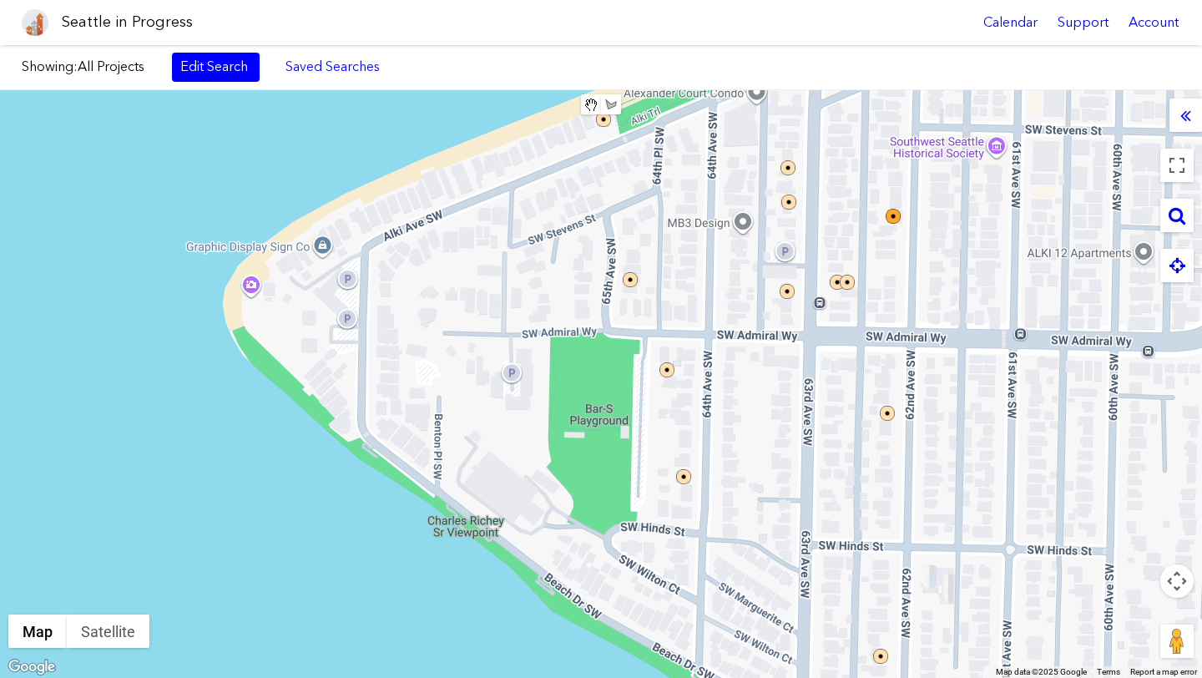
drag, startPoint x: 882, startPoint y: 634, endPoint x: 619, endPoint y: 528, distance: 283.5
click at [619, 528] on div "To navigate, press the arrow keys." at bounding box center [601, 384] width 1202 height 588
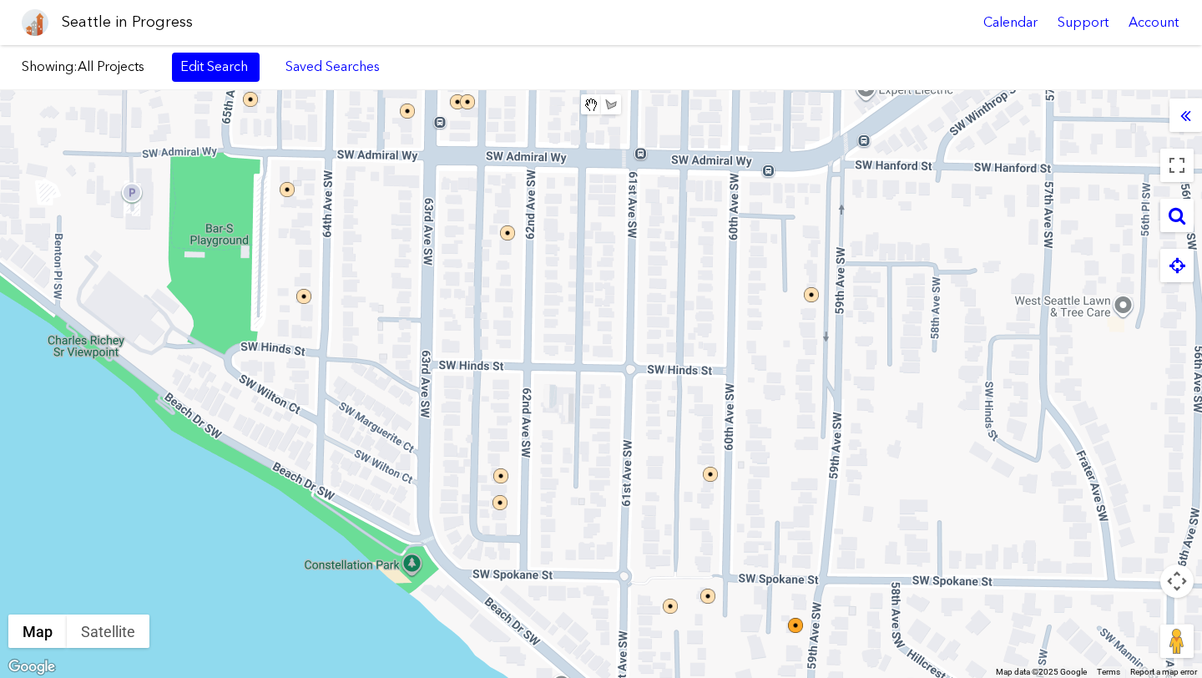
drag, startPoint x: 780, startPoint y: 562, endPoint x: 640, endPoint y: 559, distance: 140.3
click at [640, 560] on div "To navigate, press the arrow keys." at bounding box center [601, 384] width 1202 height 588
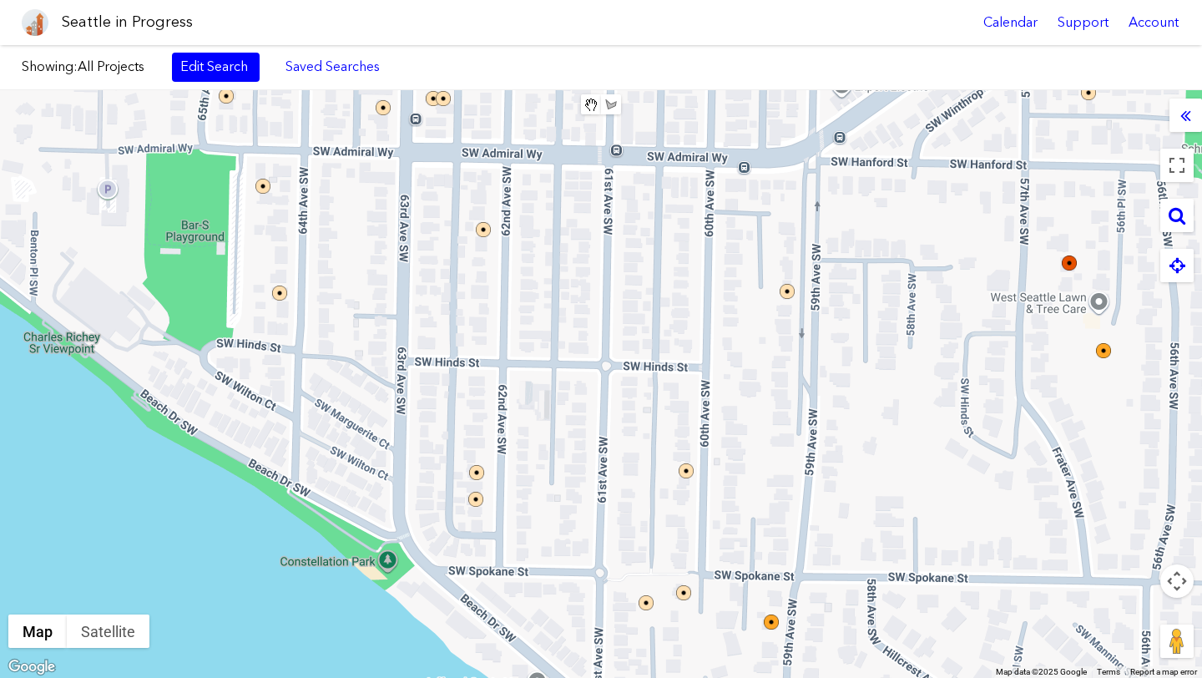
drag, startPoint x: 446, startPoint y: 382, endPoint x: 447, endPoint y: 509, distance: 126.9
click at [447, 509] on div "To navigate, press the arrow keys." at bounding box center [601, 384] width 1202 height 588
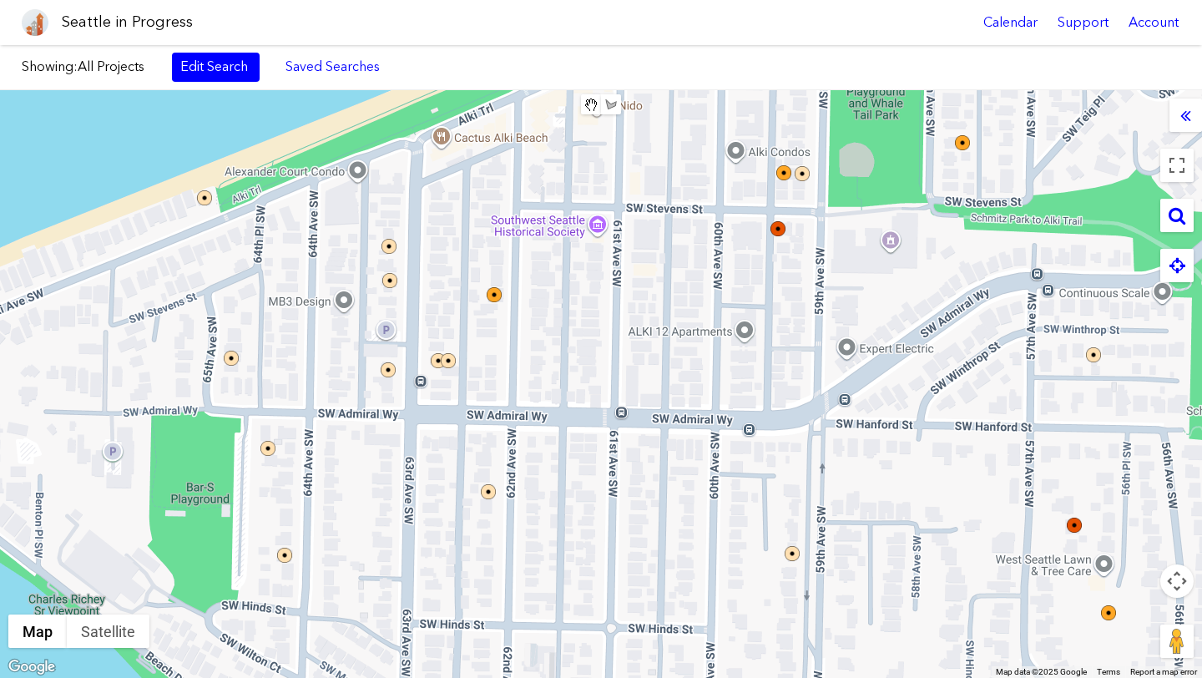
drag, startPoint x: 607, startPoint y: 345, endPoint x: 691, endPoint y: 234, distance: 139.4
click at [691, 234] on div "To navigate, press the arrow keys." at bounding box center [601, 384] width 1202 height 588
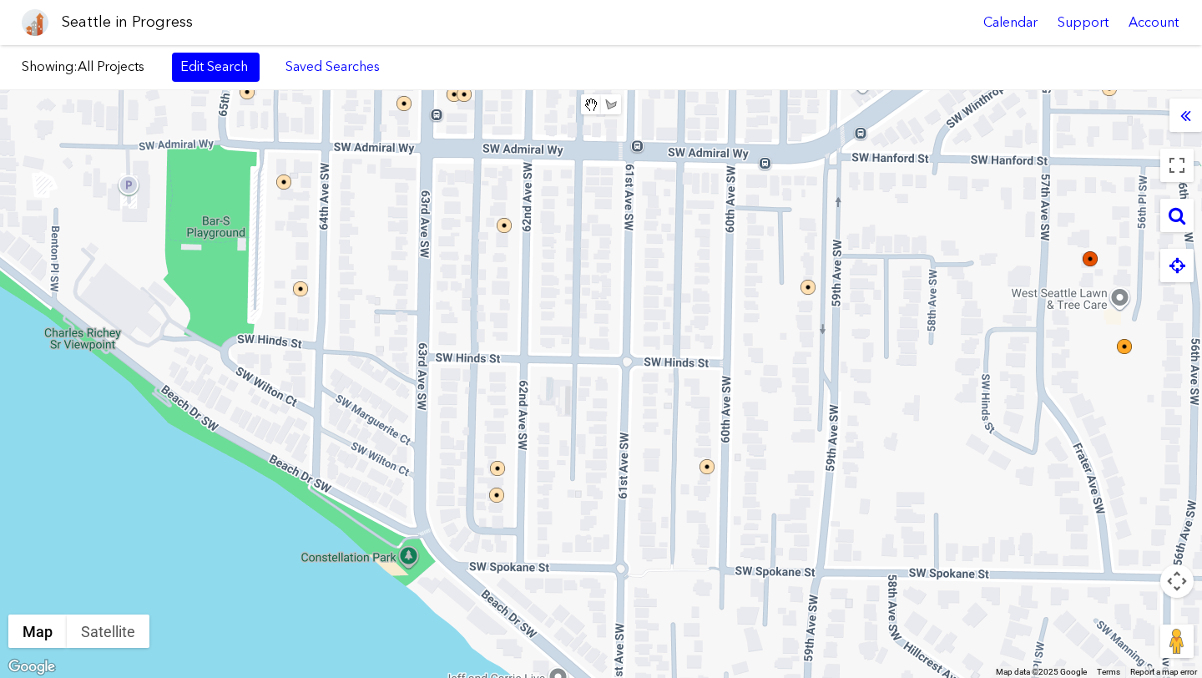
drag, startPoint x: 753, startPoint y: 580, endPoint x: 682, endPoint y: 448, distance: 149.8
click at [682, 448] on div "To navigate, press the arrow keys." at bounding box center [601, 384] width 1202 height 588
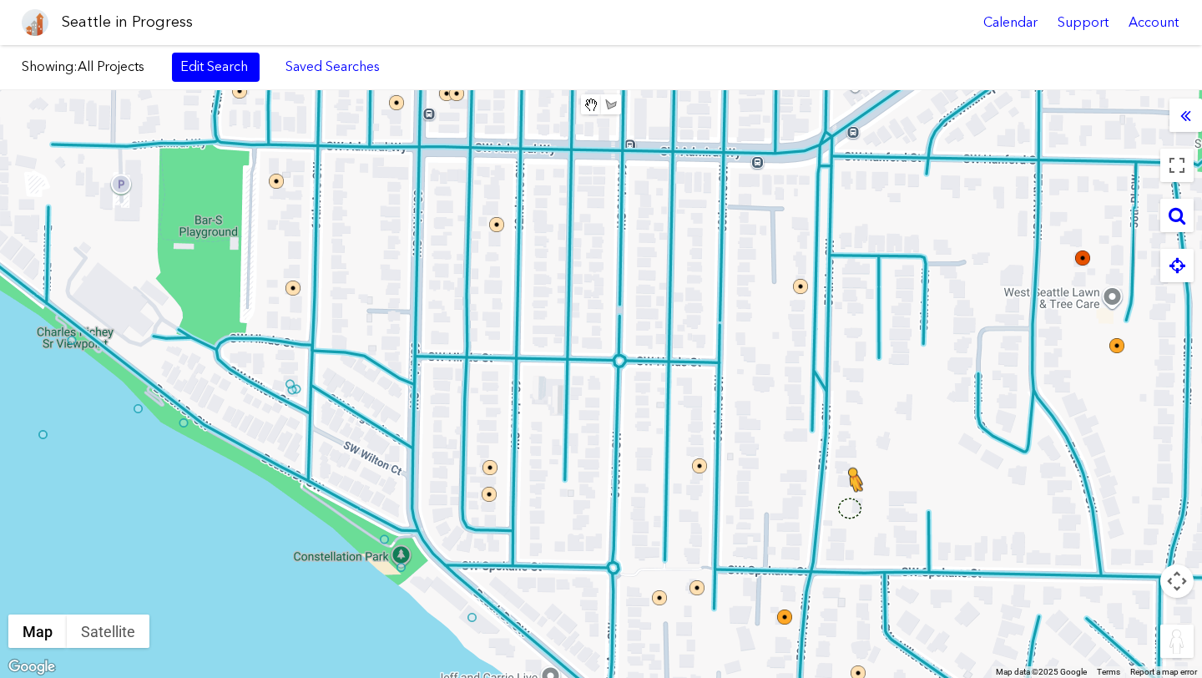
drag, startPoint x: 1170, startPoint y: 644, endPoint x: 835, endPoint y: 499, distance: 365.3
click at [835, 498] on div "To navigate, press the arrow keys. To activate drag with keyboard, press Alt + …" at bounding box center [601, 384] width 1202 height 588
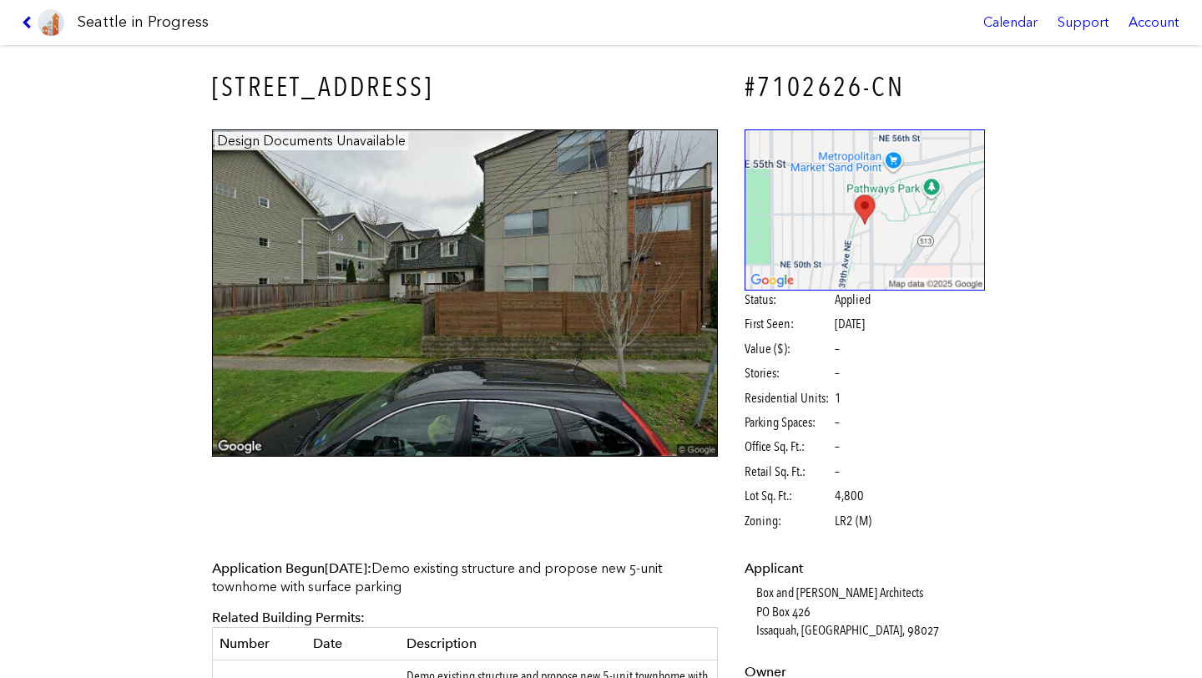
click at [27, 17] on icon at bounding box center [30, 22] width 16 height 13
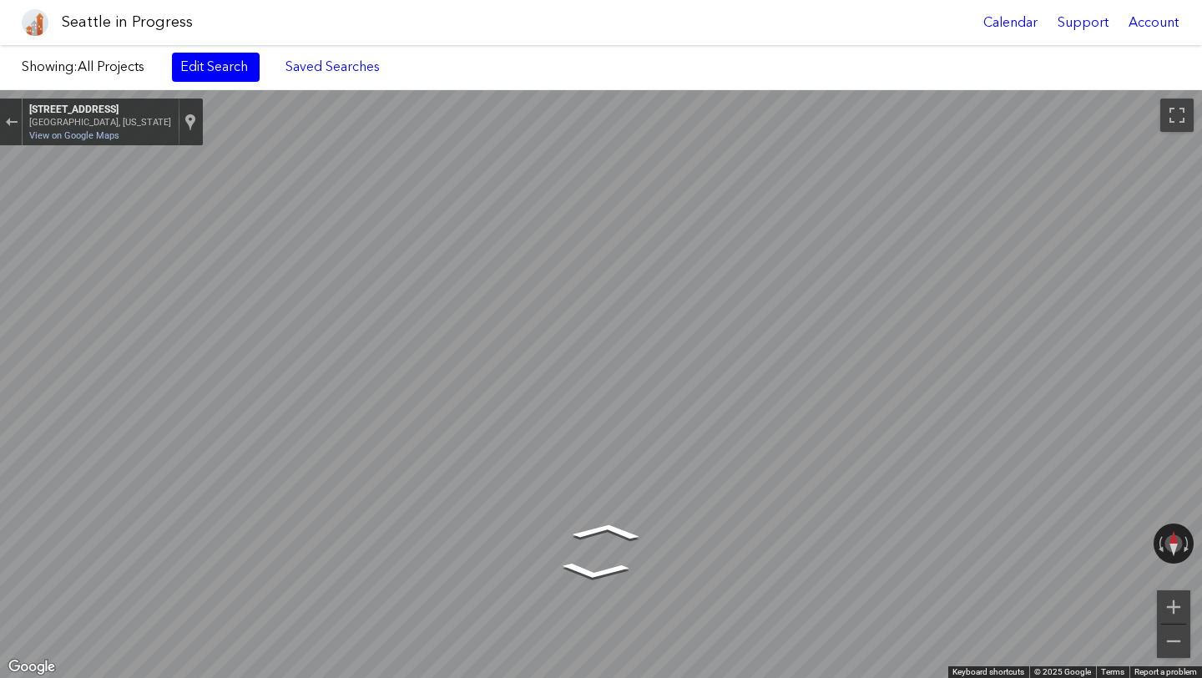
click at [27, 17] on img at bounding box center [35, 22] width 27 height 27
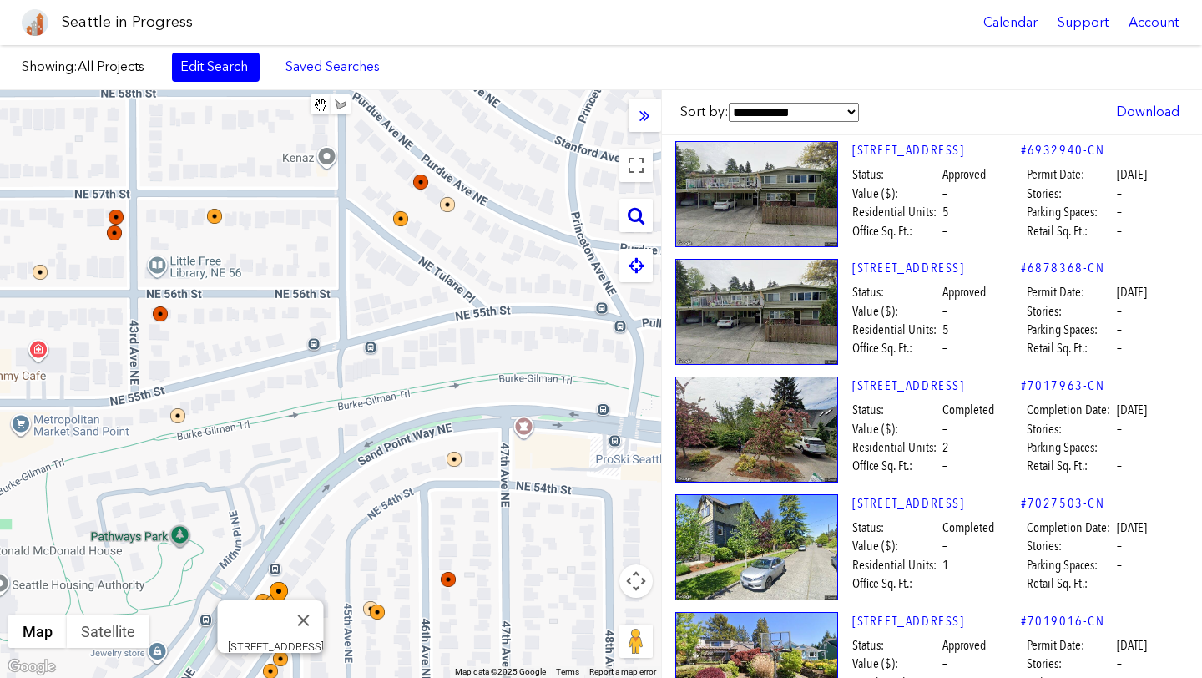
click at [626, 210] on div at bounding box center [635, 215] width 33 height 33
click at [636, 210] on icon at bounding box center [636, 215] width 17 height 18
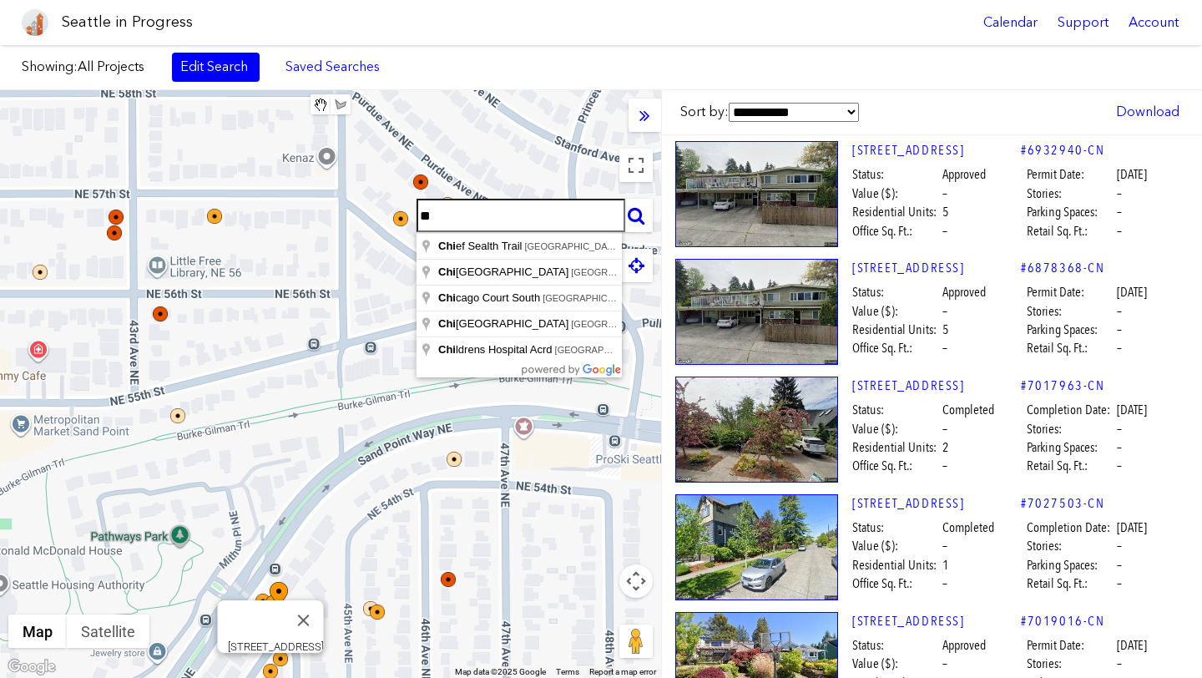
type input "*"
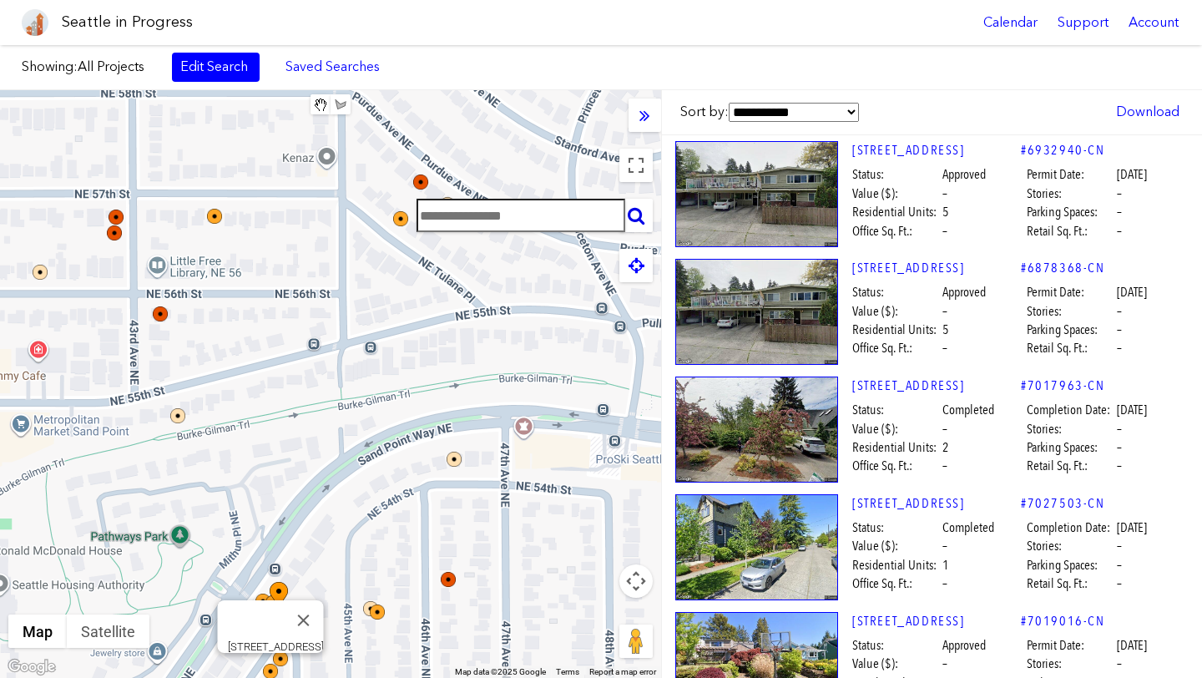
paste input "**********"
type input "**********"
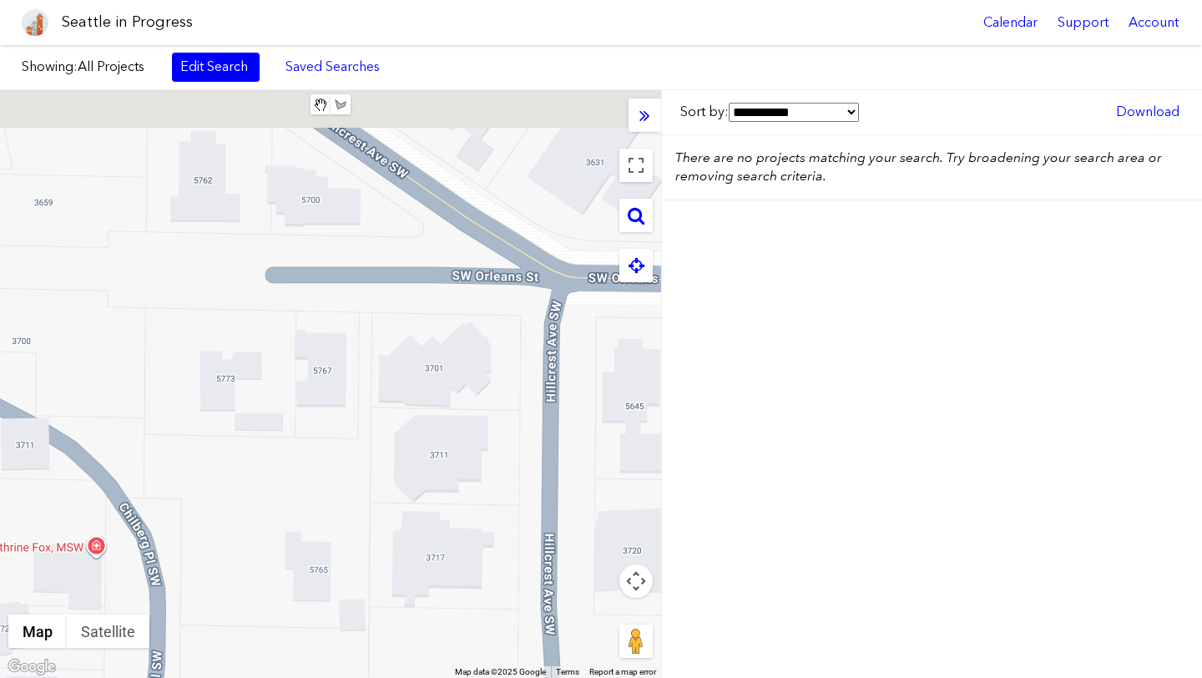
drag, startPoint x: 335, startPoint y: 381, endPoint x: 308, endPoint y: 562, distance: 183.1
click at [308, 562] on div at bounding box center [330, 384] width 661 height 588
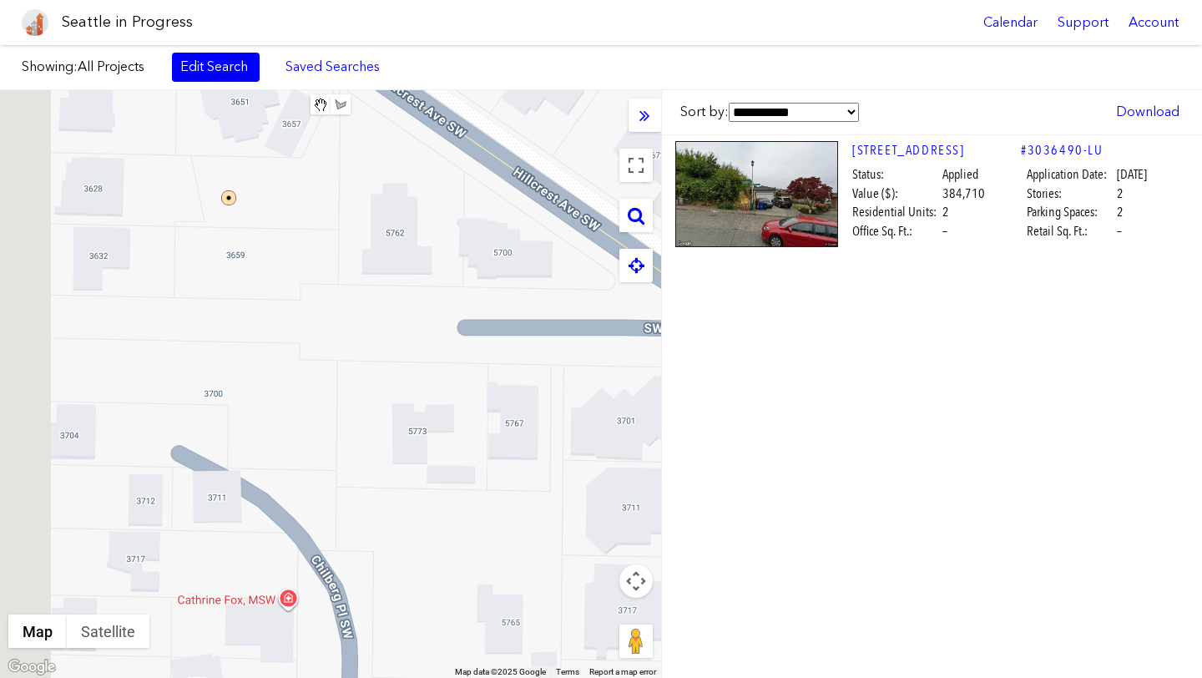
drag, startPoint x: 381, startPoint y: 452, endPoint x: 579, endPoint y: 509, distance: 206.6
click at [579, 509] on div at bounding box center [330, 384] width 661 height 588
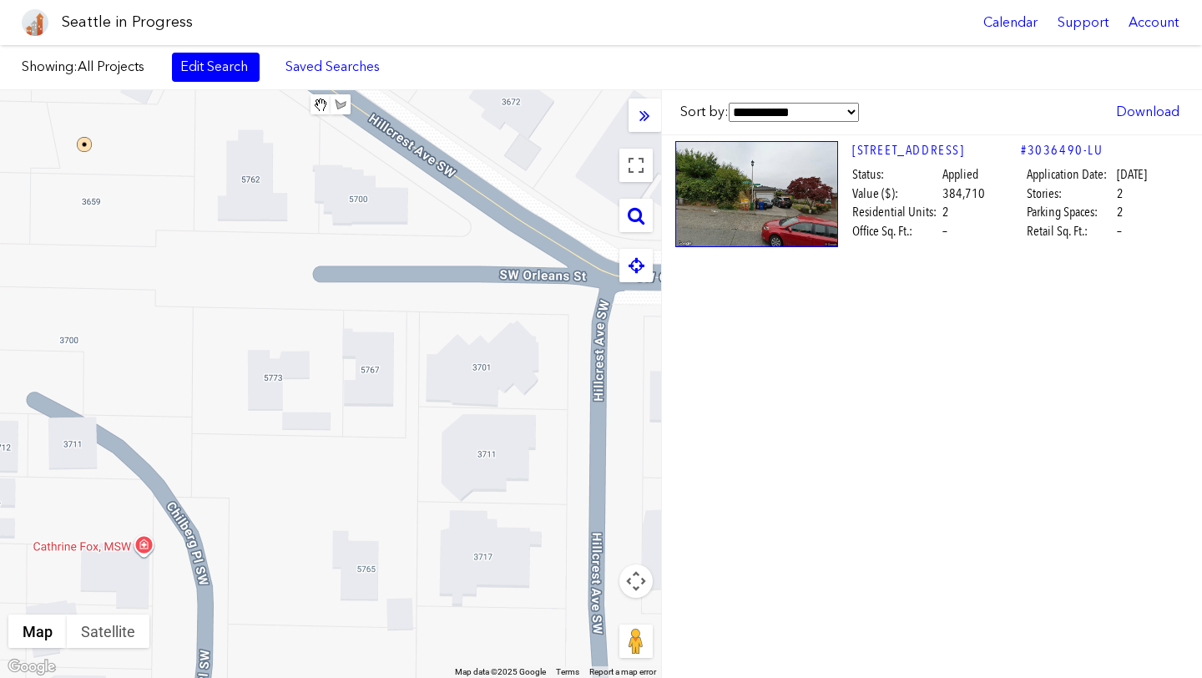
drag, startPoint x: 394, startPoint y: 427, endPoint x: 223, endPoint y: 370, distance: 180.3
click at [223, 370] on div at bounding box center [330, 384] width 661 height 588
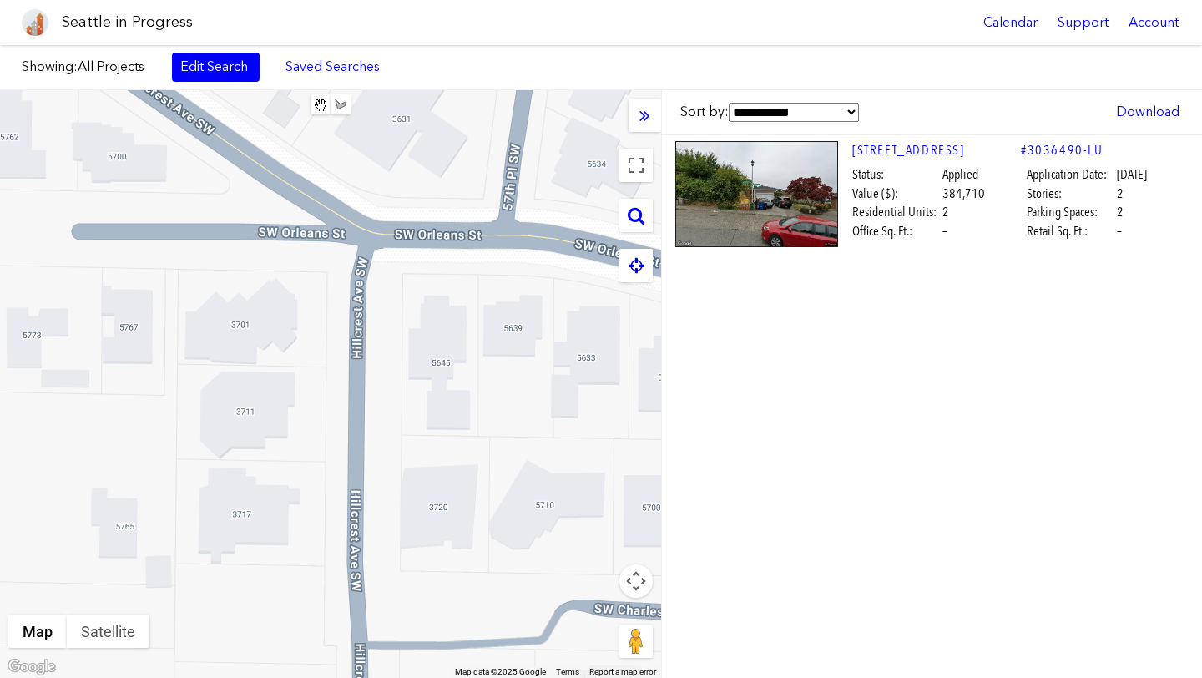
drag, startPoint x: 430, startPoint y: 380, endPoint x: 190, endPoint y: 337, distance: 243.3
click at [190, 337] on div at bounding box center [330, 384] width 661 height 588
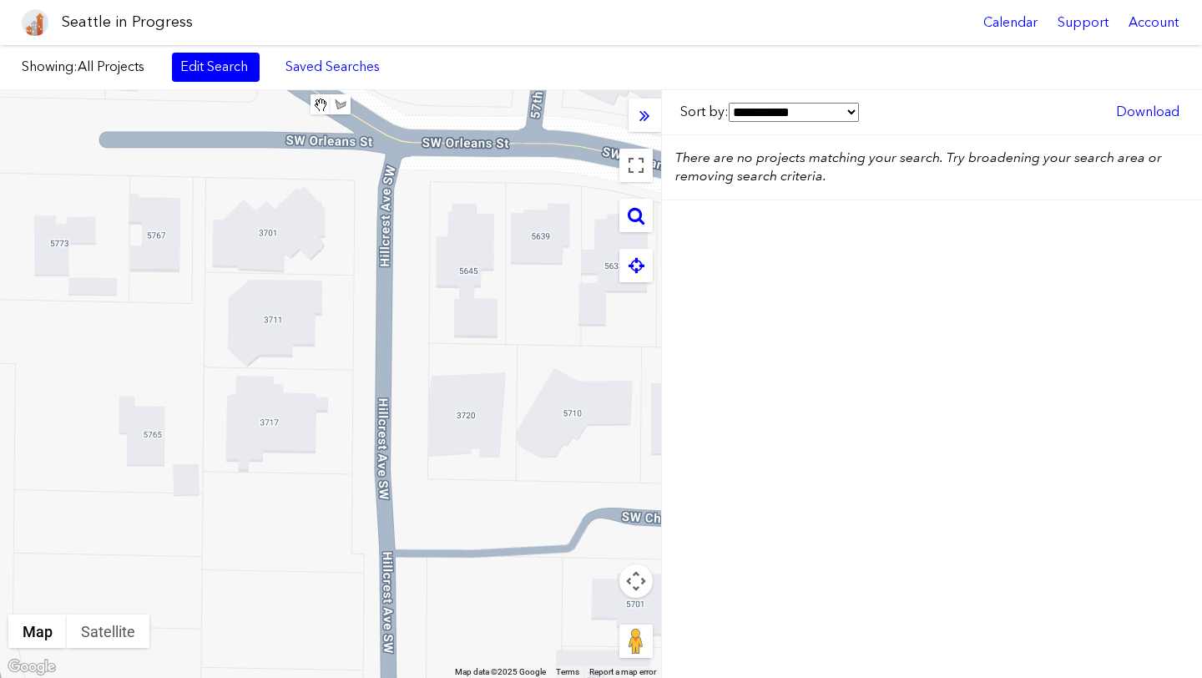
drag, startPoint x: 250, startPoint y: 420, endPoint x: 305, endPoint y: 290, distance: 141.4
click at [305, 290] on div at bounding box center [330, 384] width 661 height 588
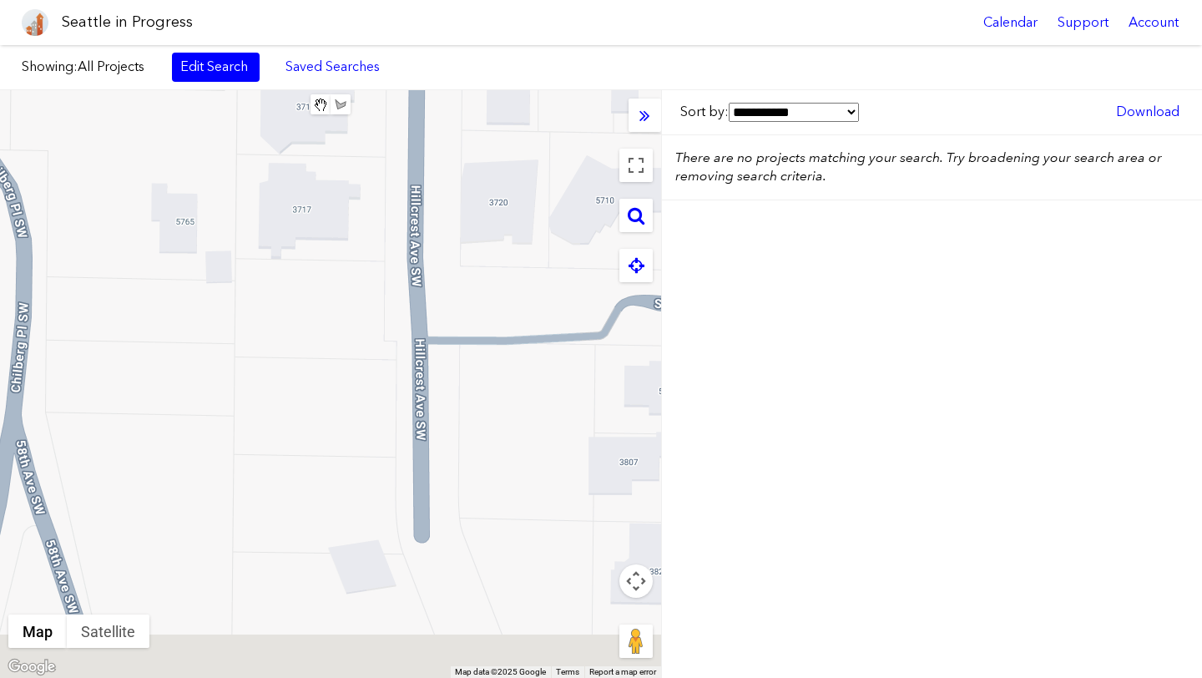
drag, startPoint x: 480, startPoint y: 457, endPoint x: 480, endPoint y: 276, distance: 181.1
click at [480, 276] on div at bounding box center [330, 384] width 661 height 588
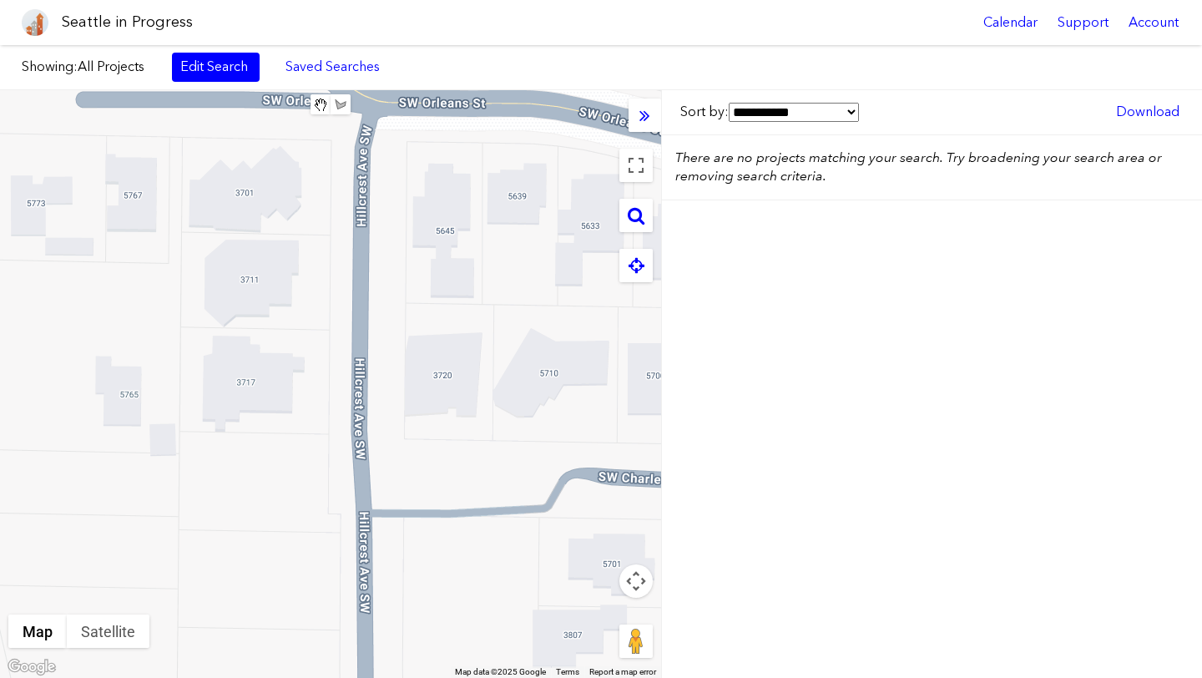
drag, startPoint x: 447, startPoint y: 428, endPoint x: 391, endPoint y: 602, distance: 182.4
click at [391, 602] on div at bounding box center [330, 384] width 661 height 588
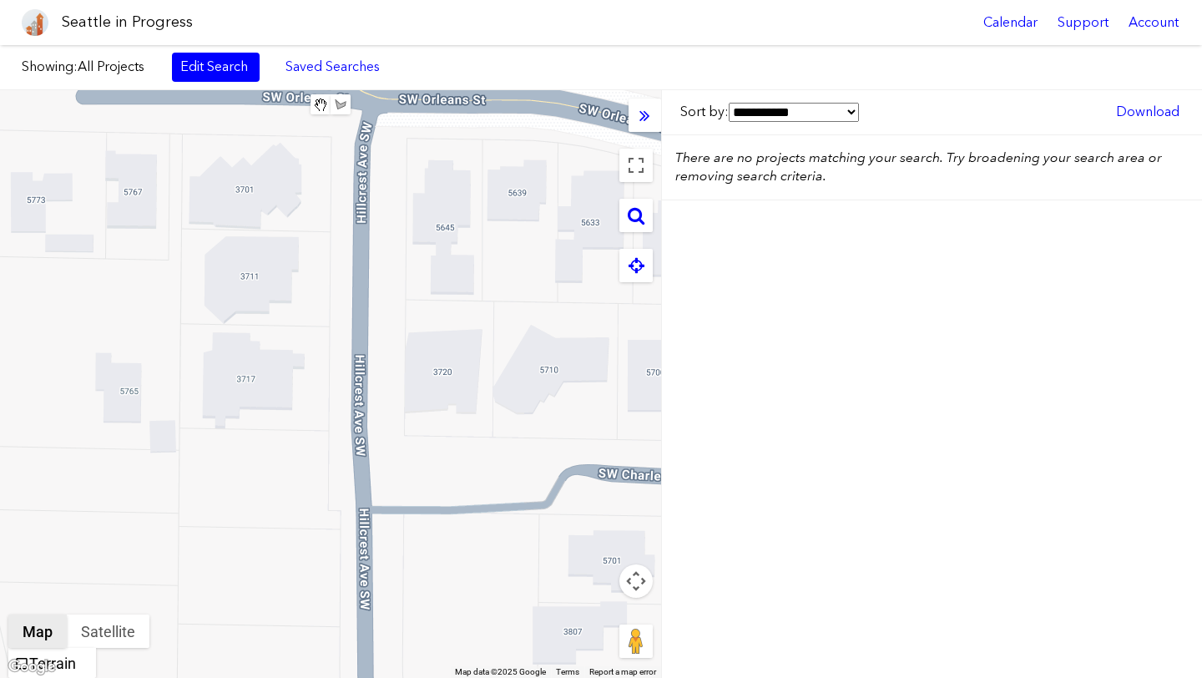
click at [46, 635] on button "Map" at bounding box center [37, 630] width 58 height 33
click at [636, 219] on icon at bounding box center [636, 215] width 17 height 18
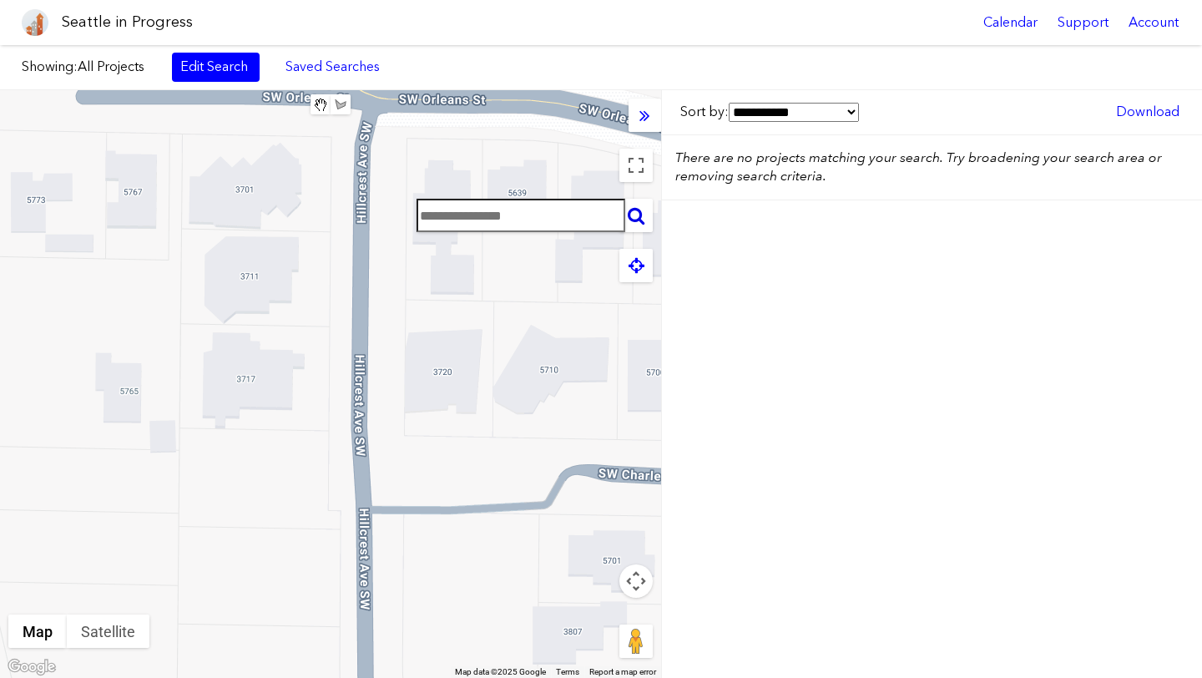
paste input "**********"
type input "**********"
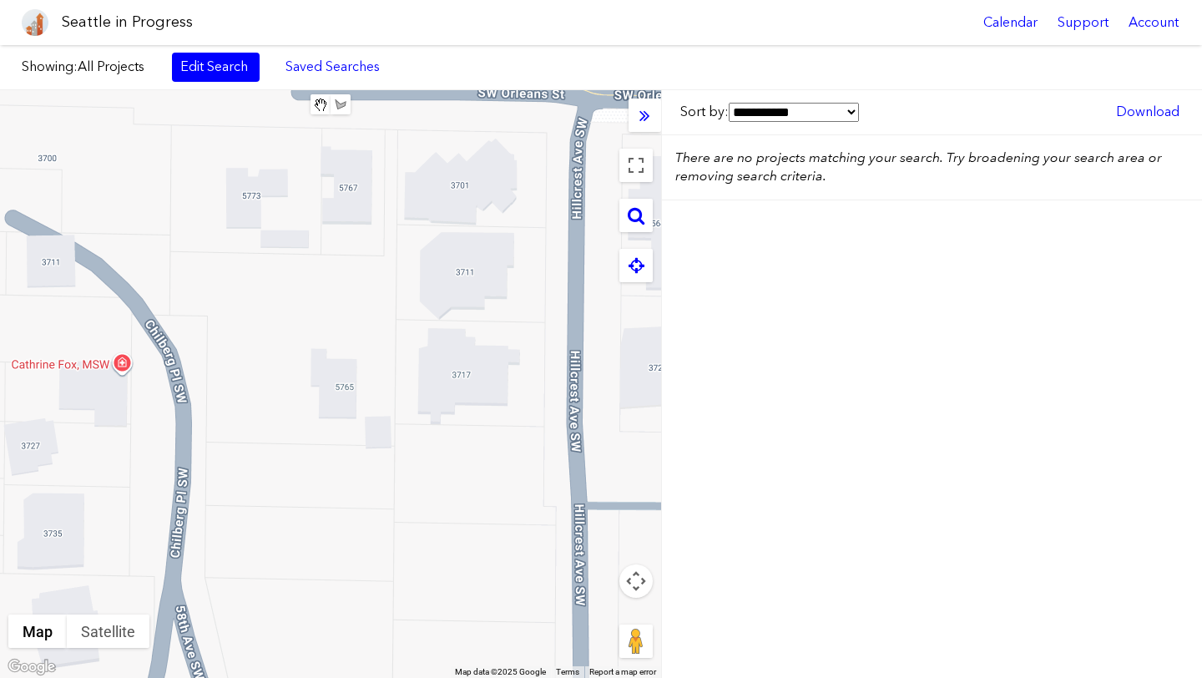
click at [466, 186] on div at bounding box center [330, 384] width 661 height 588
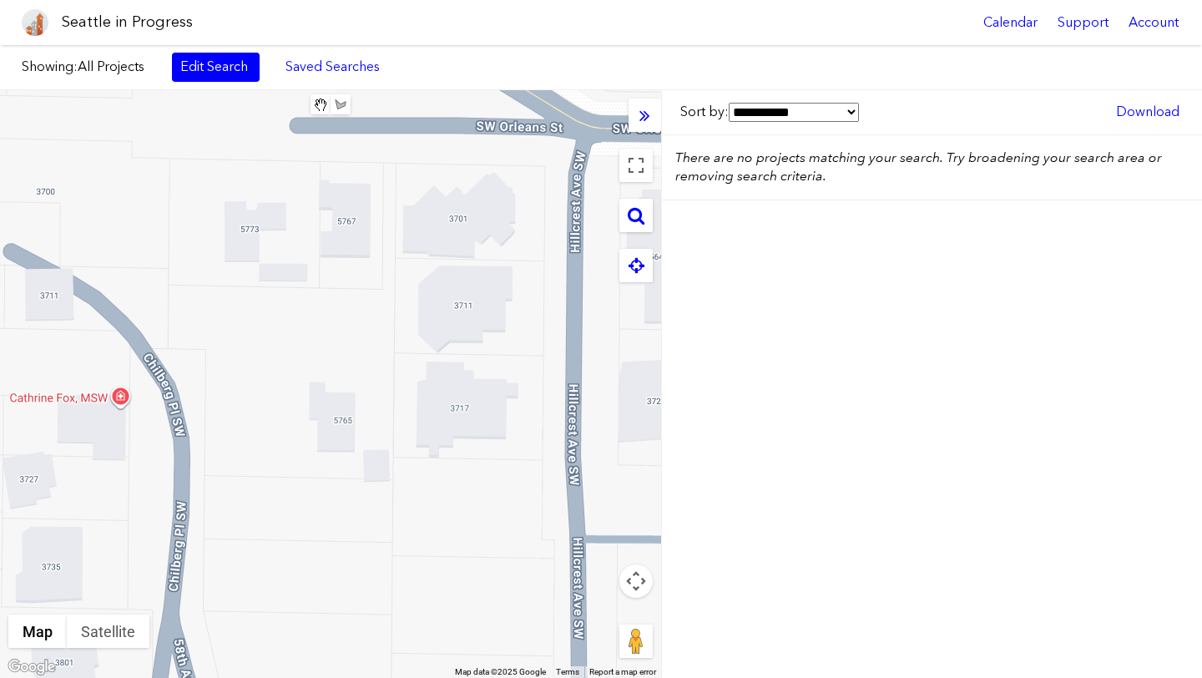
drag, startPoint x: 590, startPoint y: 431, endPoint x: 591, endPoint y: 526, distance: 95.2
click at [591, 526] on div at bounding box center [330, 384] width 661 height 588
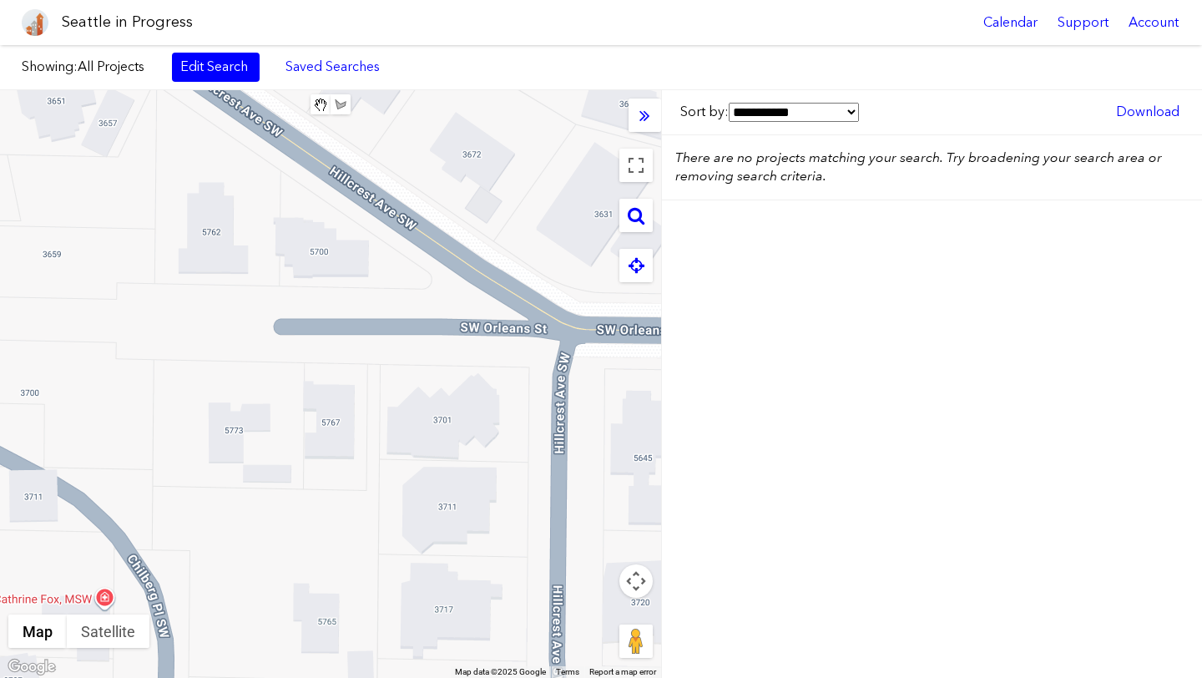
drag, startPoint x: 530, startPoint y: 453, endPoint x: 510, endPoint y: 589, distance: 137.5
click at [510, 589] on div at bounding box center [330, 384] width 661 height 588
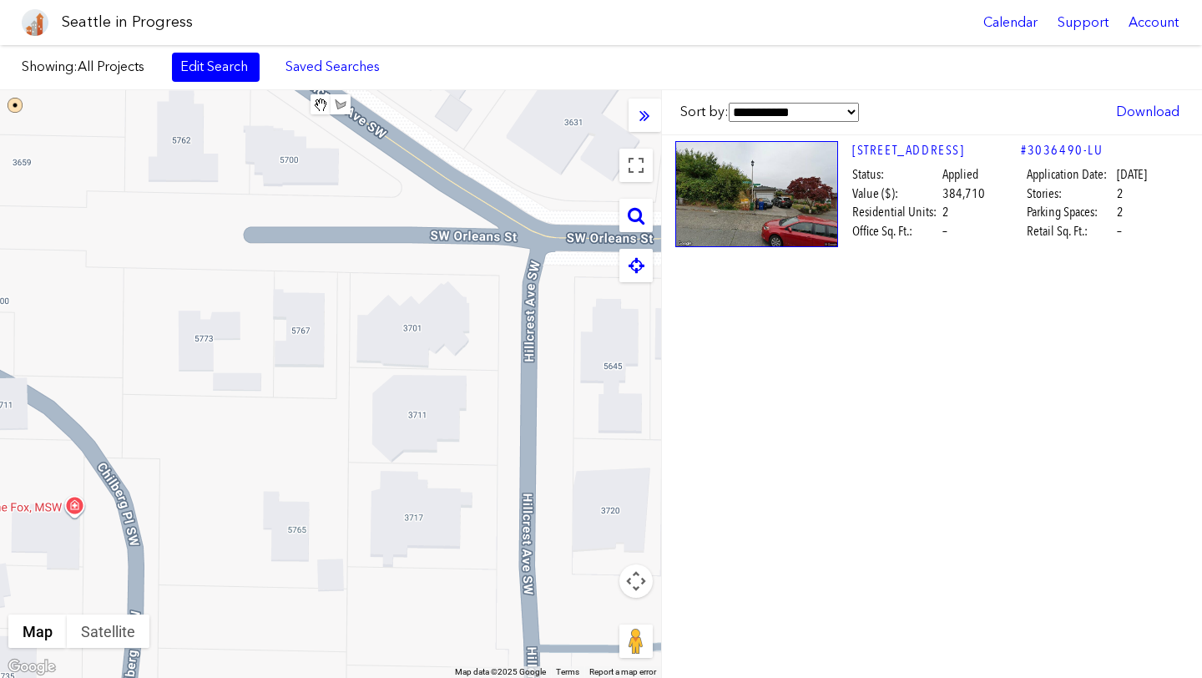
drag, startPoint x: 291, startPoint y: 407, endPoint x: 260, endPoint y: 313, distance: 98.5
click at [260, 313] on div at bounding box center [330, 384] width 661 height 588
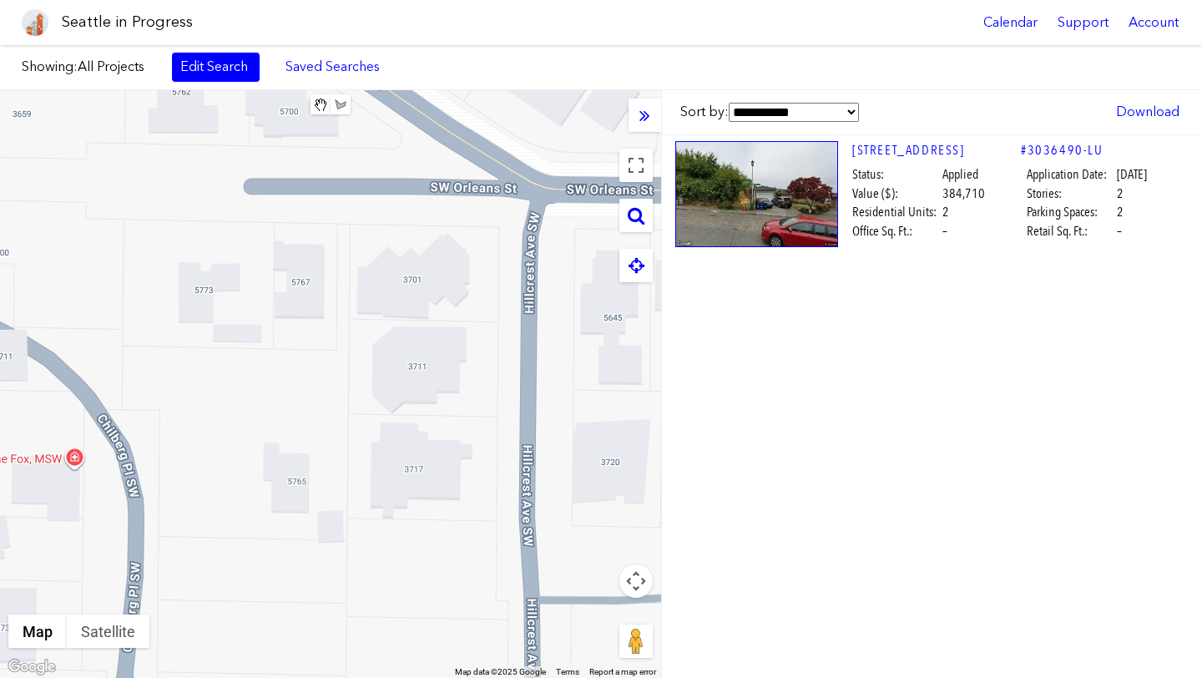
drag, startPoint x: 260, startPoint y: 452, endPoint x: 260, endPoint y: 402, distance: 50.1
click at [260, 402] on div at bounding box center [330, 384] width 661 height 588
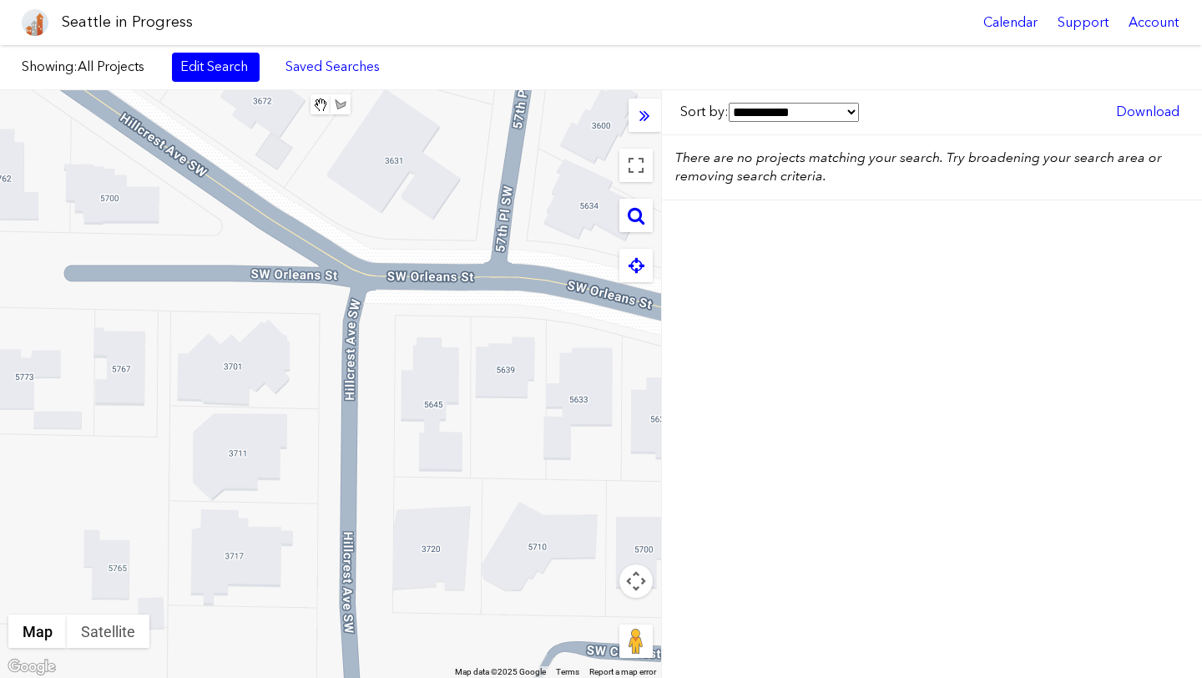
drag, startPoint x: 399, startPoint y: 476, endPoint x: 217, endPoint y: 561, distance: 200.9
click at [217, 561] on div at bounding box center [330, 384] width 661 height 588
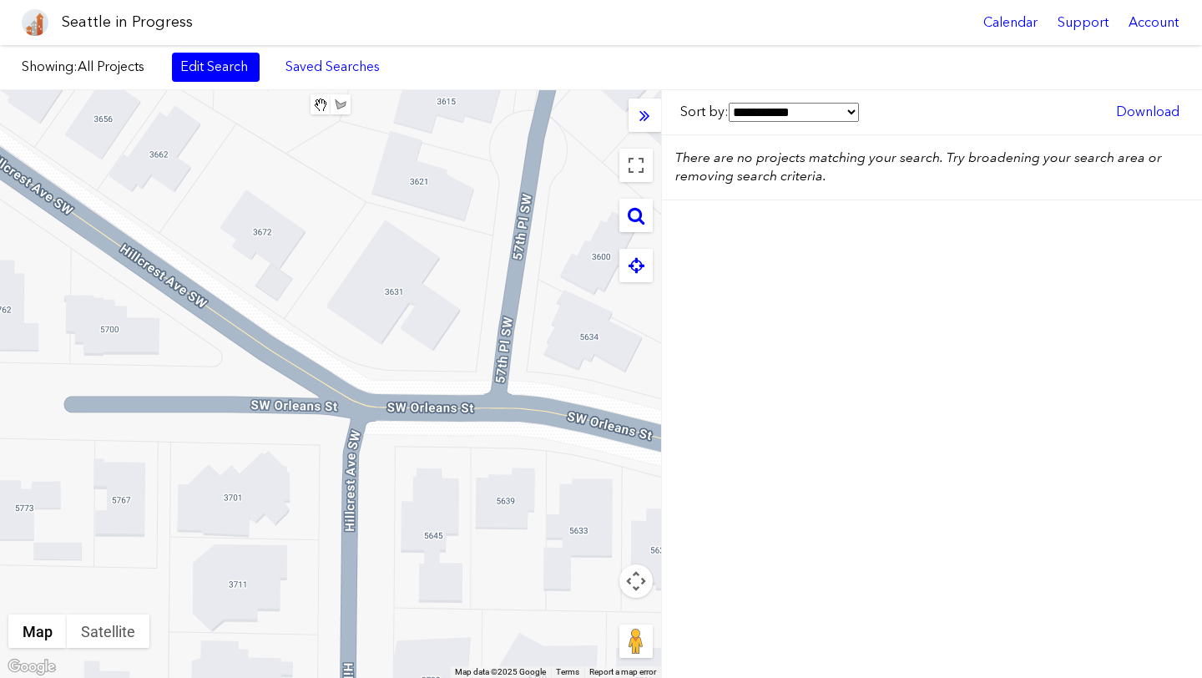
drag, startPoint x: 294, startPoint y: 409, endPoint x: 295, endPoint y: 539, distance: 130.2
click at [295, 539] on div at bounding box center [330, 384] width 661 height 588
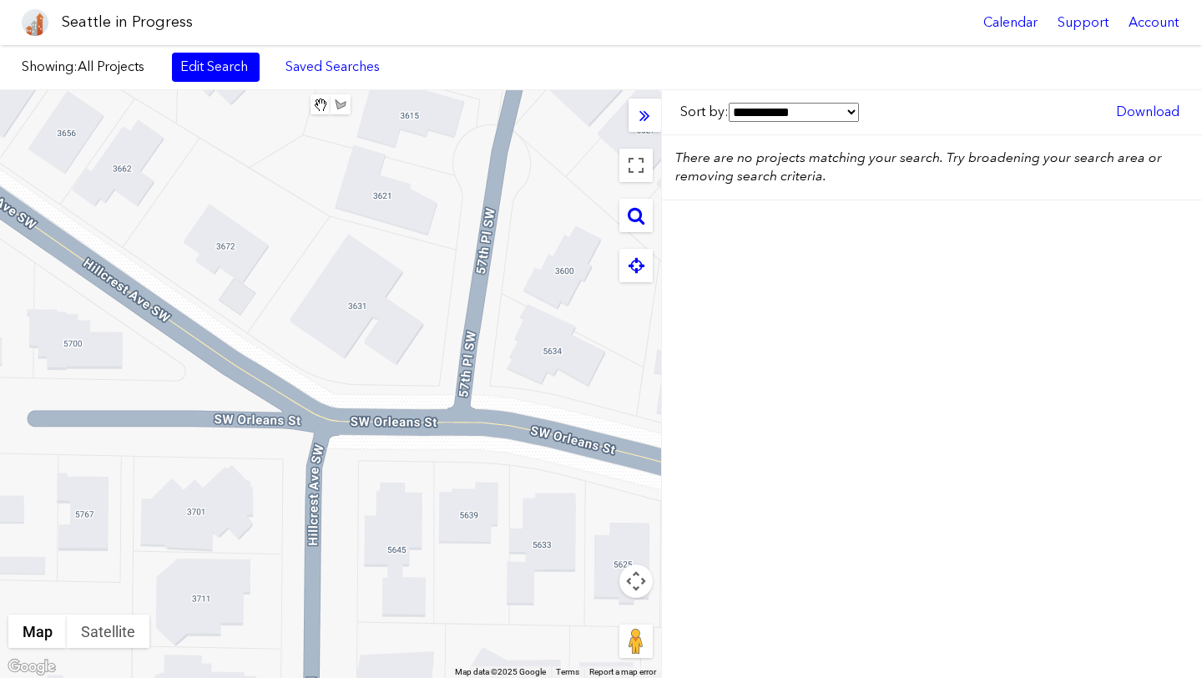
drag, startPoint x: 437, startPoint y: 487, endPoint x: 396, endPoint y: 502, distance: 42.8
click at [396, 502] on div at bounding box center [330, 384] width 661 height 588
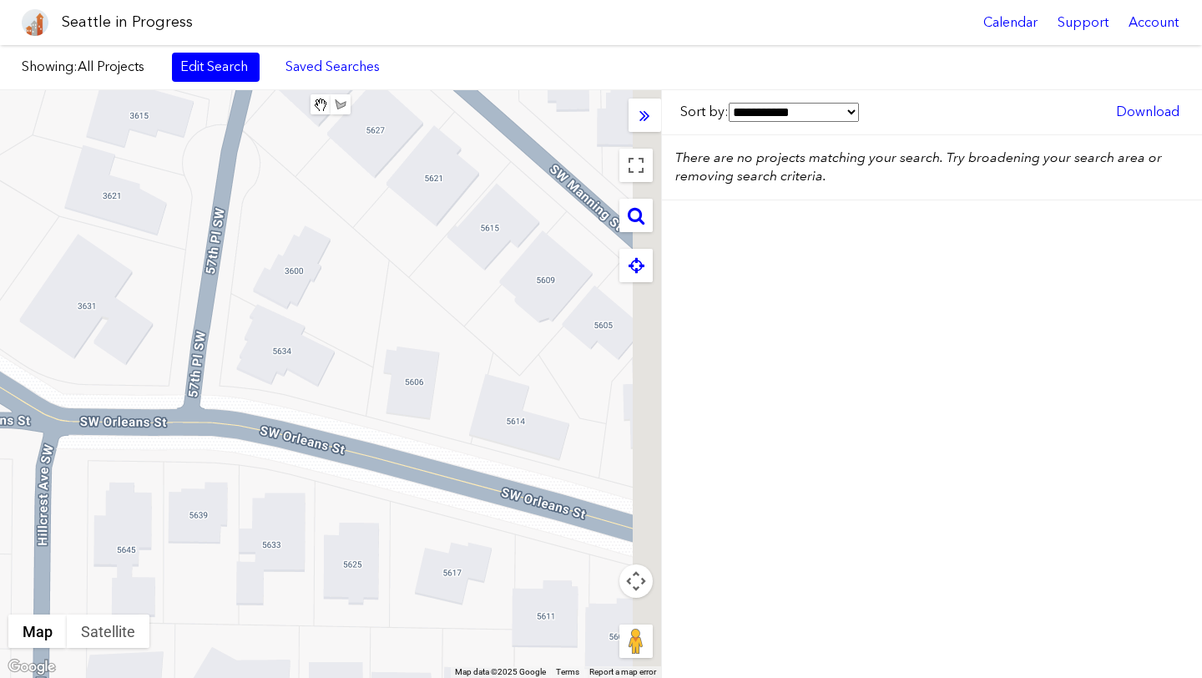
drag, startPoint x: 502, startPoint y: 441, endPoint x: 225, endPoint y: 441, distance: 277.1
click at [225, 441] on div at bounding box center [330, 384] width 661 height 588
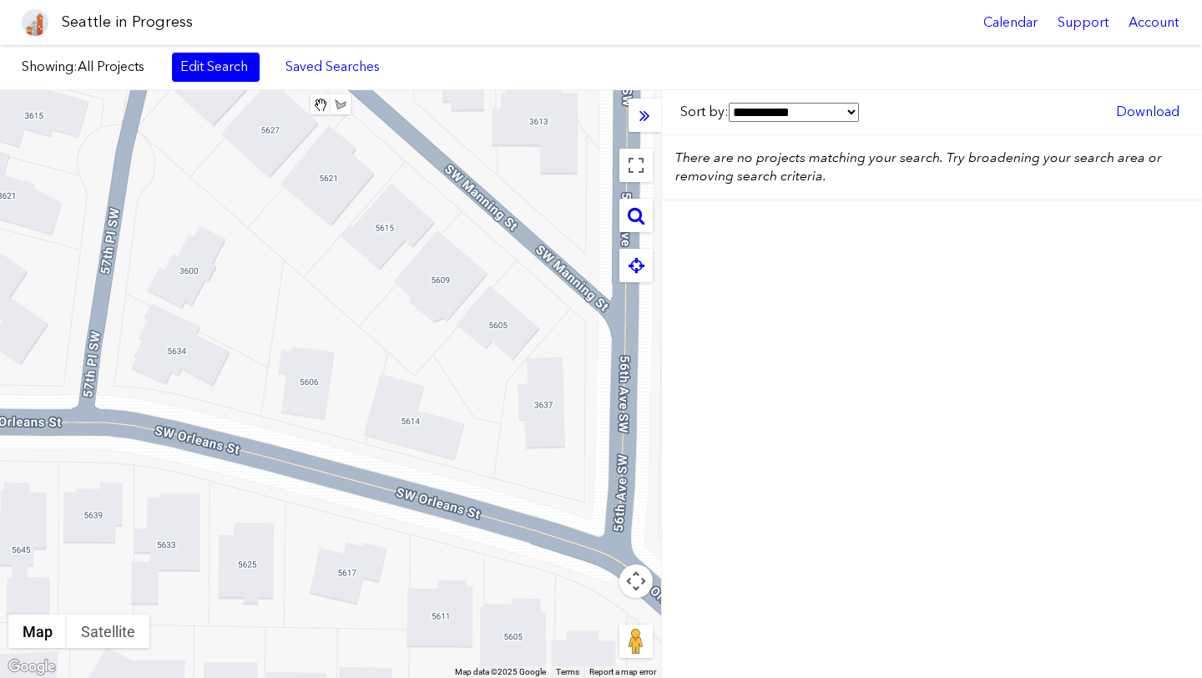
drag, startPoint x: 461, startPoint y: 506, endPoint x: 352, endPoint y: 506, distance: 108.5
click at [352, 506] on div at bounding box center [330, 384] width 661 height 588
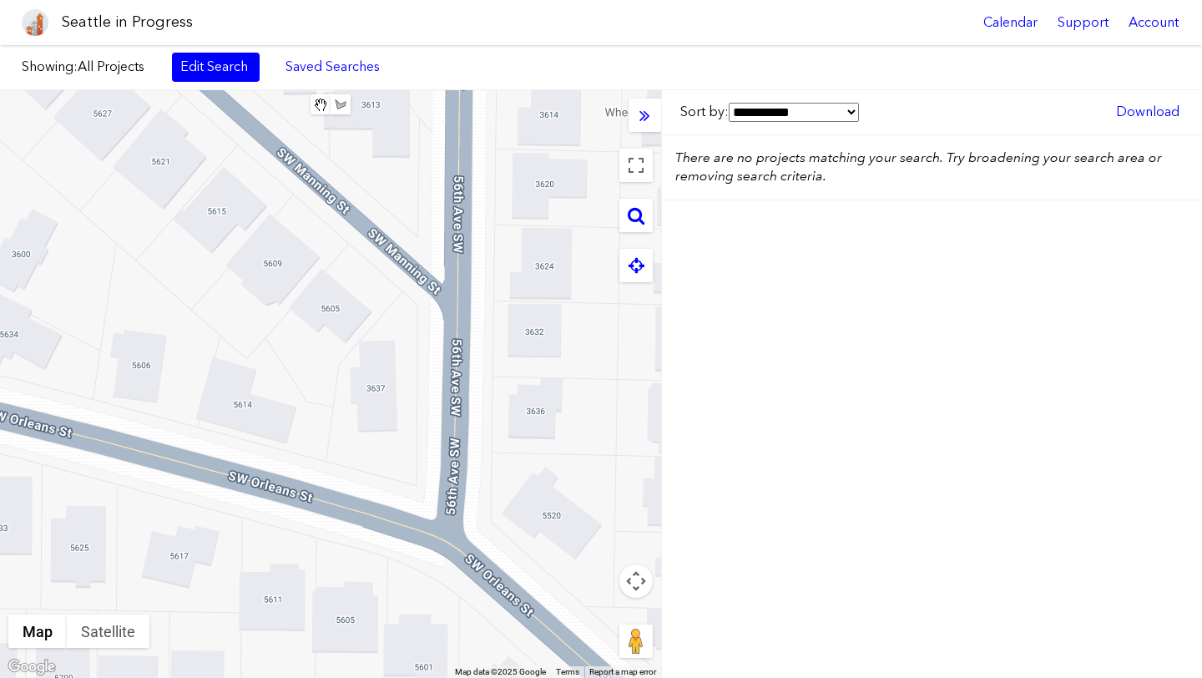
drag, startPoint x: 533, startPoint y: 551, endPoint x: 367, endPoint y: 535, distance: 166.9
click at [367, 535] on div at bounding box center [330, 384] width 661 height 588
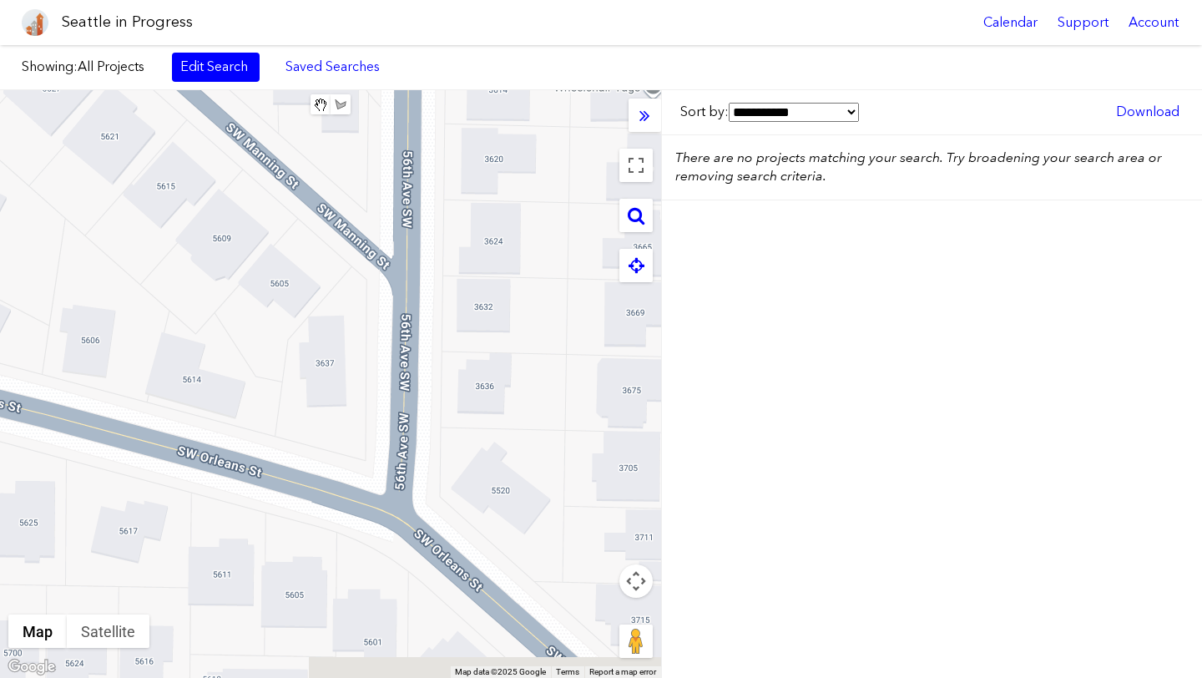
drag, startPoint x: 508, startPoint y: 605, endPoint x: 758, endPoint y: 622, distance: 251.0
click at [758, 622] on div "**********" at bounding box center [601, 384] width 1202 height 588
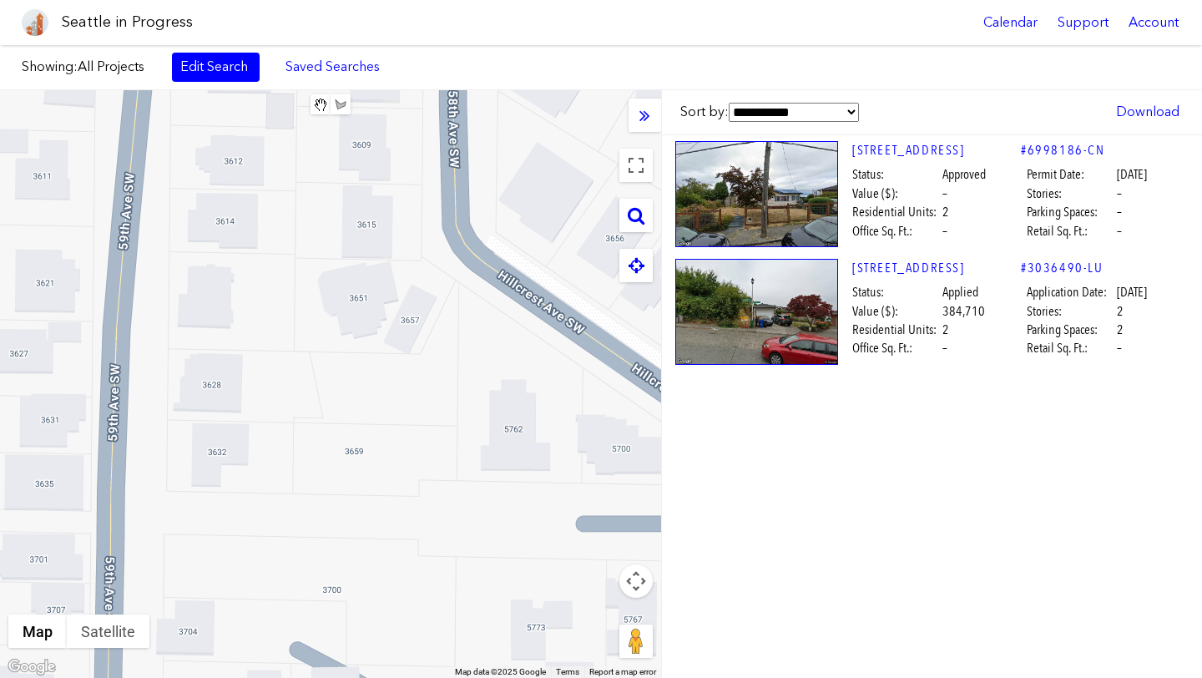
drag, startPoint x: 479, startPoint y: 496, endPoint x: 452, endPoint y: 453, distance: 50.7
click at [452, 453] on div at bounding box center [330, 384] width 661 height 588
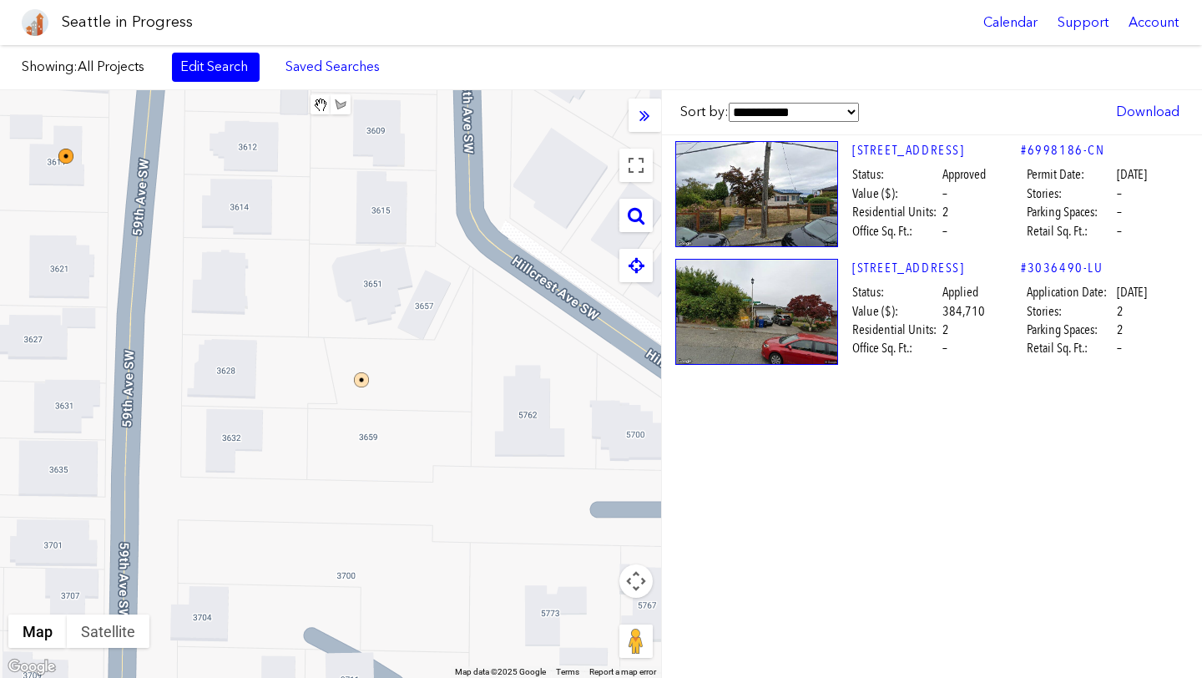
drag, startPoint x: 465, startPoint y: 509, endPoint x: 532, endPoint y: 518, distance: 67.4
click at [532, 518] on div at bounding box center [330, 384] width 661 height 588
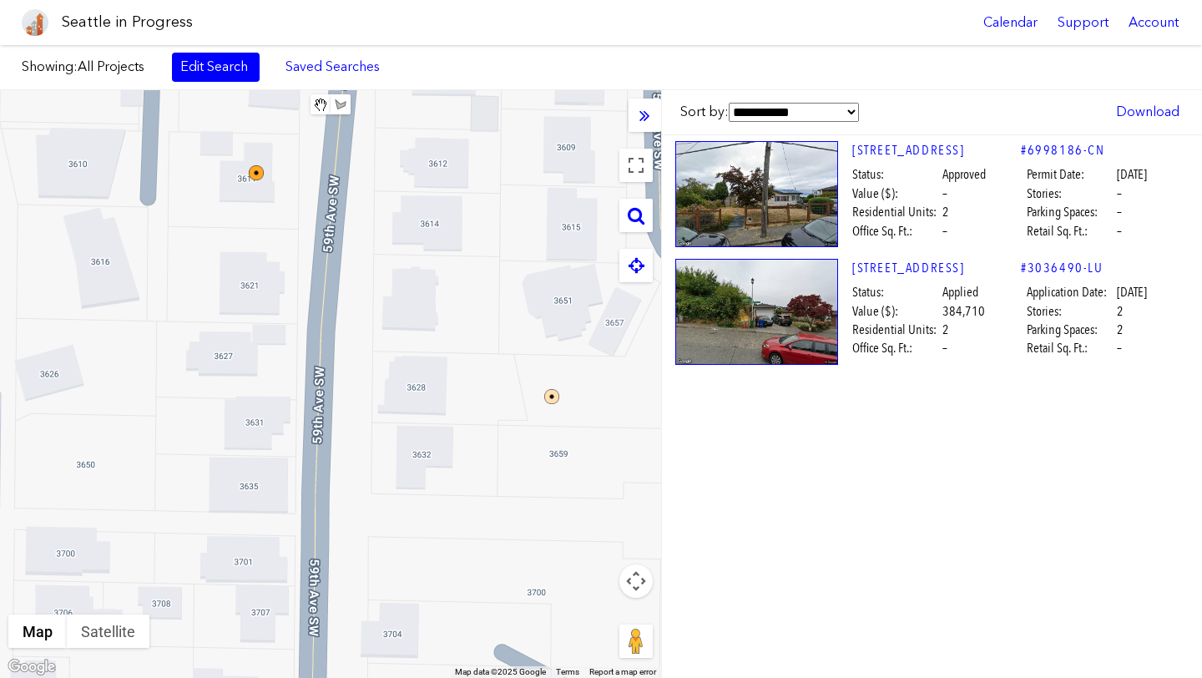
drag, startPoint x: 343, startPoint y: 487, endPoint x: 495, endPoint y: 487, distance: 151.9
click at [495, 487] on div at bounding box center [330, 384] width 661 height 588
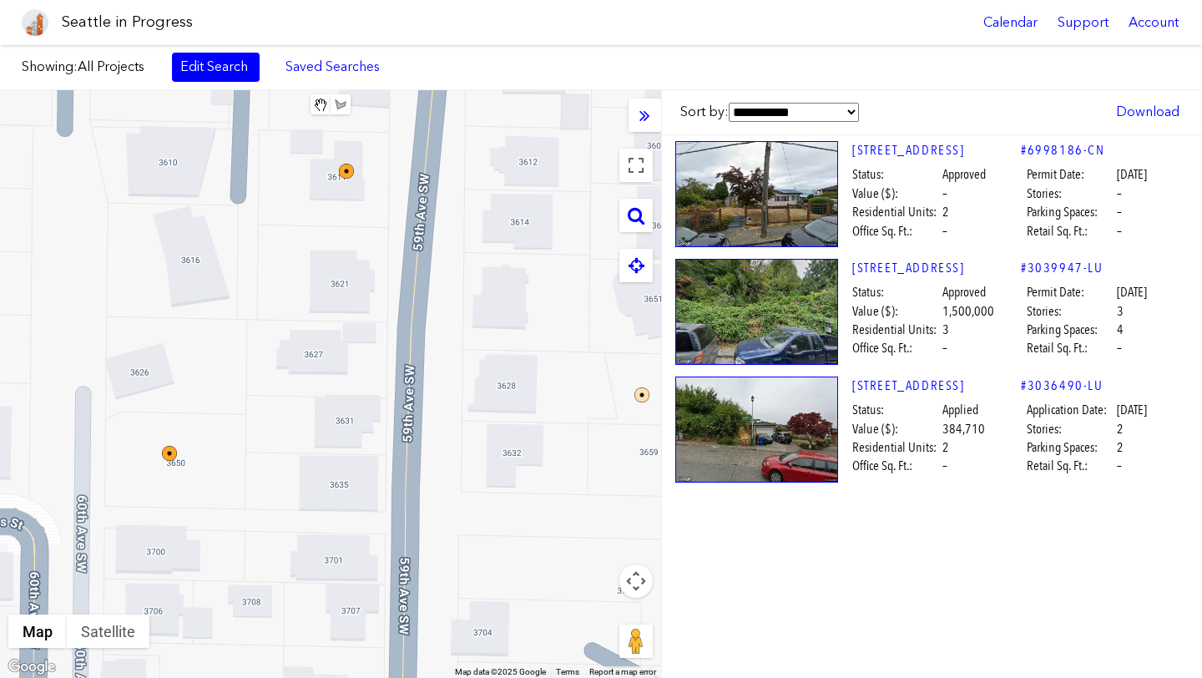
drag, startPoint x: 342, startPoint y: 505, endPoint x: 429, endPoint y: 502, distance: 86.8
click at [429, 502] on div at bounding box center [330, 384] width 661 height 588
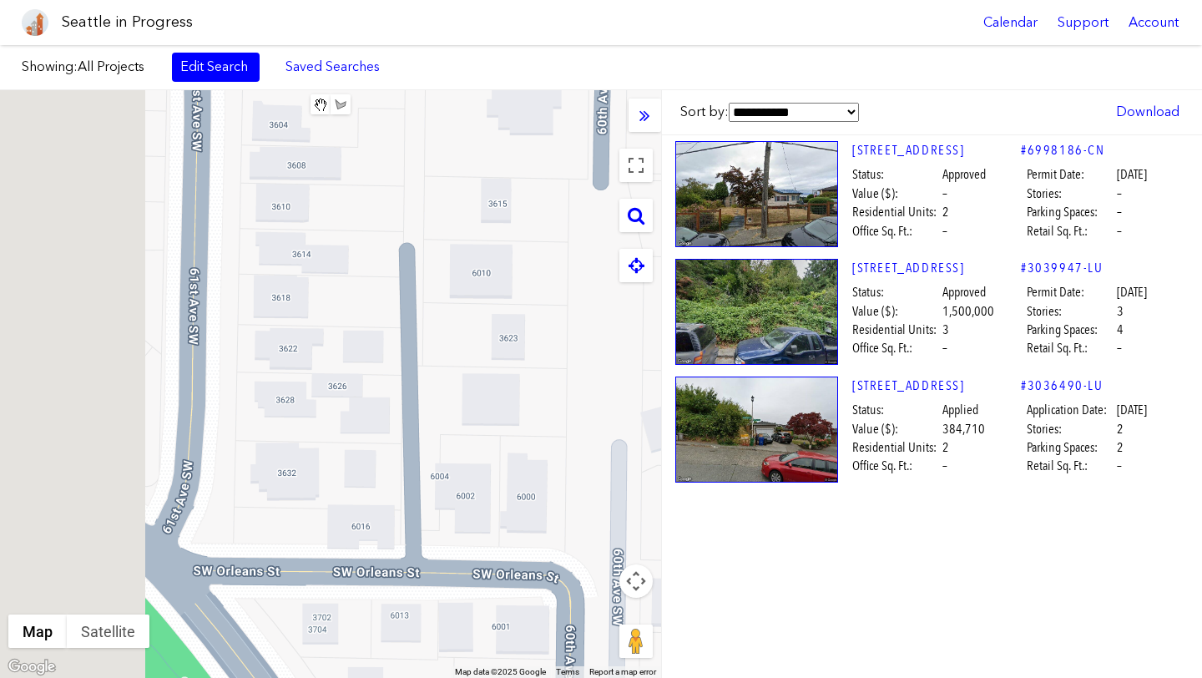
drag, startPoint x: 203, startPoint y: 493, endPoint x: 780, endPoint y: 543, distance: 579.8
click at [780, 543] on div "**********" at bounding box center [601, 384] width 1202 height 588
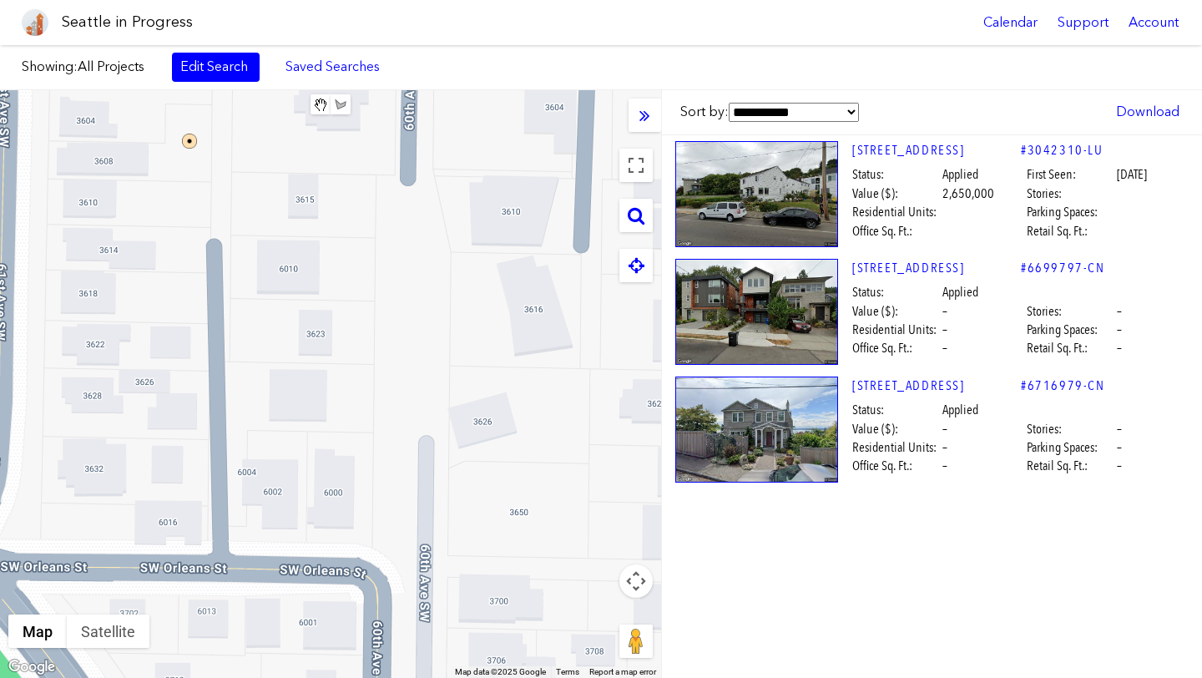
drag, startPoint x: 478, startPoint y: 531, endPoint x: 248, endPoint y: 531, distance: 230.4
click at [247, 531] on div at bounding box center [330, 384] width 661 height 588
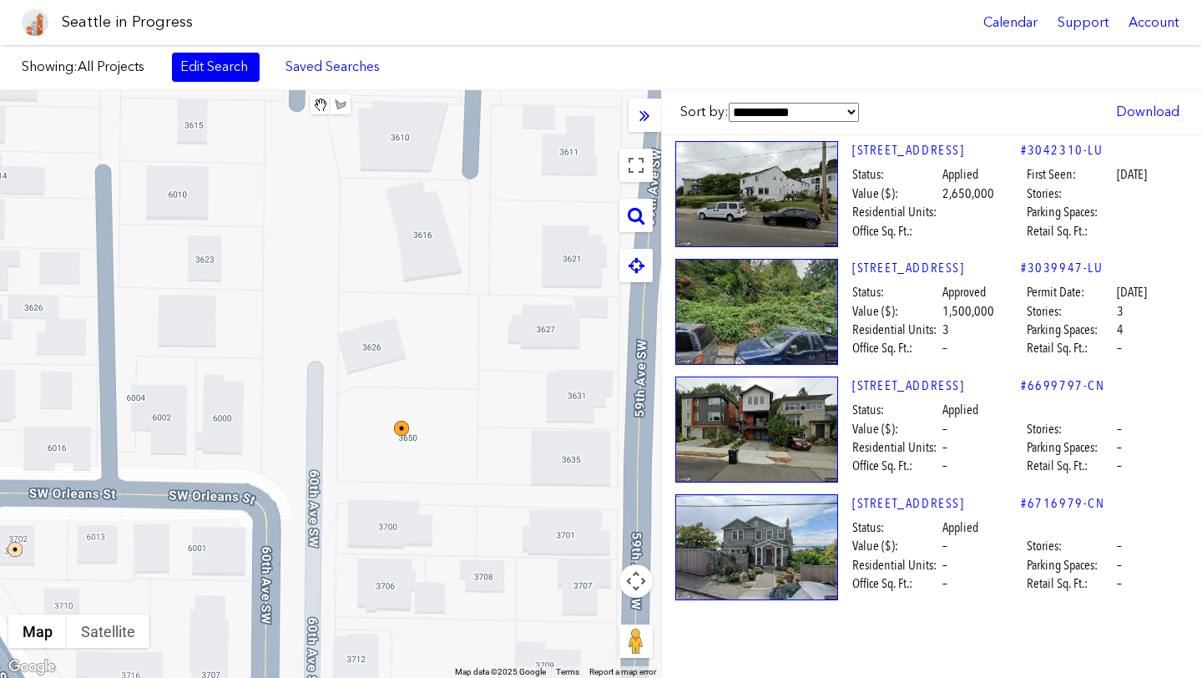
drag, startPoint x: 378, startPoint y: 528, endPoint x: 260, endPoint y: 454, distance: 139.2
click at [260, 454] on div at bounding box center [330, 384] width 661 height 588
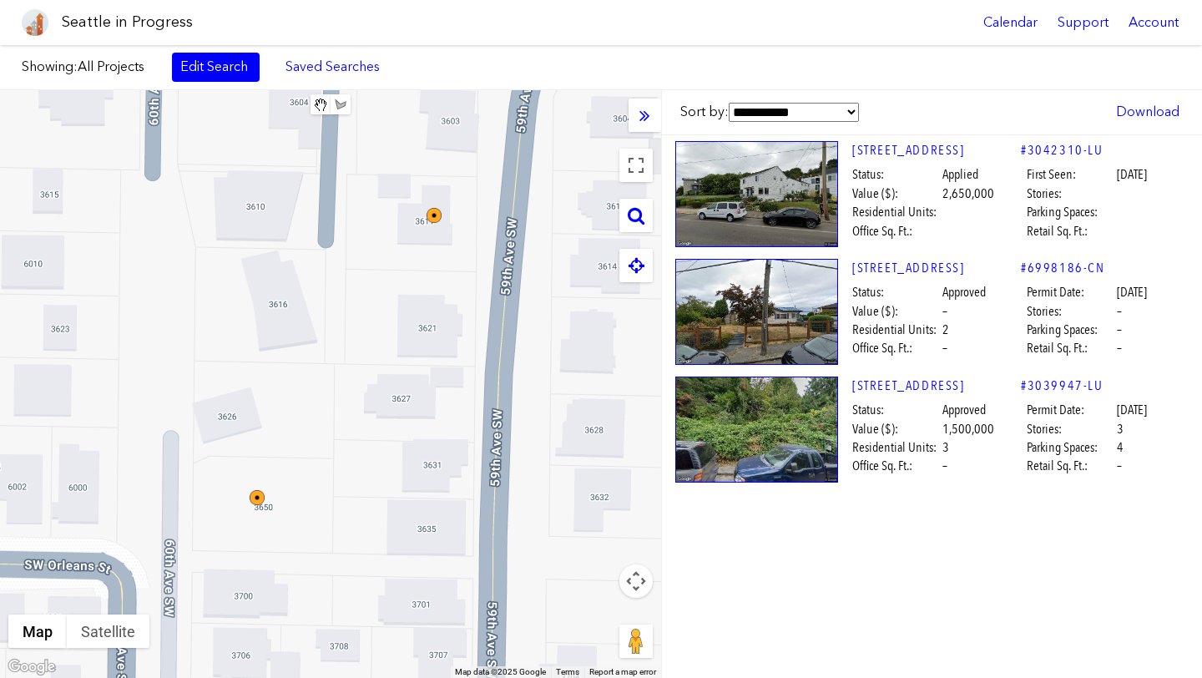
drag, startPoint x: 459, startPoint y: 477, endPoint x: 285, endPoint y: 542, distance: 186.2
click at [285, 542] on div at bounding box center [330, 384] width 661 height 588
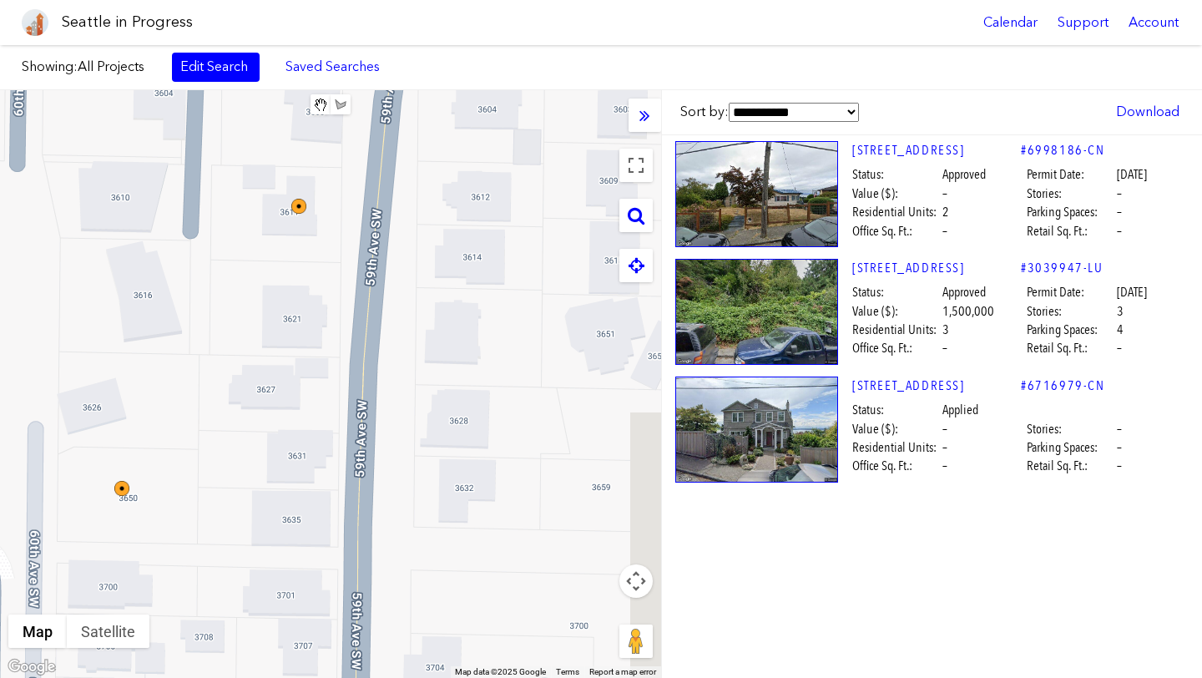
drag, startPoint x: 472, startPoint y: 547, endPoint x: 358, endPoint y: 543, distance: 113.6
click at [358, 543] on div at bounding box center [330, 384] width 661 height 588
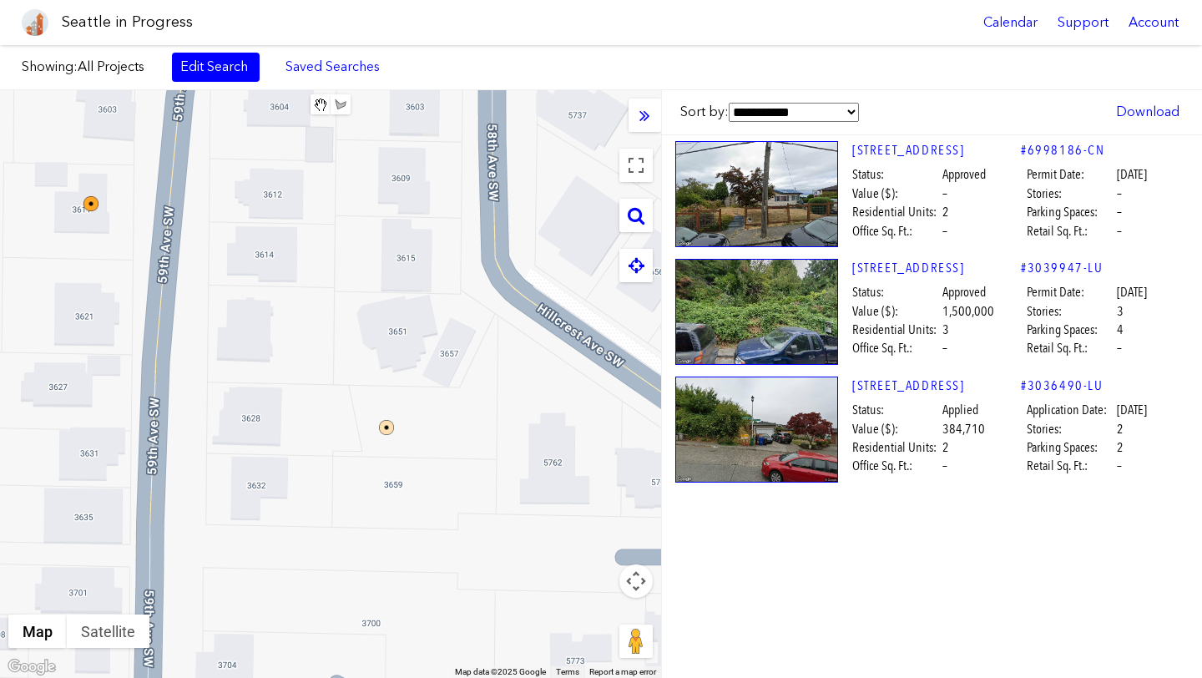
drag, startPoint x: 518, startPoint y: 523, endPoint x: 324, endPoint y: 523, distance: 194.5
click at [324, 523] on div at bounding box center [330, 384] width 661 height 588
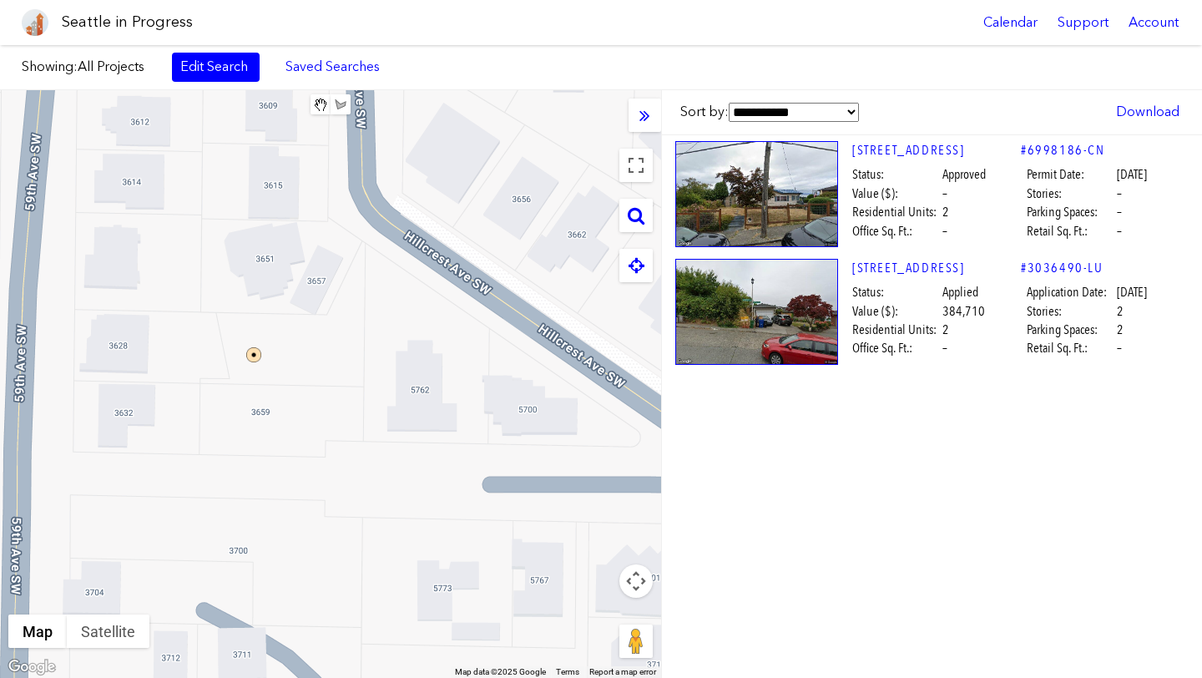
drag, startPoint x: 455, startPoint y: 530, endPoint x: 321, endPoint y: 456, distance: 152.8
click at [321, 456] on div at bounding box center [330, 384] width 661 height 588
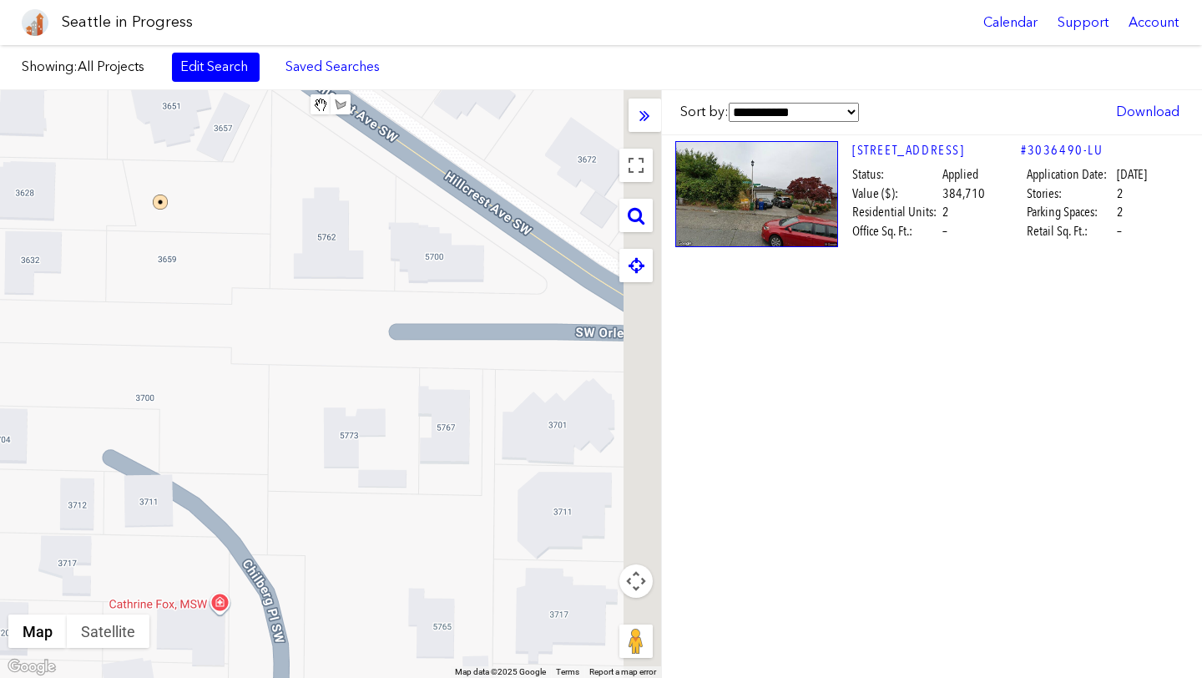
drag, startPoint x: 452, startPoint y: 639, endPoint x: 311, endPoint y: 489, distance: 204.9
click at [311, 489] on div at bounding box center [330, 384] width 661 height 588
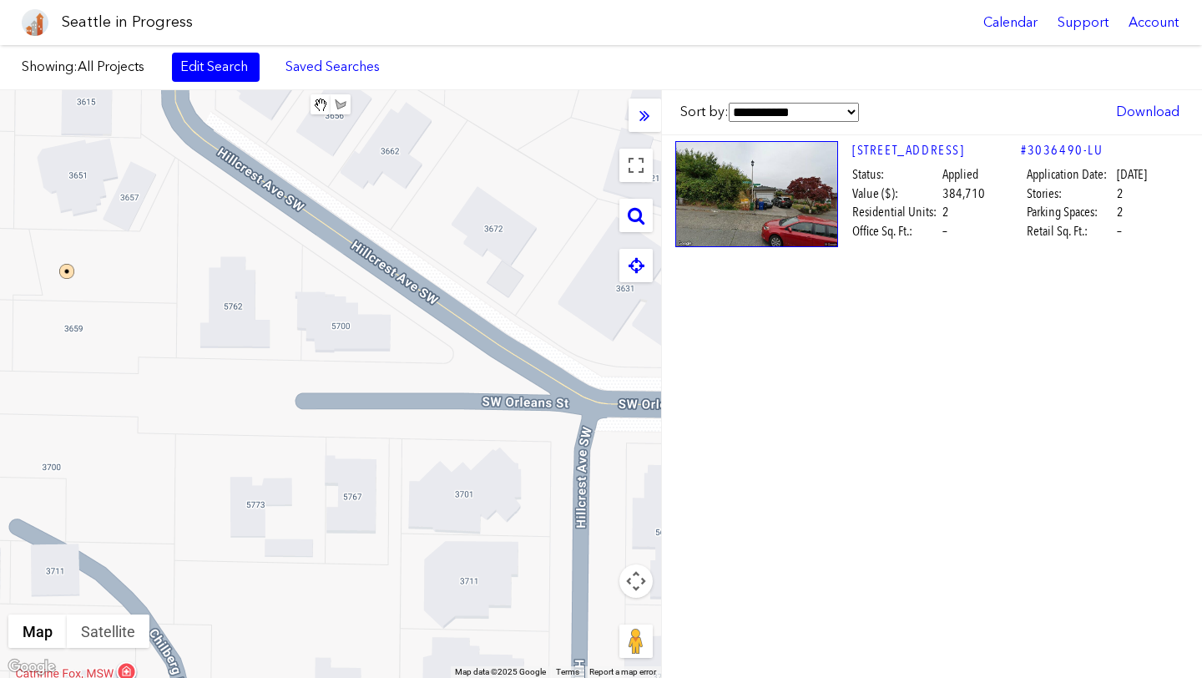
drag, startPoint x: 570, startPoint y: 433, endPoint x: 529, endPoint y: 496, distance: 74.8
click at [529, 496] on div at bounding box center [330, 384] width 661 height 588
click at [90, 476] on div at bounding box center [330, 384] width 661 height 588
click at [250, 508] on div at bounding box center [330, 384] width 661 height 588
click at [258, 508] on div at bounding box center [330, 384] width 661 height 588
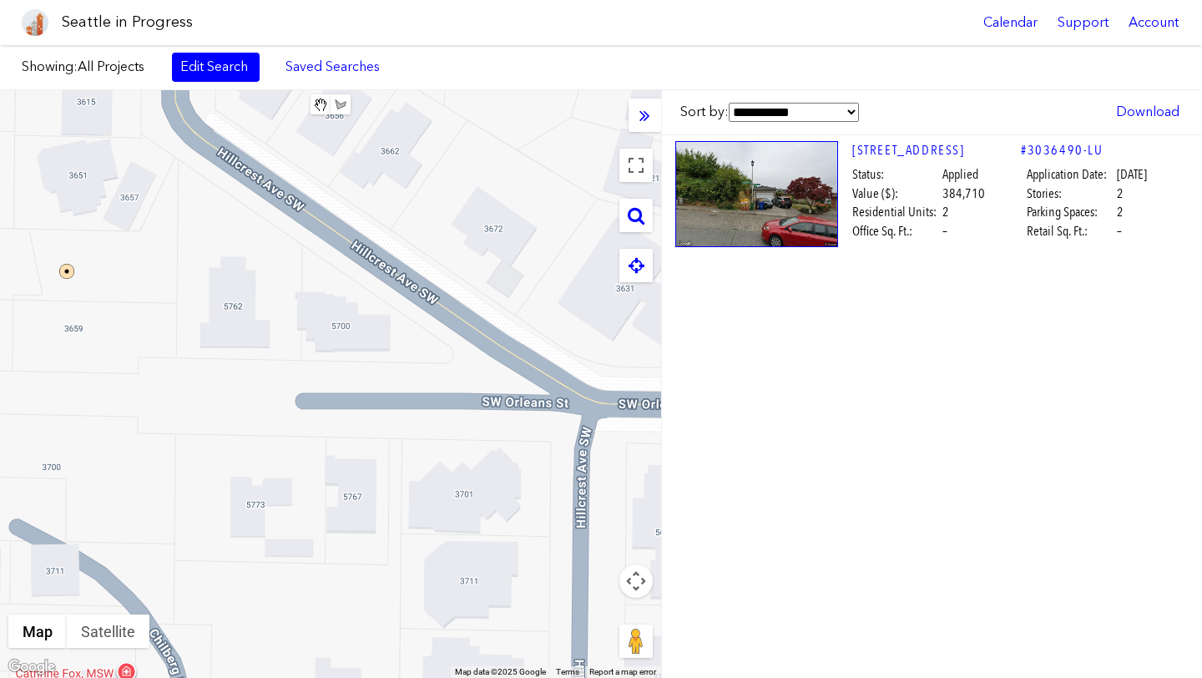
click at [352, 497] on div at bounding box center [330, 384] width 661 height 588
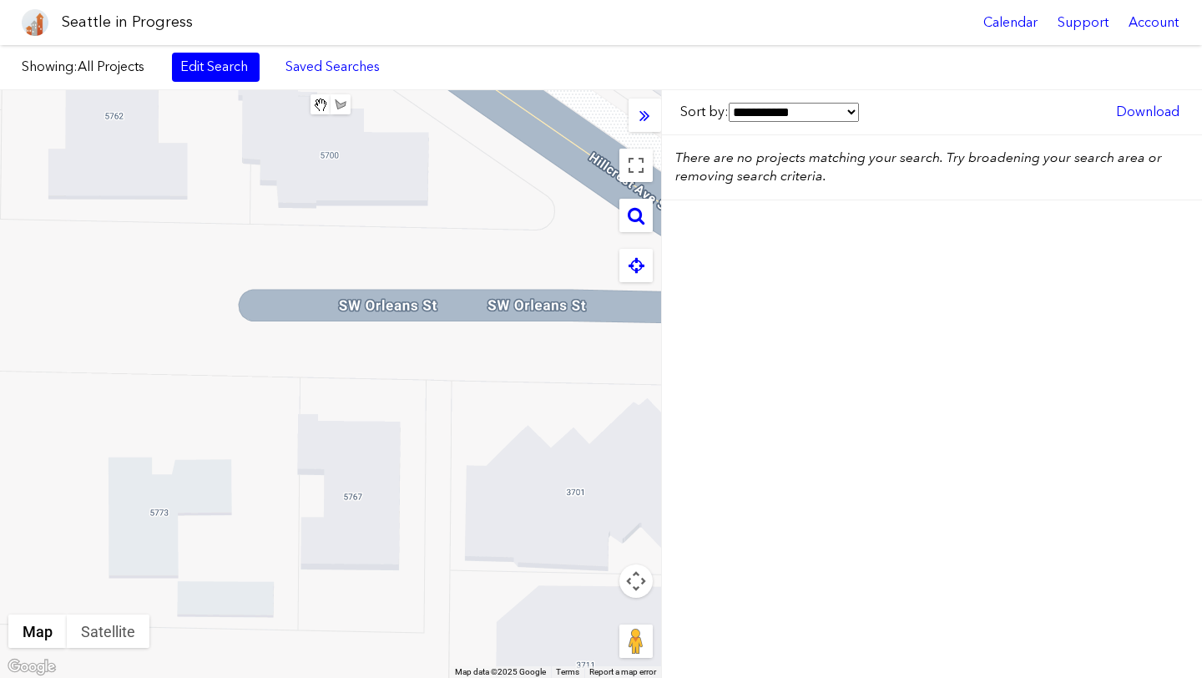
click at [357, 496] on div at bounding box center [330, 384] width 661 height 588
click at [581, 487] on div at bounding box center [330, 384] width 661 height 588
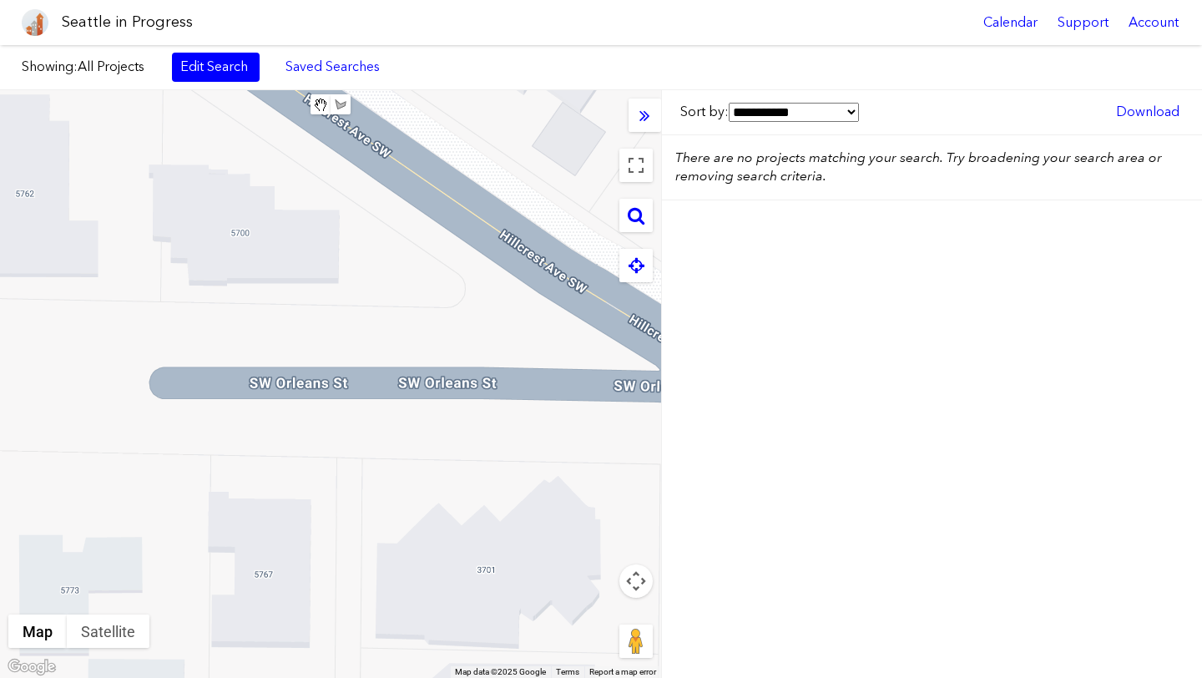
drag, startPoint x: 427, startPoint y: 523, endPoint x: 374, endPoint y: 574, distance: 73.8
click at [374, 574] on div at bounding box center [330, 384] width 661 height 588
